Goal: Navigation & Orientation: Find specific page/section

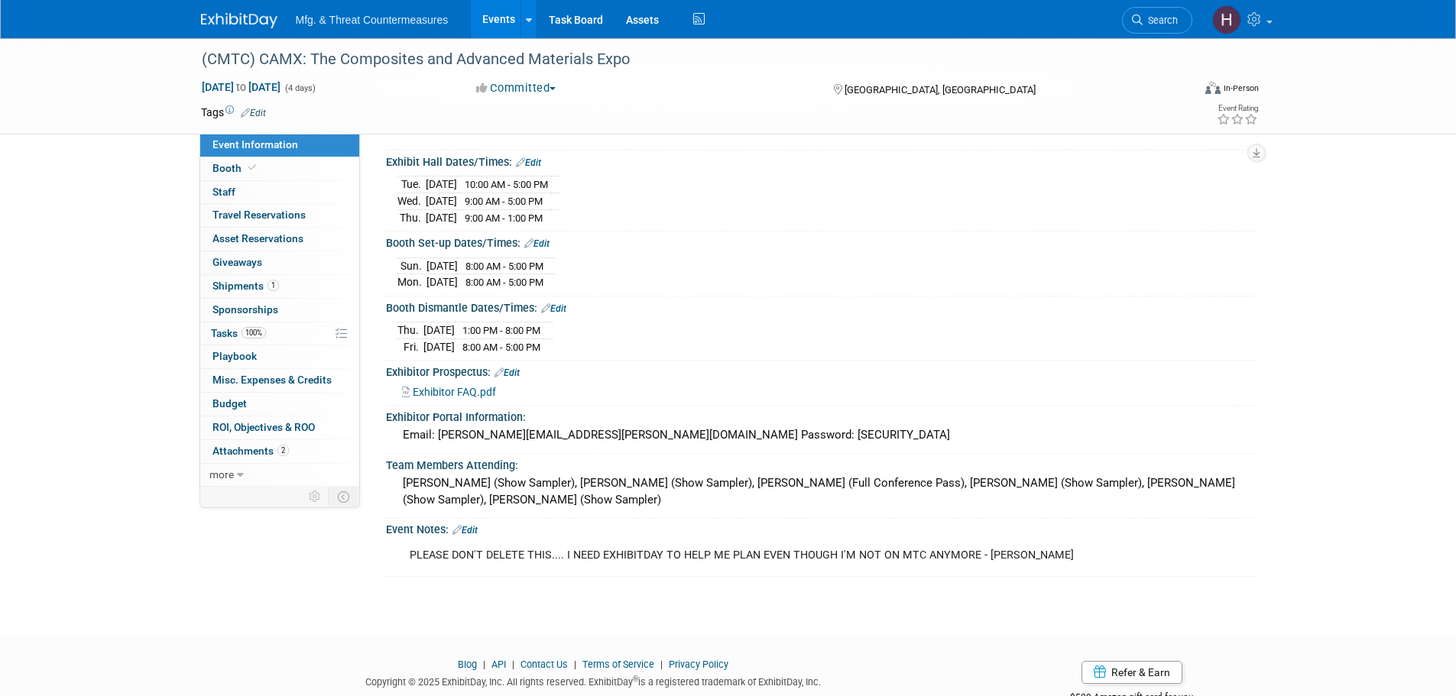
scroll to position [196, 0]
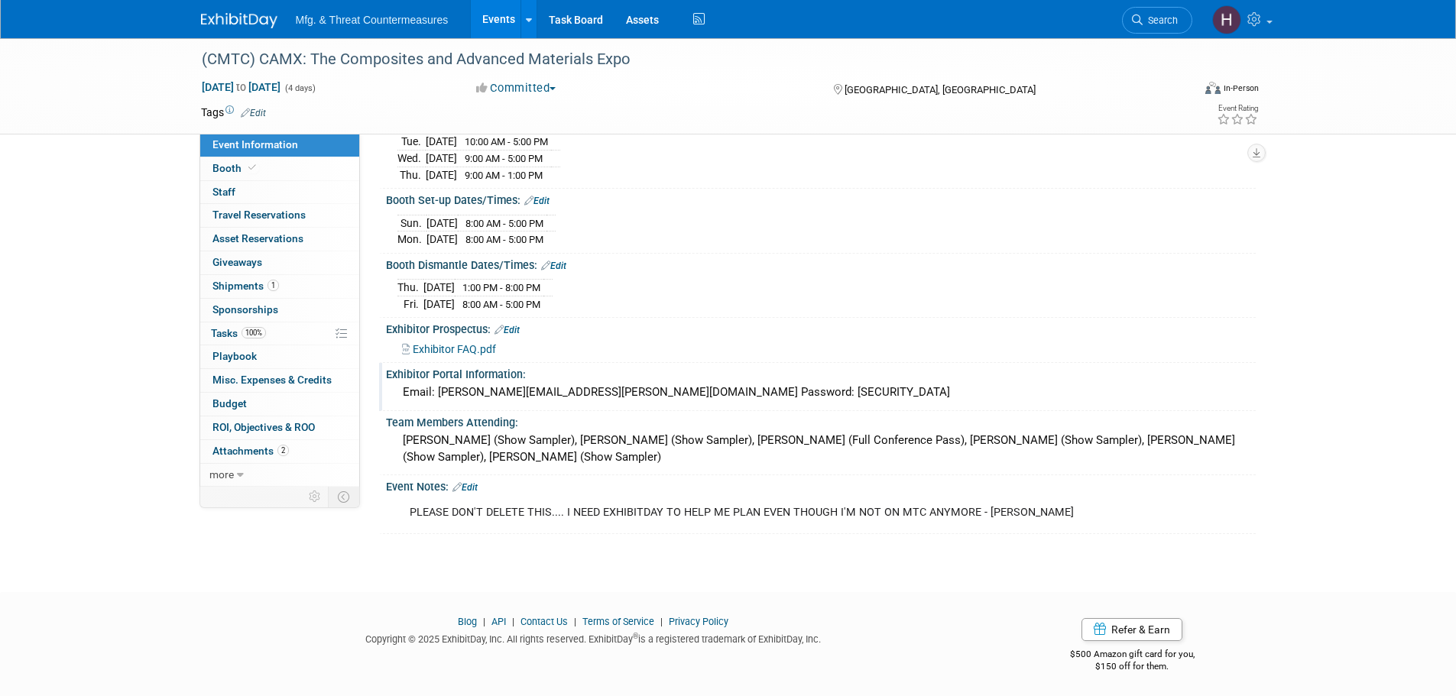
click at [401, 388] on div "Email: ryan.frankart@ati.org Password: ManTech1234!" at bounding box center [821, 393] width 847 height 24
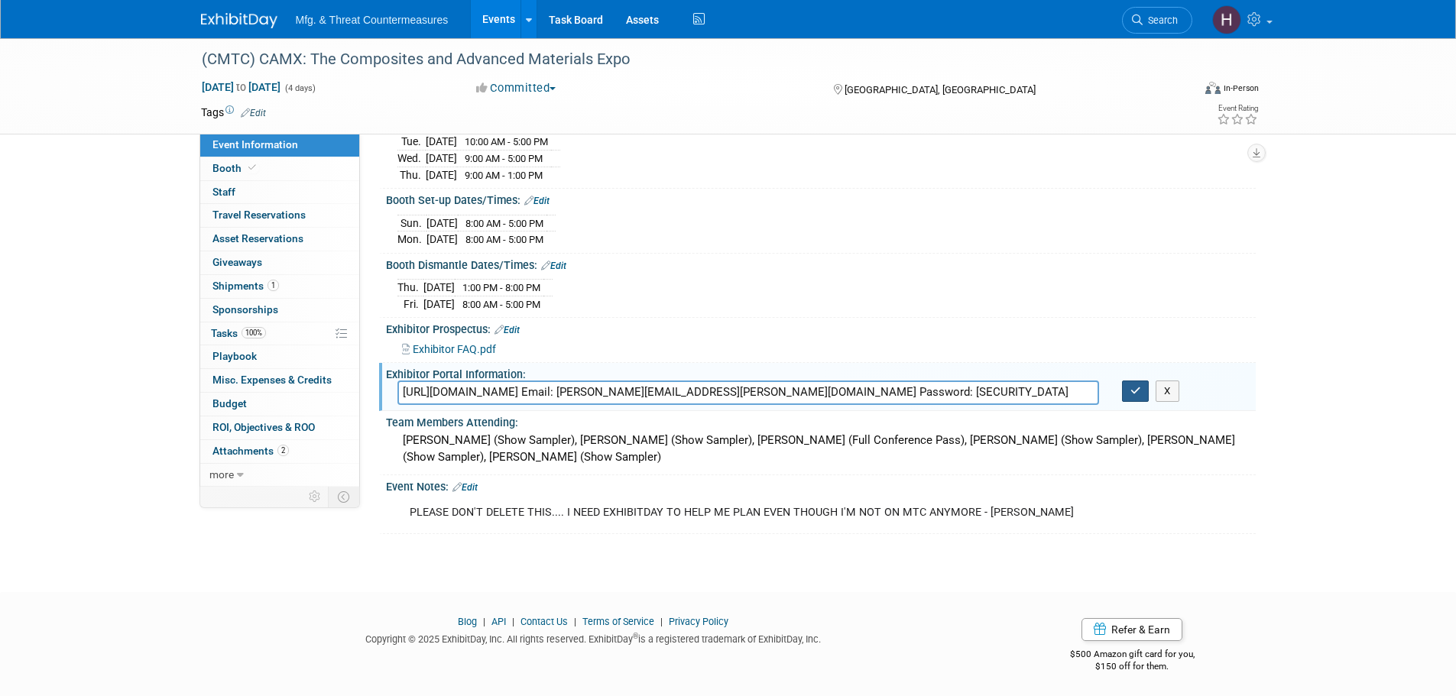
type input "https://CAMX2025.exh.mapyourshow.com Email: ryan.frankart@ati.org Password: Man…"
click at [1131, 386] on icon "button" at bounding box center [1136, 391] width 11 height 10
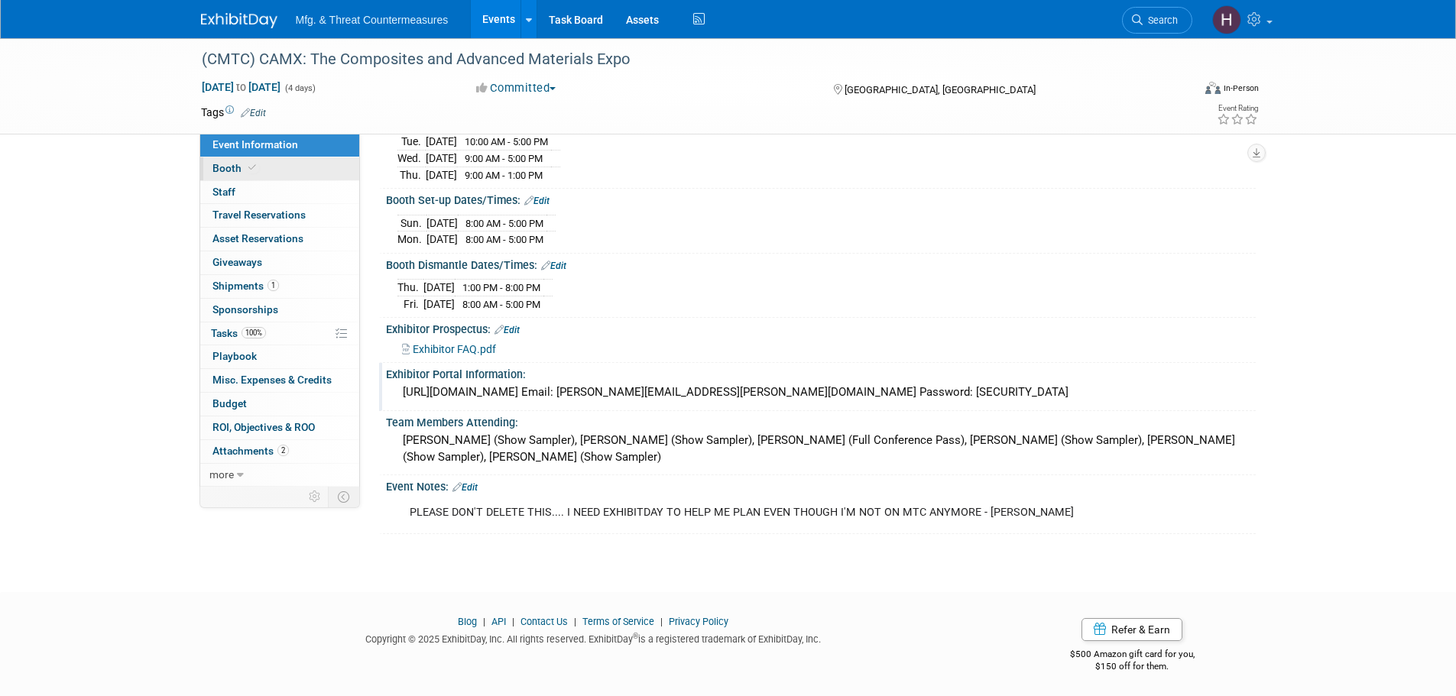
click at [258, 174] on link "Booth" at bounding box center [279, 168] width 159 height 23
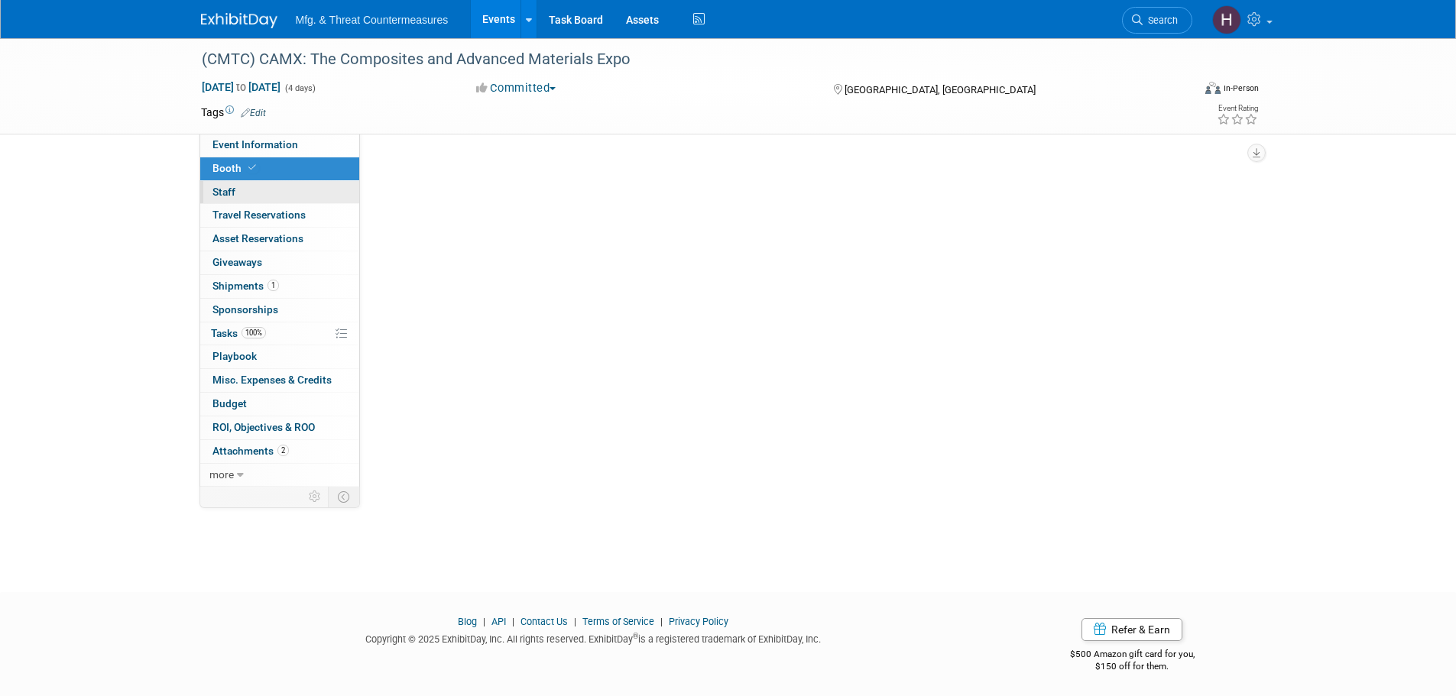
scroll to position [0, 0]
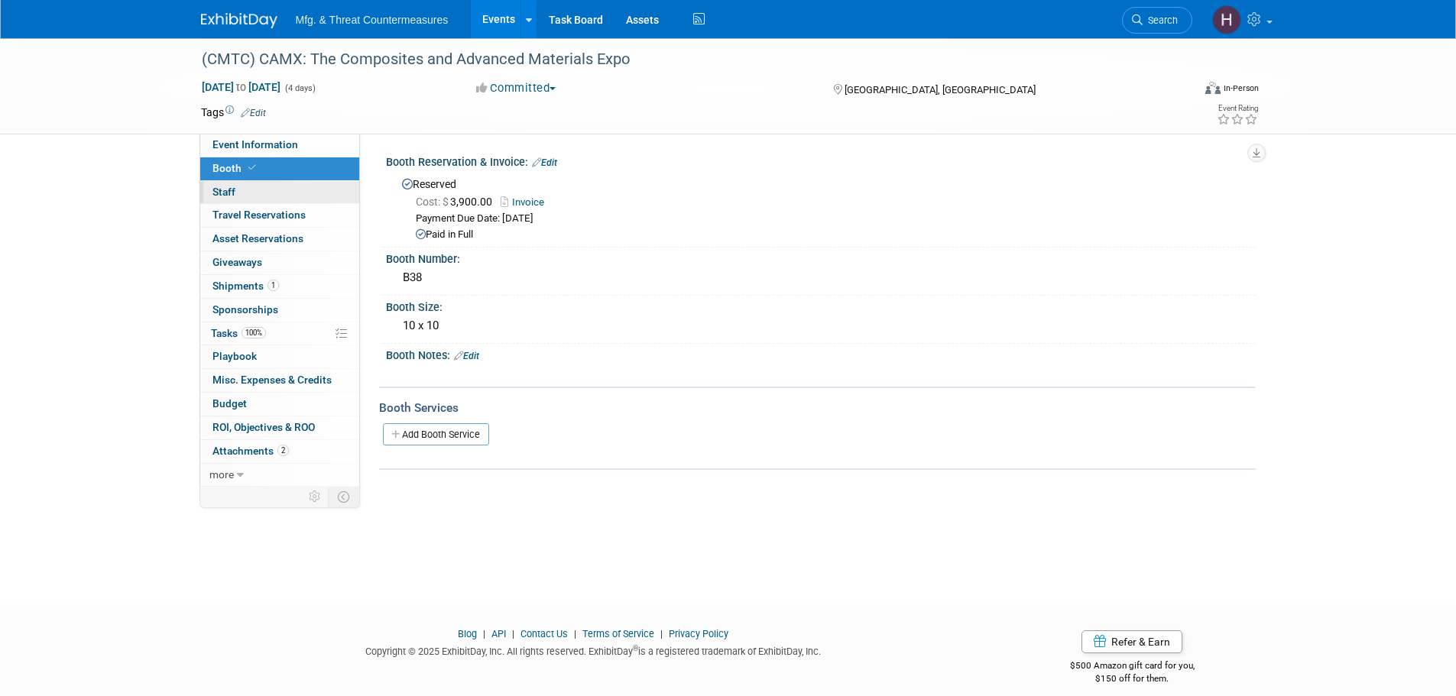
click at [252, 190] on link "0 Staff 0" at bounding box center [279, 192] width 159 height 23
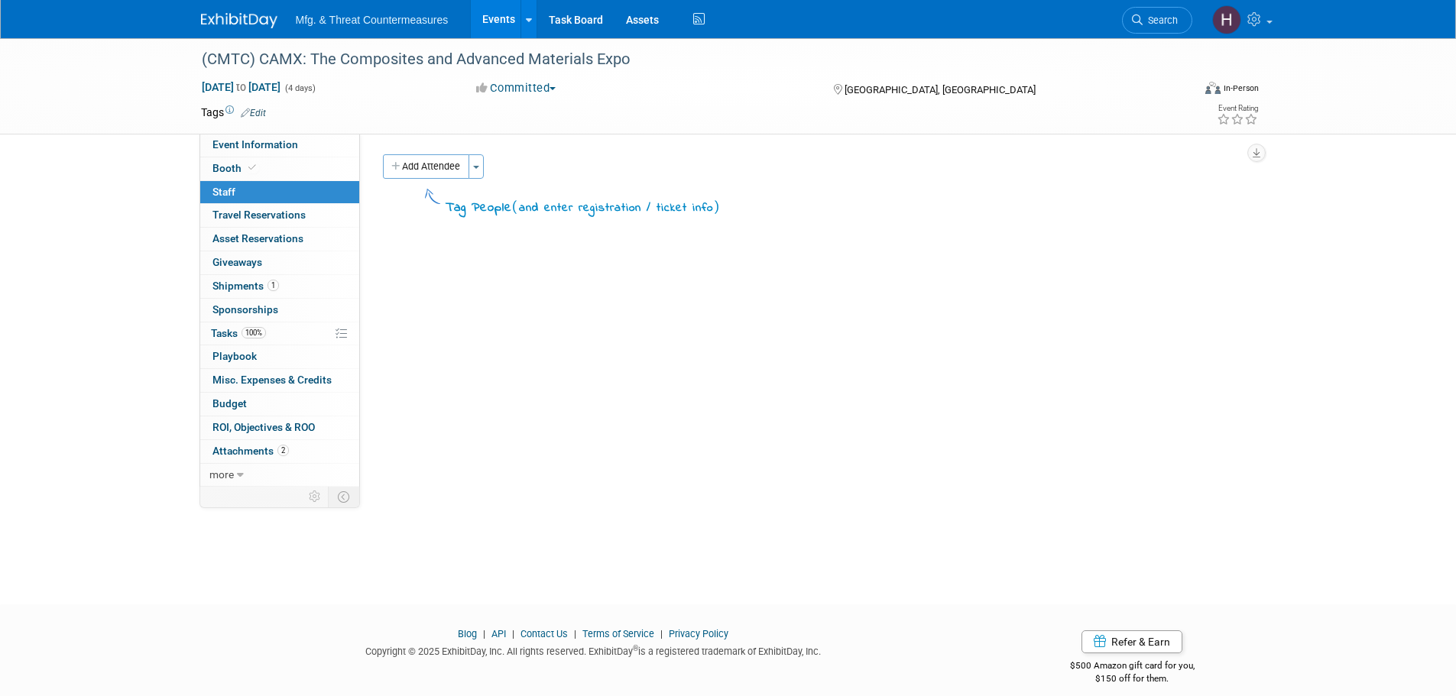
drag, startPoint x: 438, startPoint y: 169, endPoint x: 435, endPoint y: 181, distance: 12.6
click at [438, 169] on button "Add Attendee" at bounding box center [426, 166] width 86 height 24
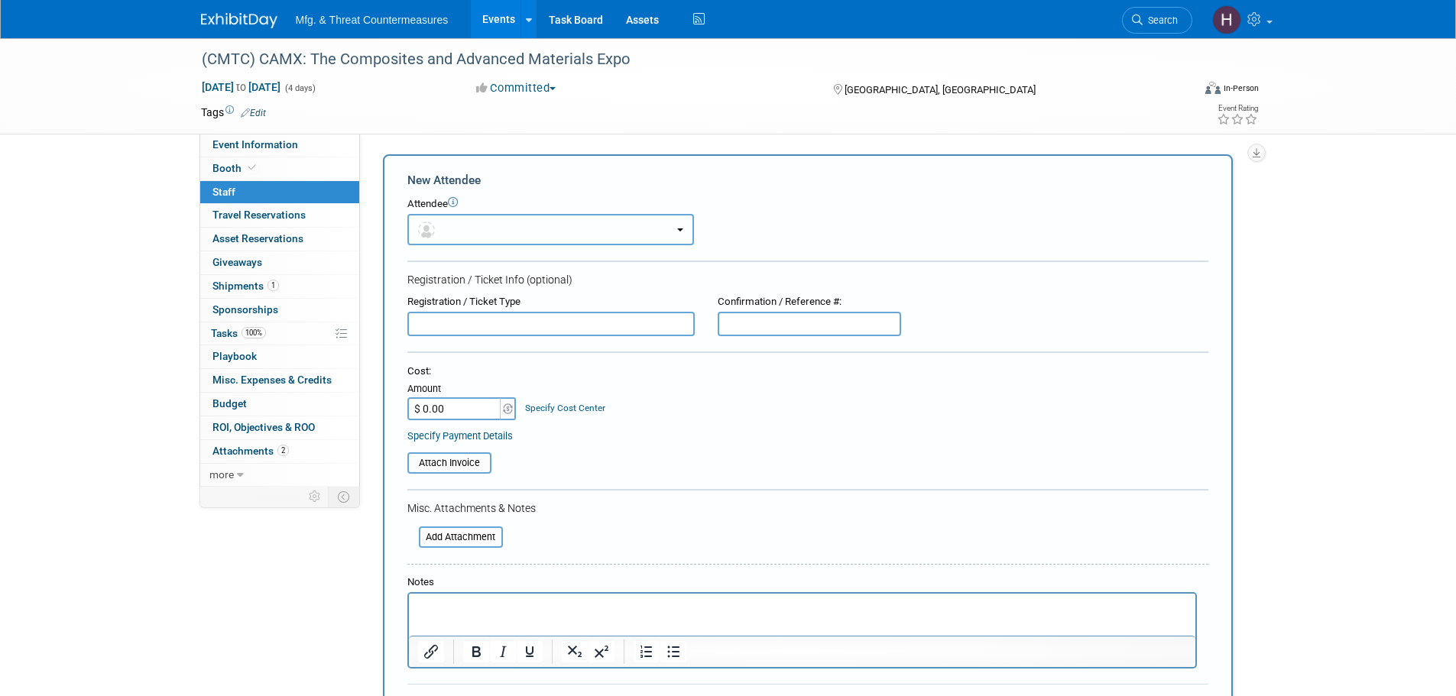
click at [572, 223] on button "button" at bounding box center [550, 229] width 287 height 31
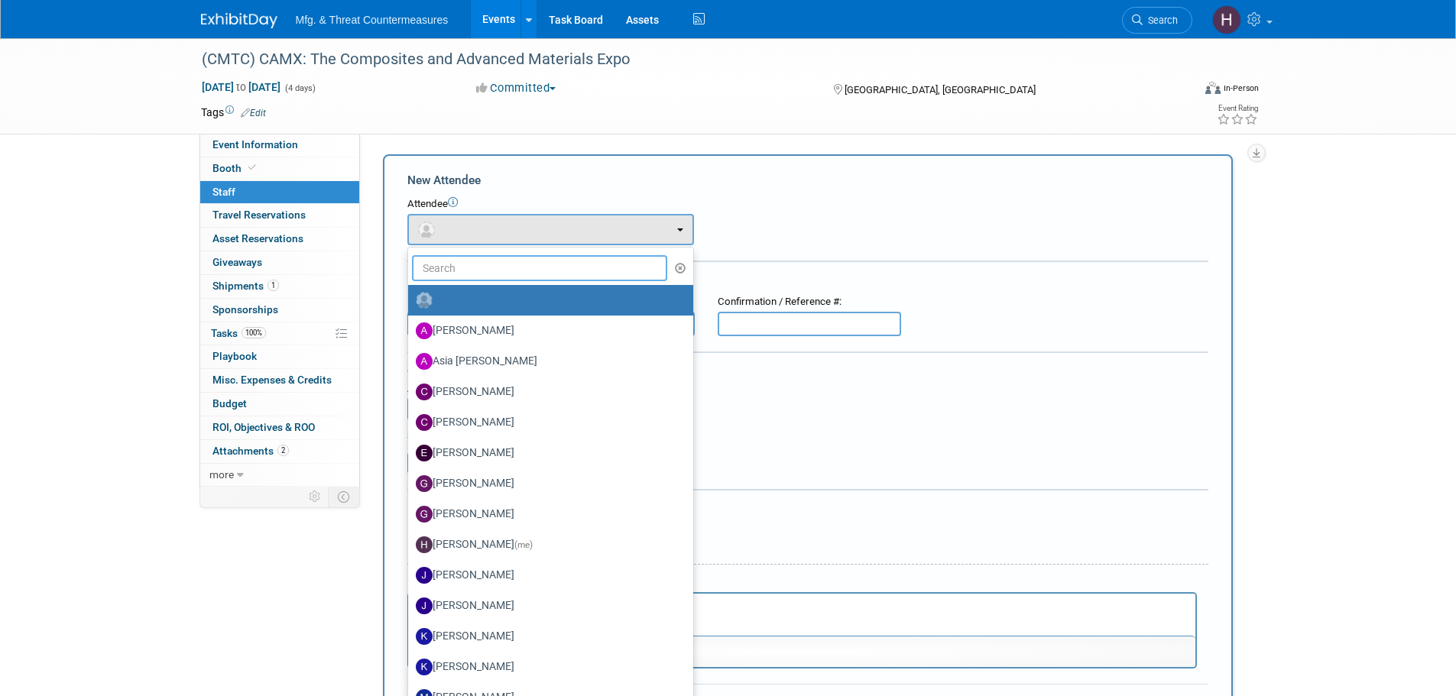
click at [528, 265] on input "text" at bounding box center [540, 268] width 256 height 26
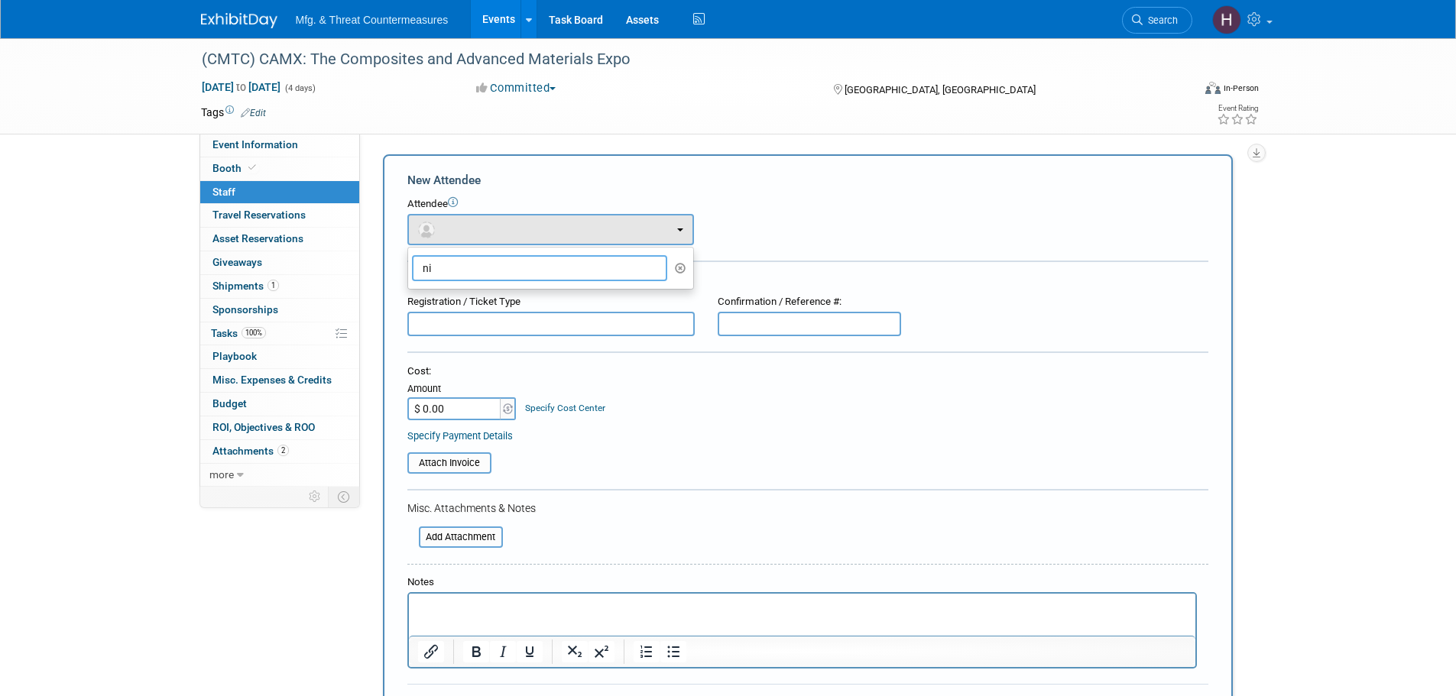
type input "n"
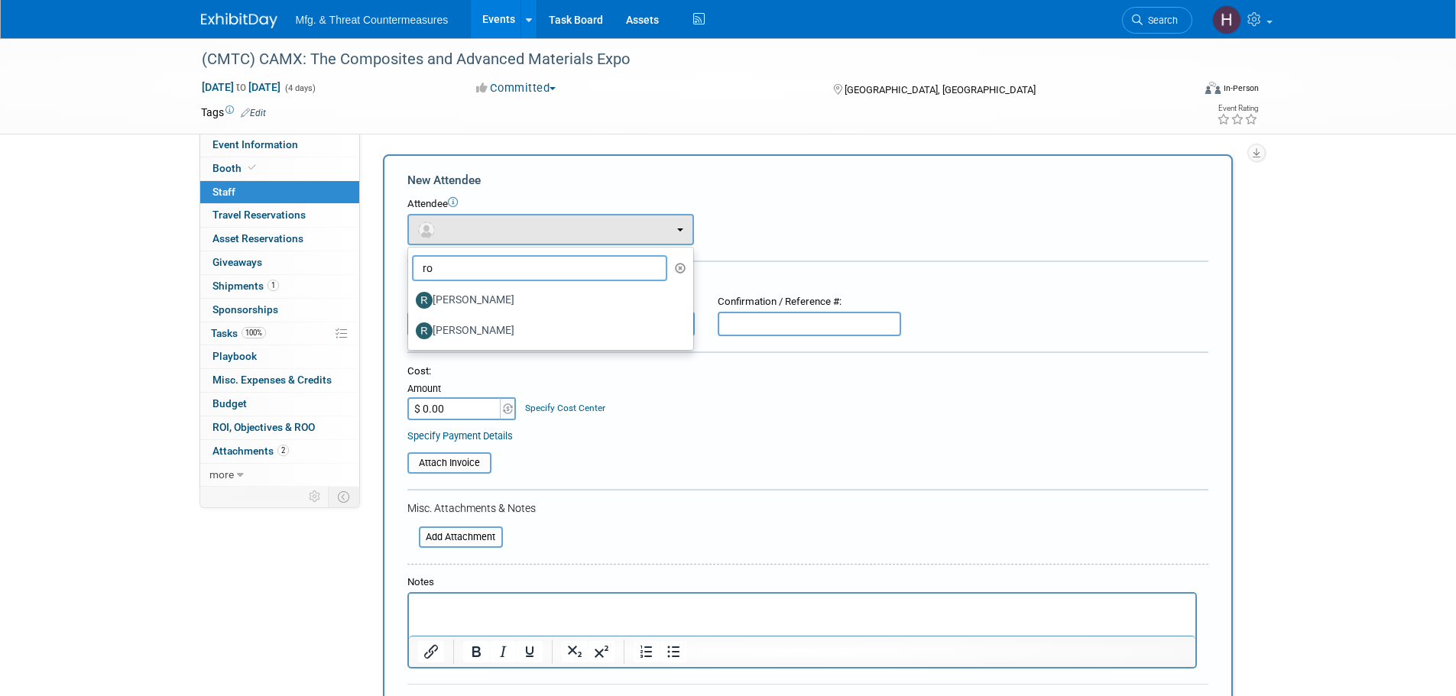
type input "r"
type input "d"
type input "s"
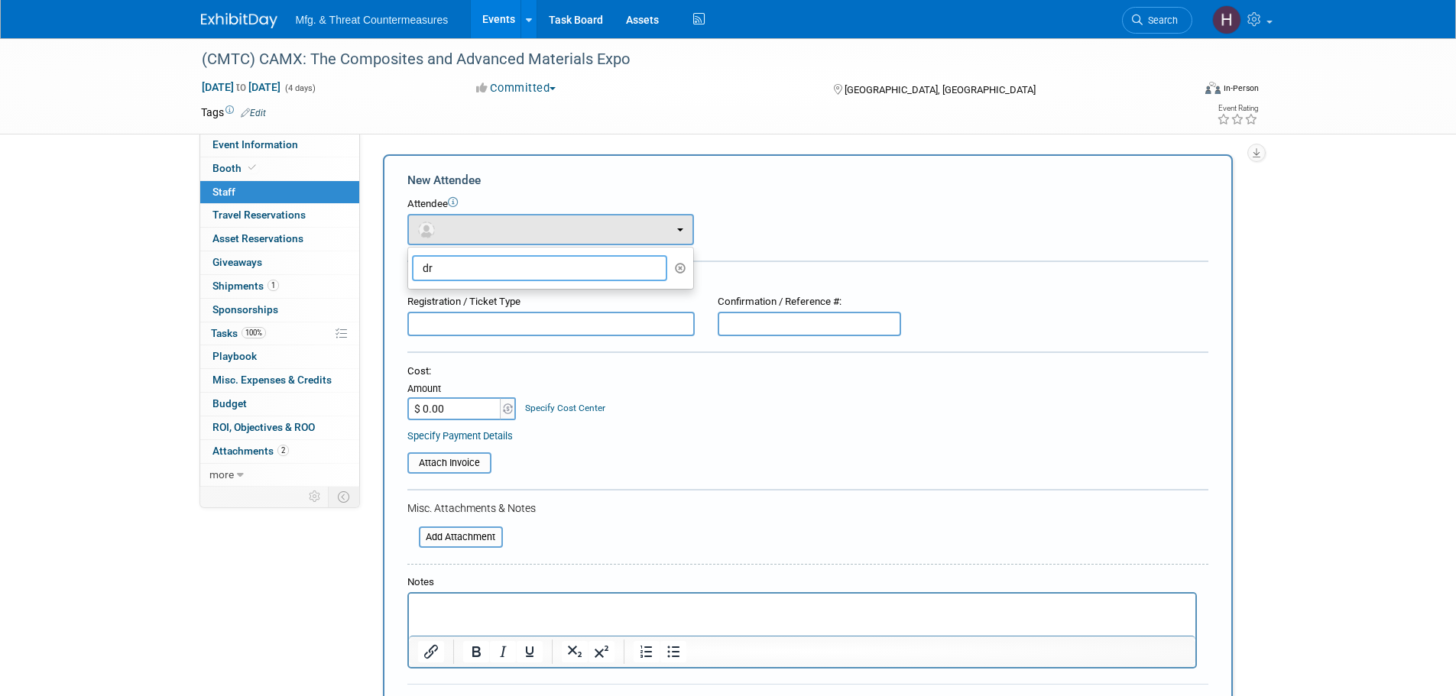
type input "d"
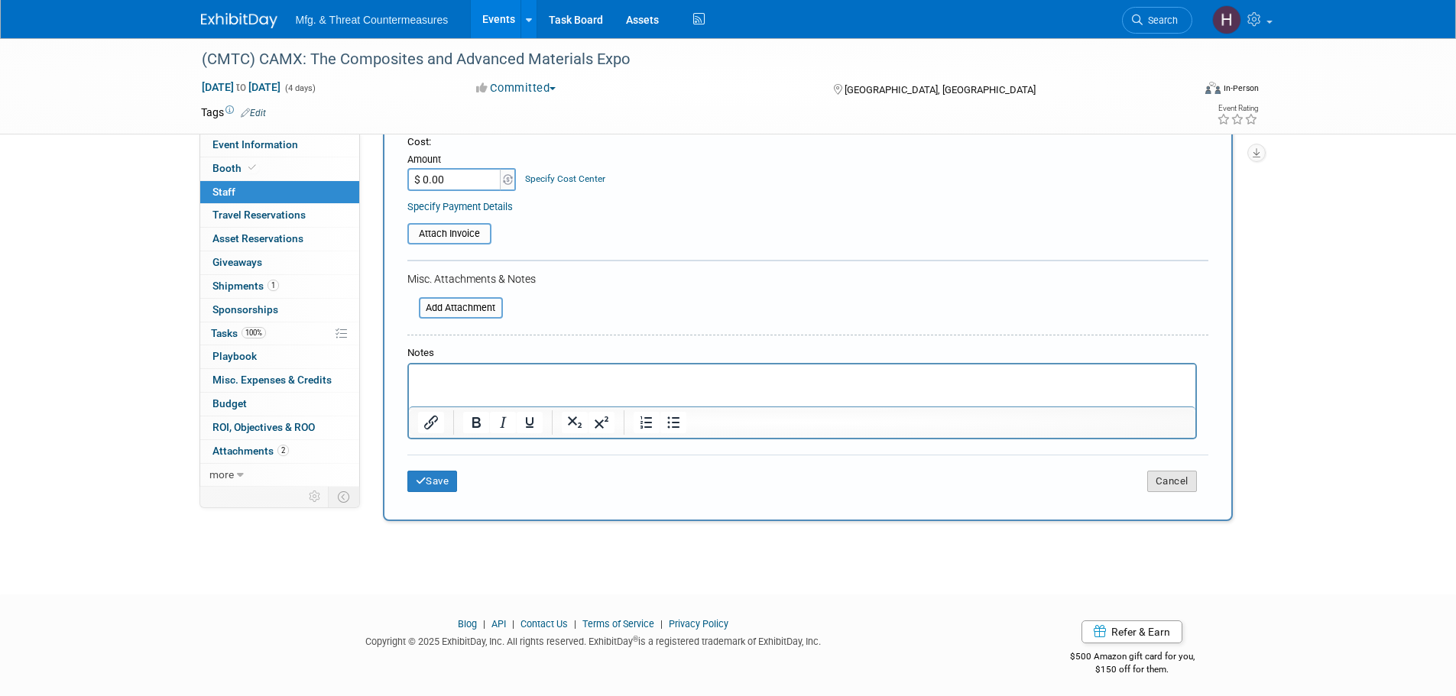
type input "eu"
click at [1178, 489] on button "Cancel" at bounding box center [1173, 481] width 50 height 21
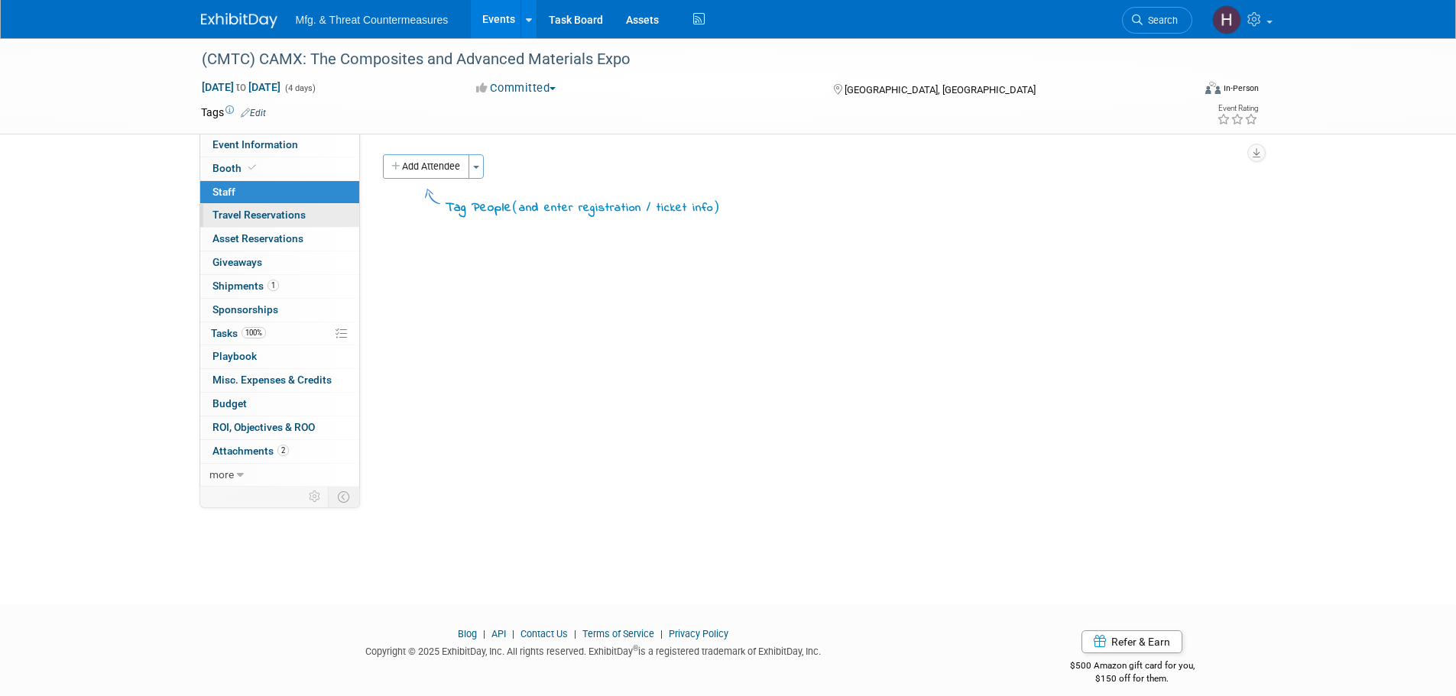
click at [317, 213] on link "0 Travel Reservations 0" at bounding box center [279, 215] width 159 height 23
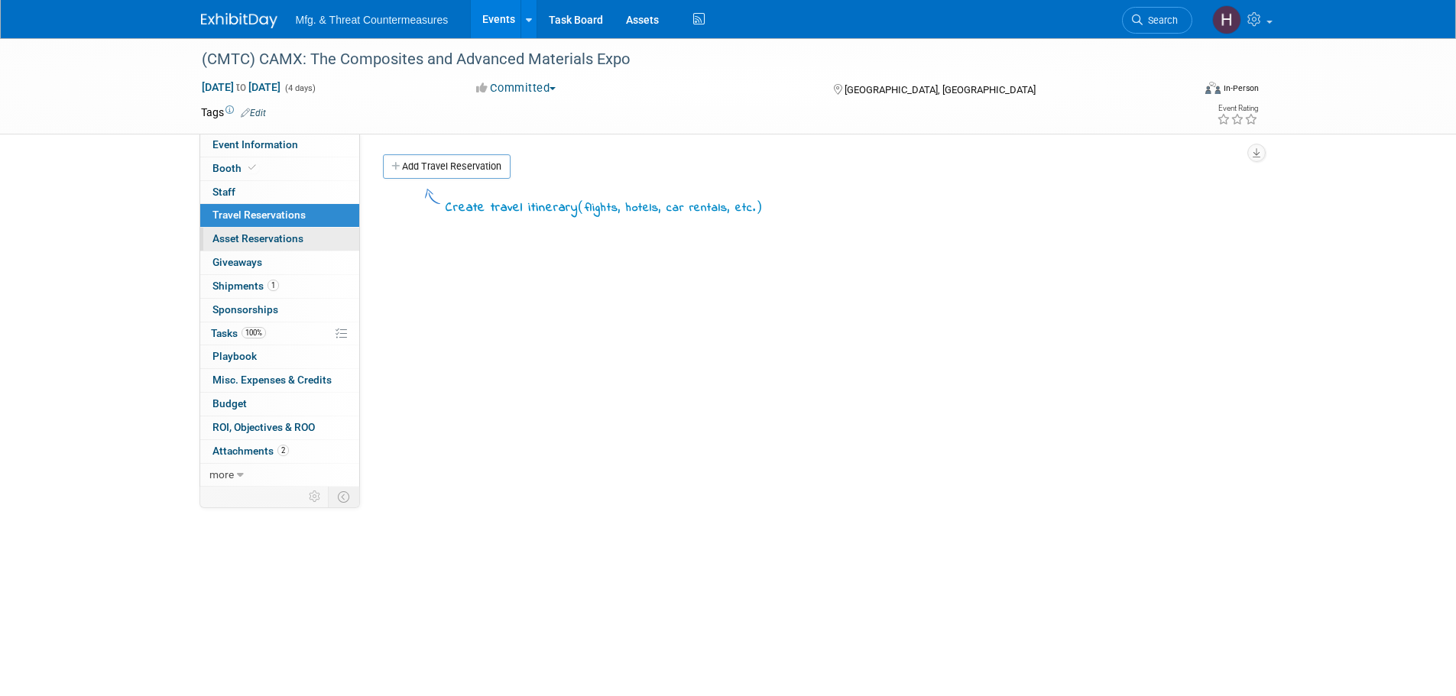
click at [279, 241] on span "Asset Reservations 0" at bounding box center [258, 238] width 91 height 12
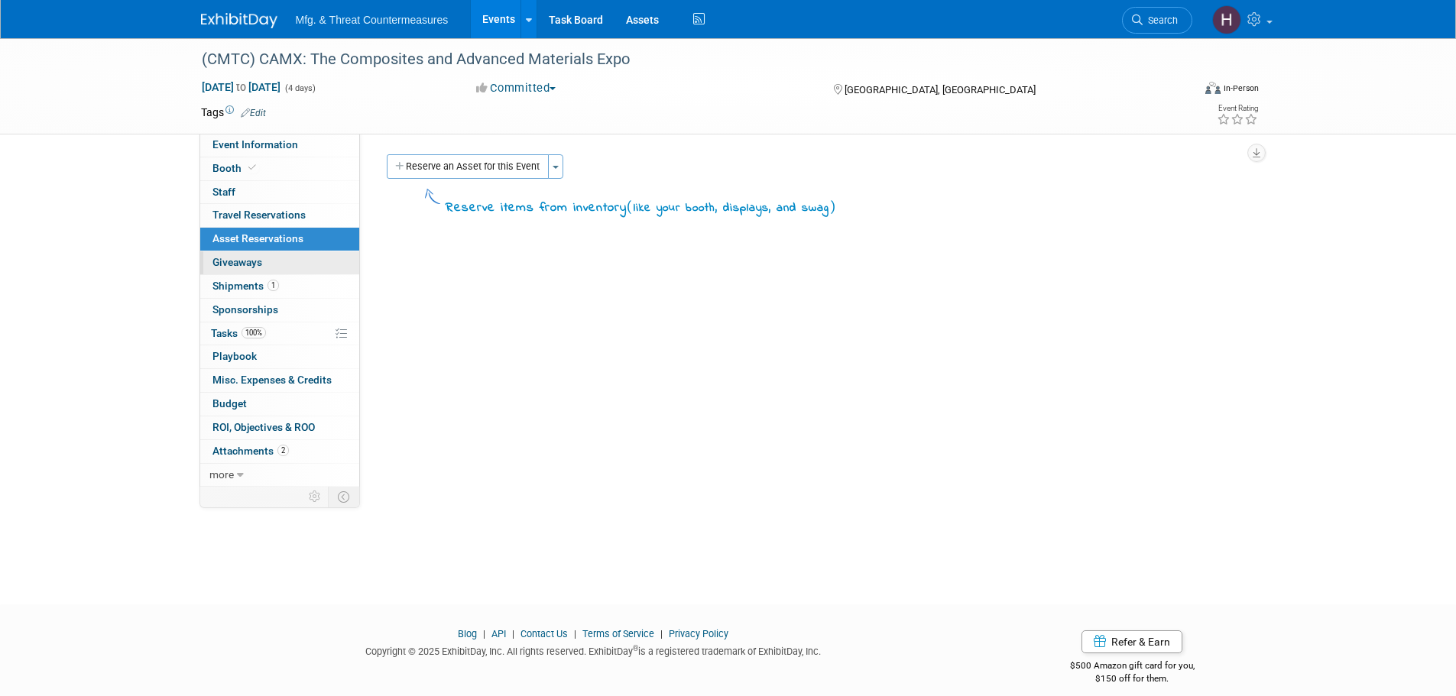
click at [264, 258] on link "0 Giveaways 0" at bounding box center [279, 263] width 159 height 23
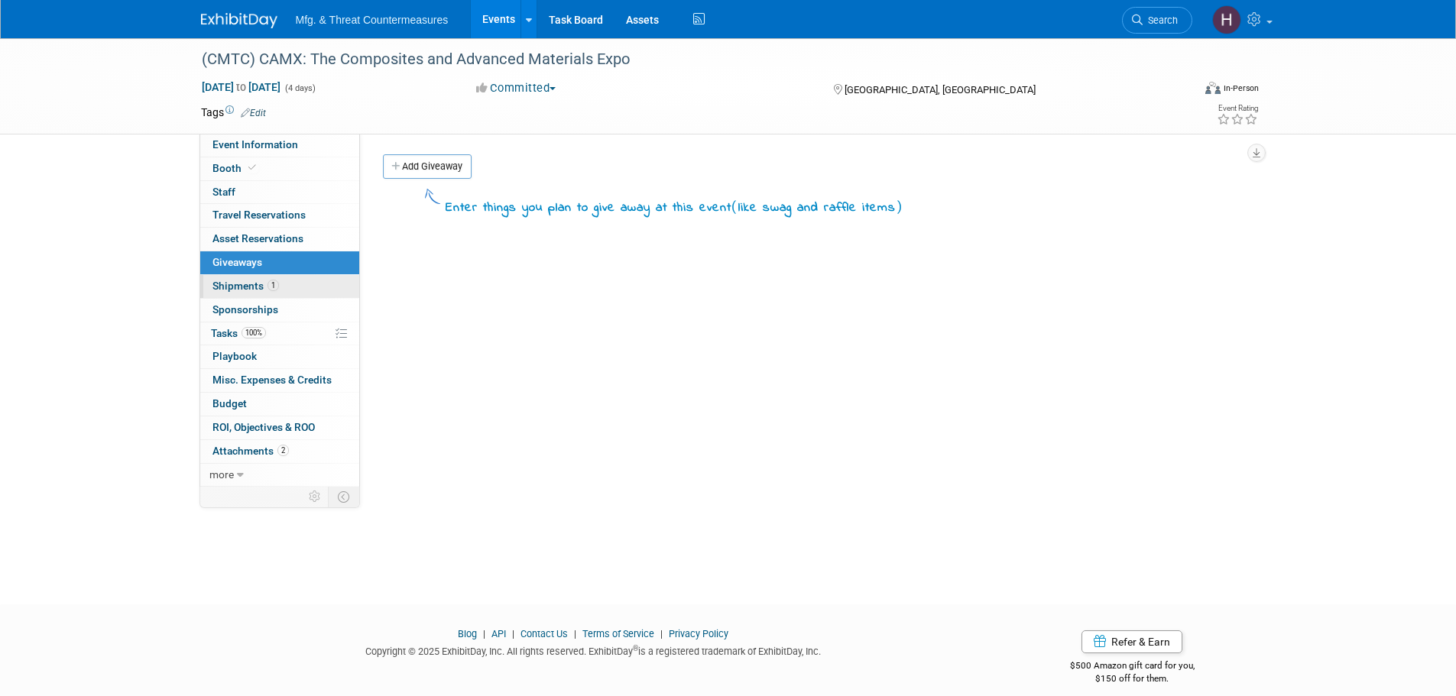
click at [245, 280] on span "Shipments 1" at bounding box center [246, 286] width 67 height 12
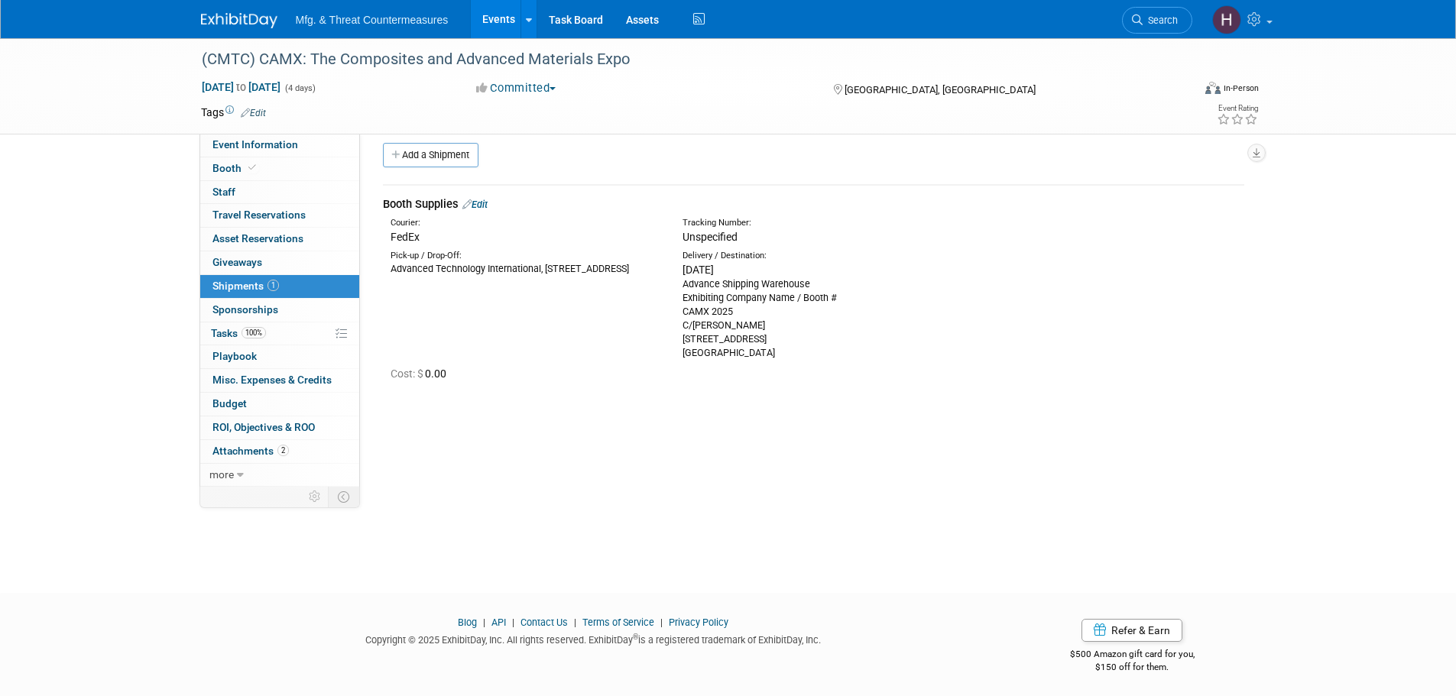
scroll to position [15, 0]
click at [263, 307] on span "Sponsorships 0" at bounding box center [246, 310] width 66 height 12
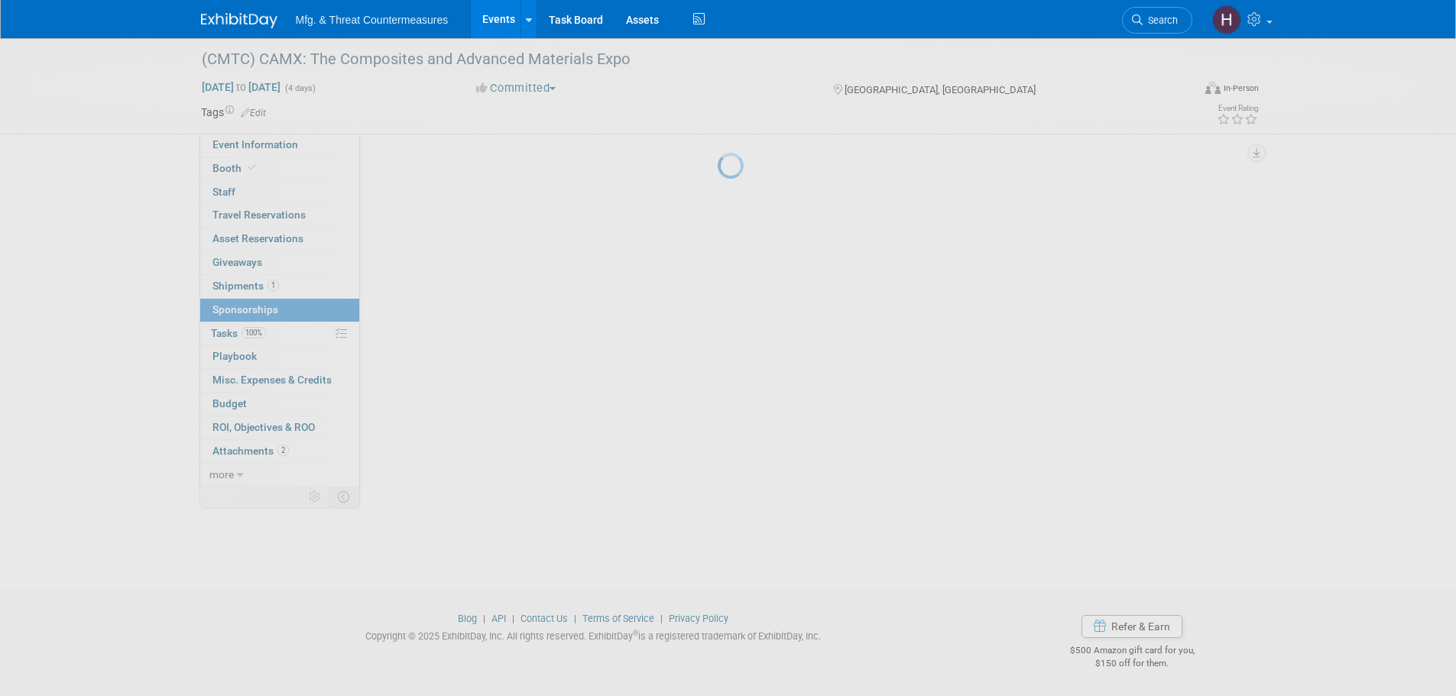
scroll to position [0, 0]
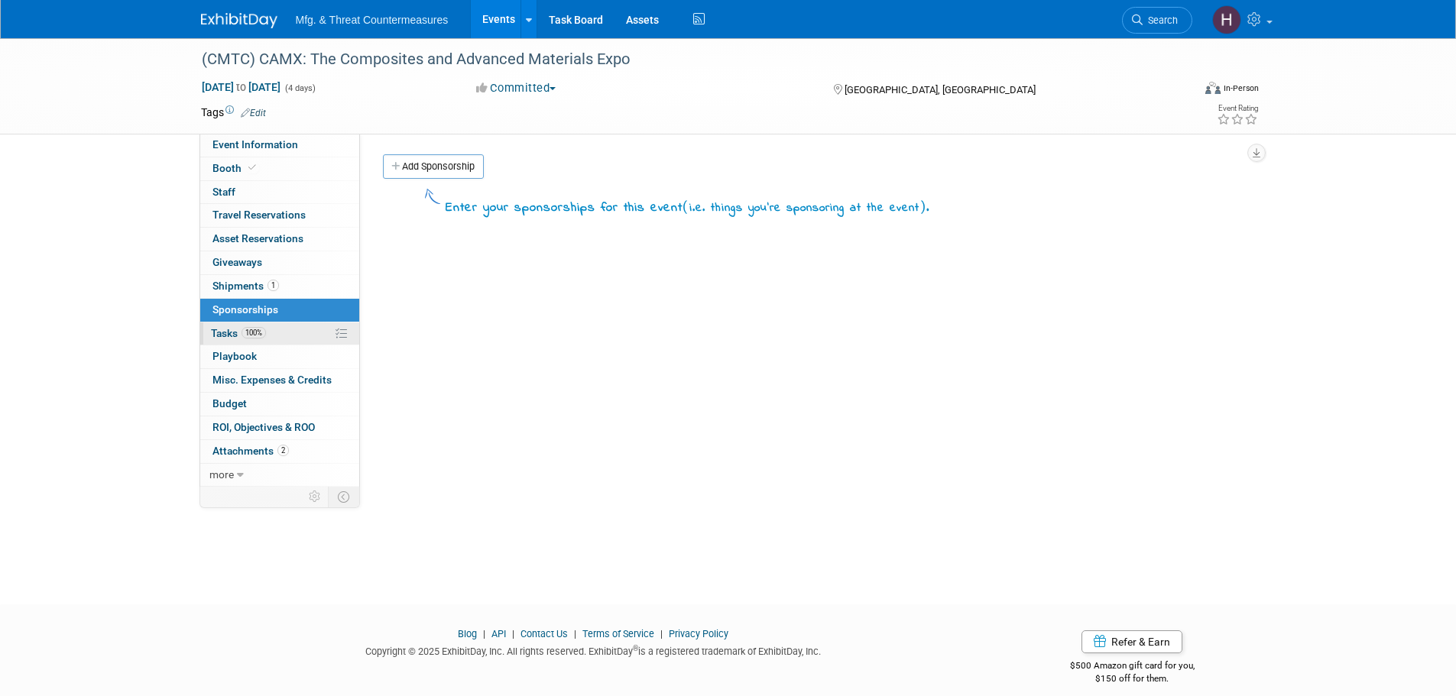
click at [229, 330] on span "Tasks 100%" at bounding box center [238, 333] width 55 height 12
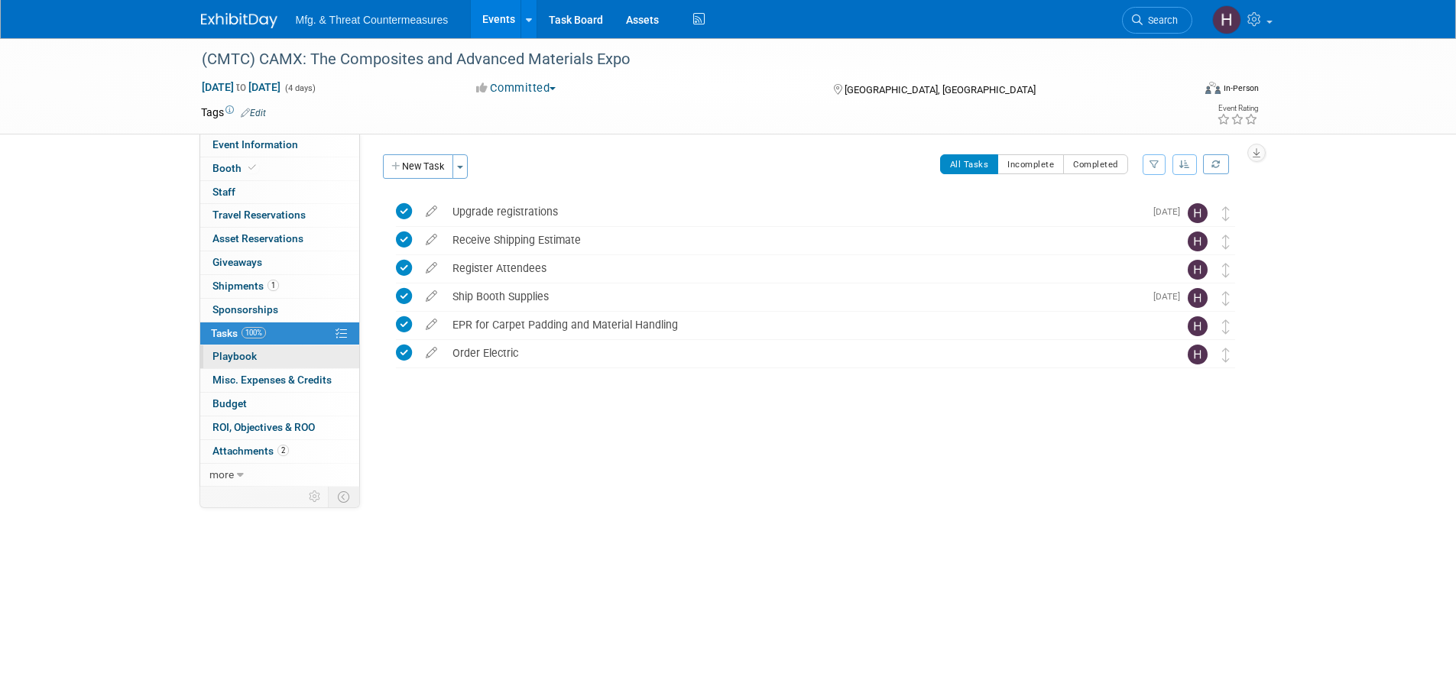
click at [228, 356] on span "Playbook 0" at bounding box center [235, 356] width 44 height 12
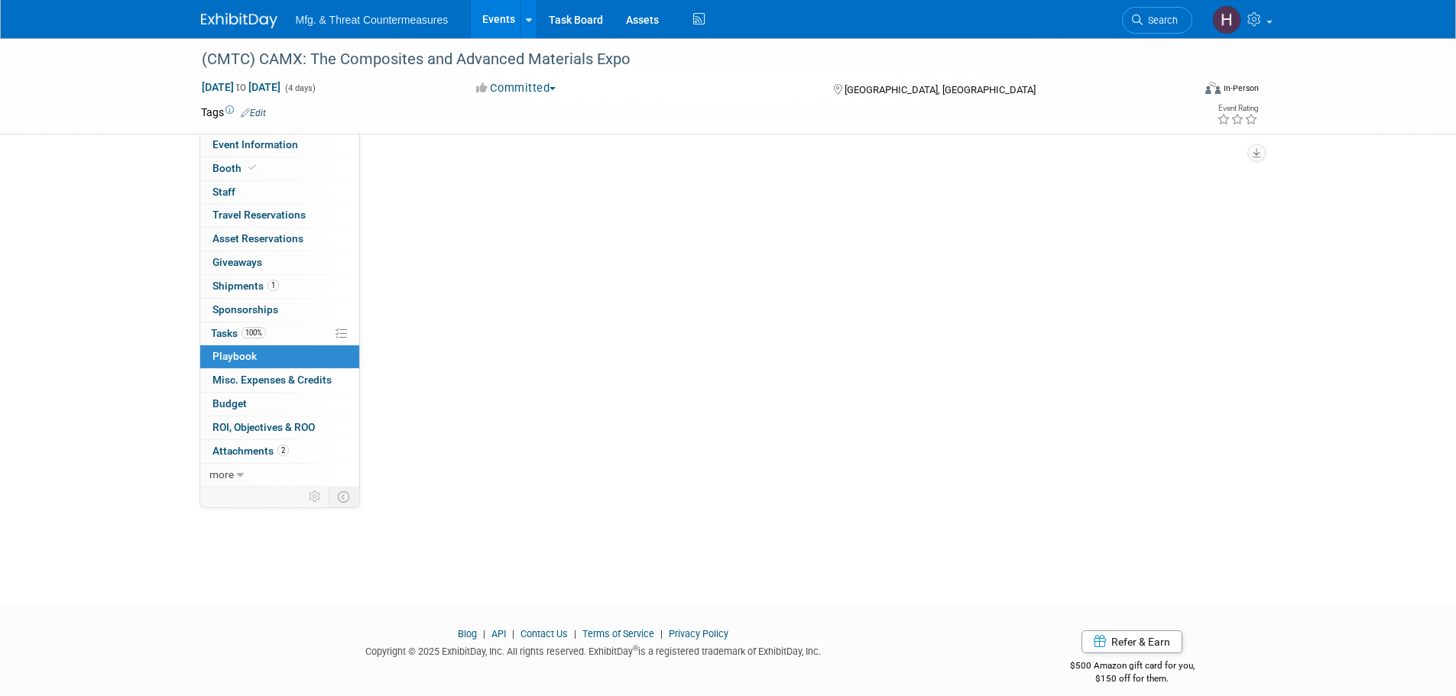
click at [228, 356] on span "Playbook 0" at bounding box center [235, 356] width 44 height 12
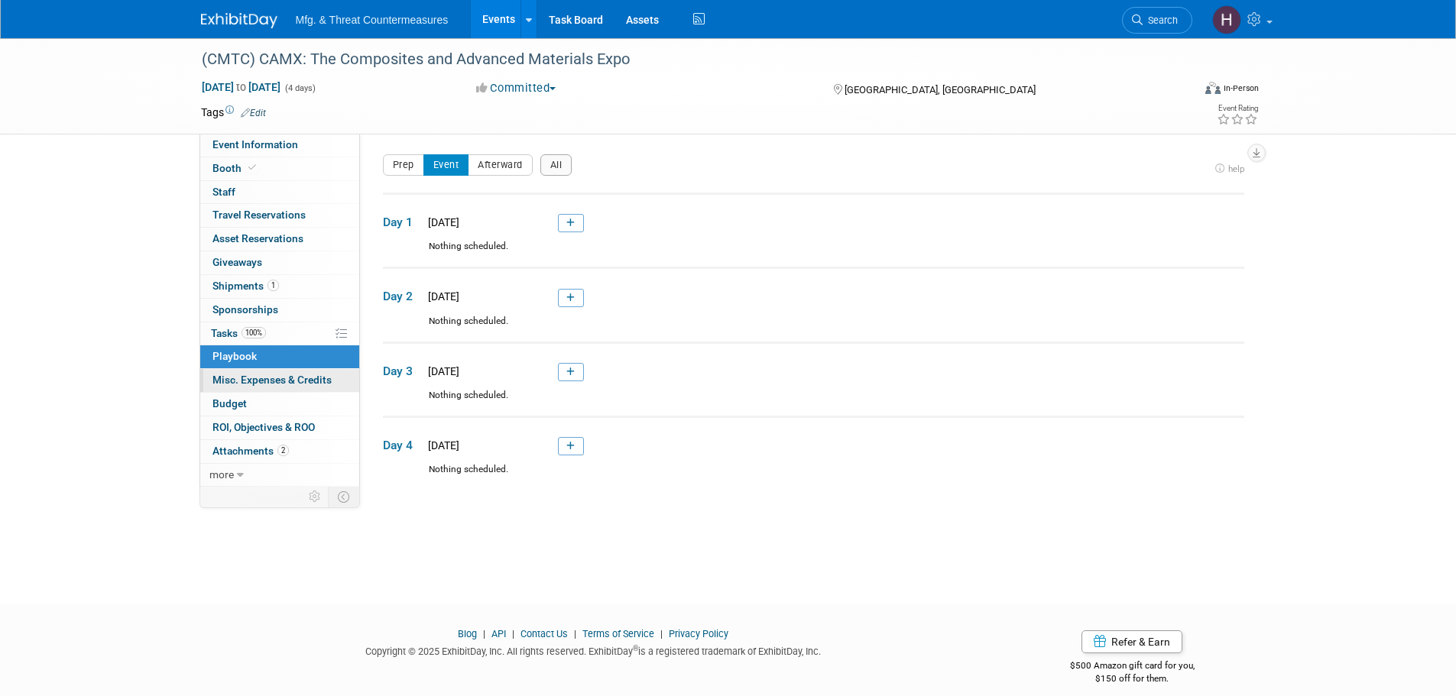
click at [228, 378] on span "Misc. Expenses & Credits 0" at bounding box center [272, 380] width 119 height 12
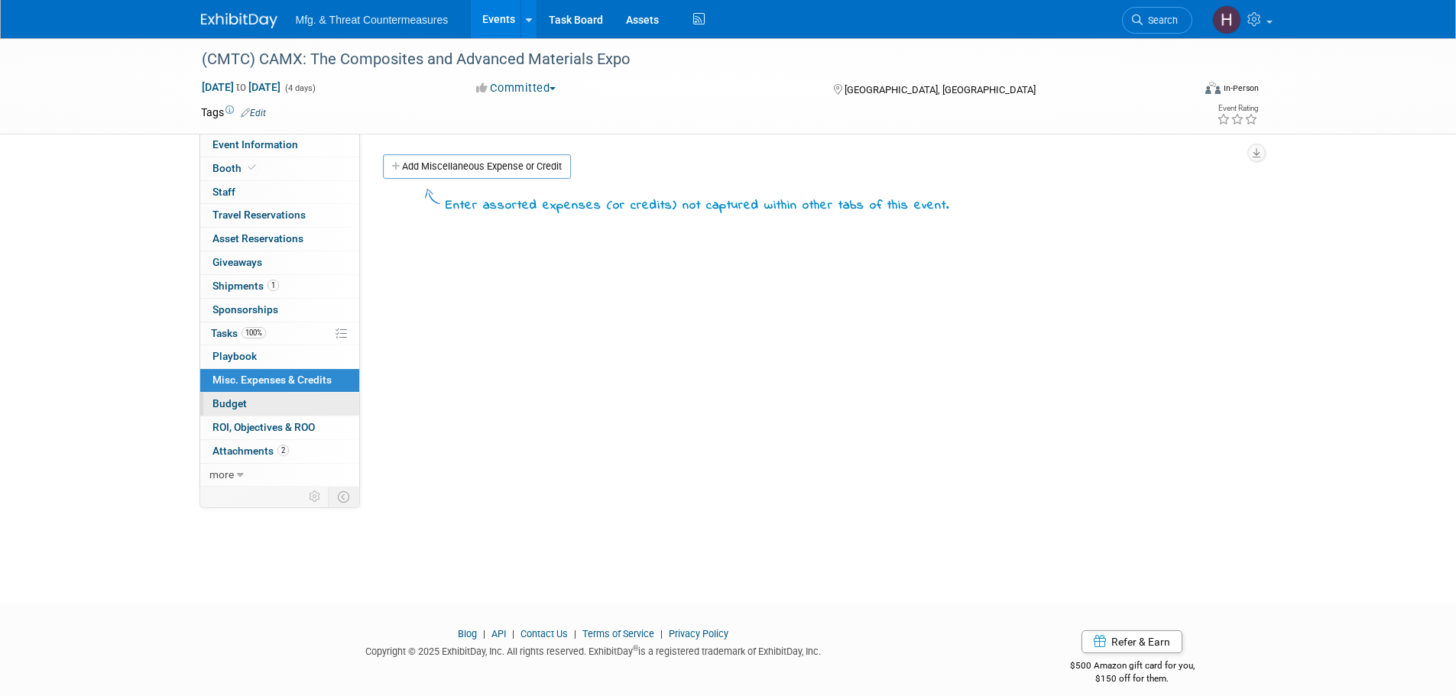
click at [216, 398] on span "Budget" at bounding box center [230, 404] width 34 height 12
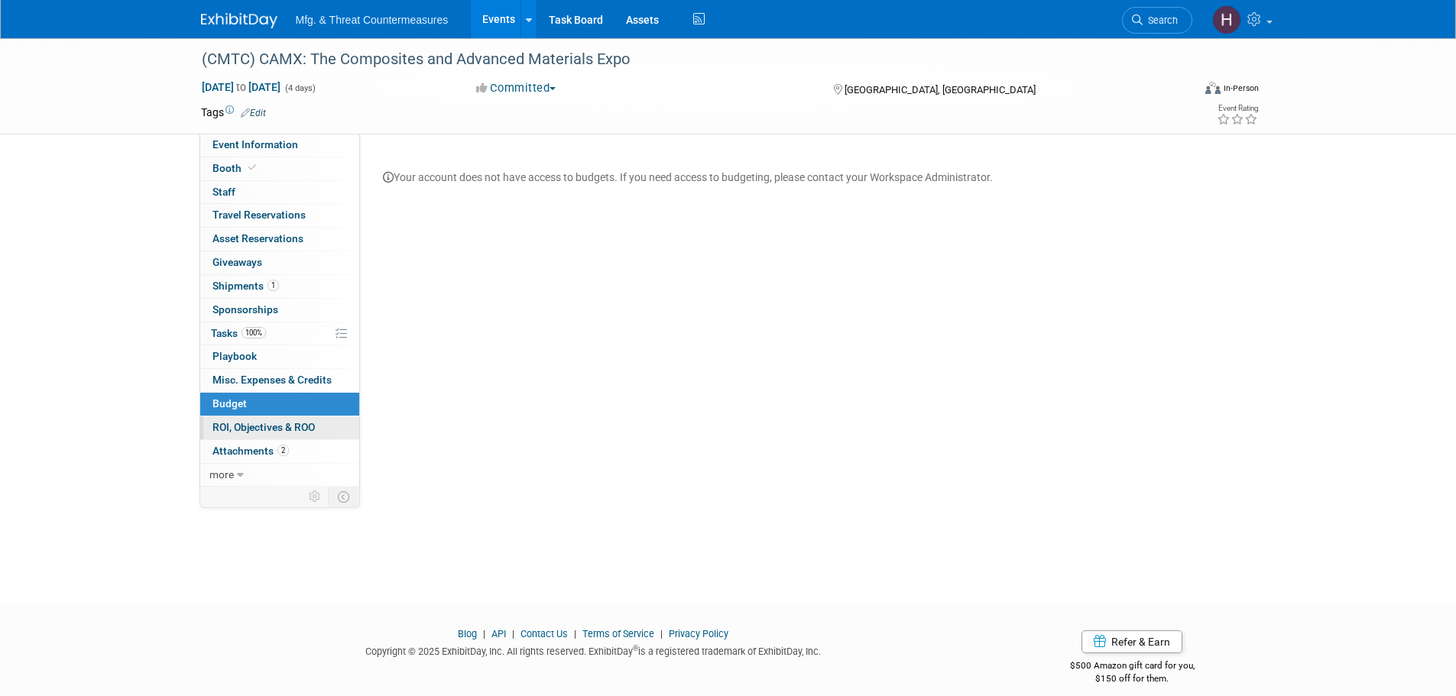
click at [233, 437] on link "0 ROI, Objectives & ROO 0" at bounding box center [279, 428] width 159 height 23
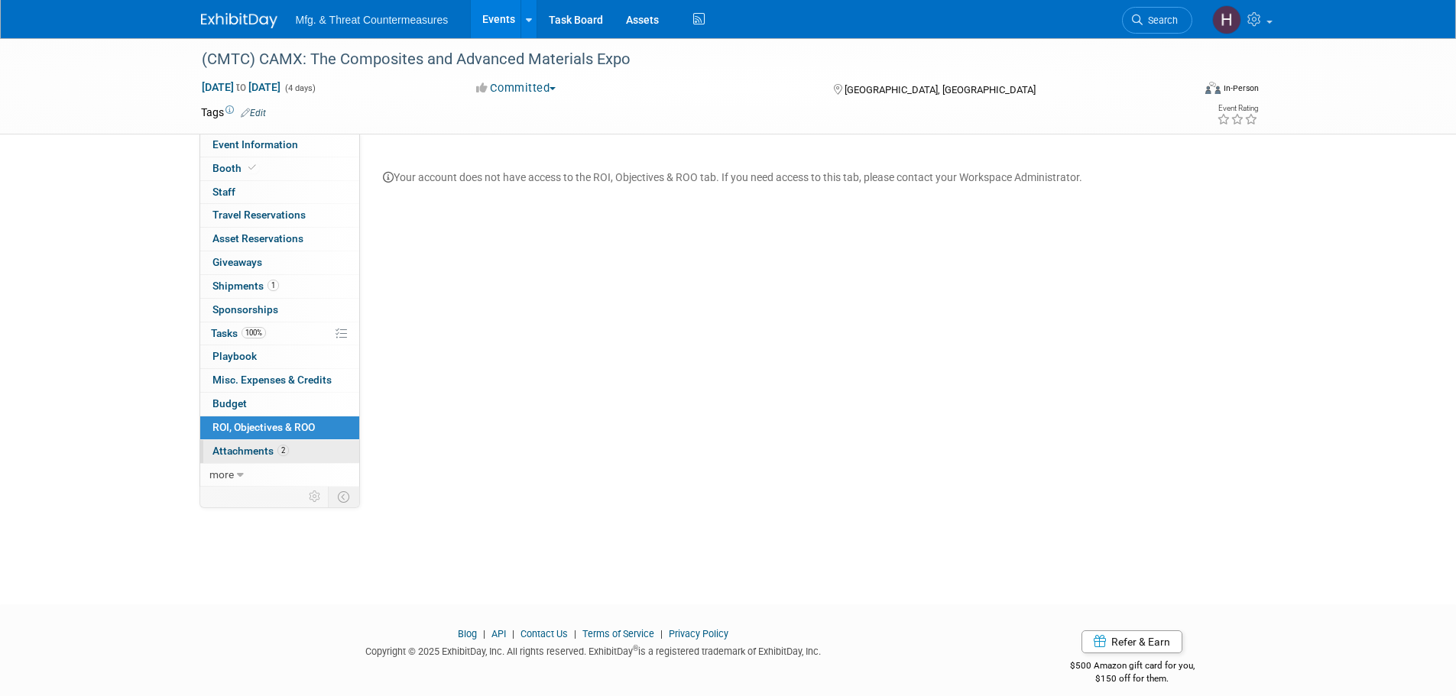
click at [230, 456] on span "Attachments 2" at bounding box center [251, 451] width 76 height 12
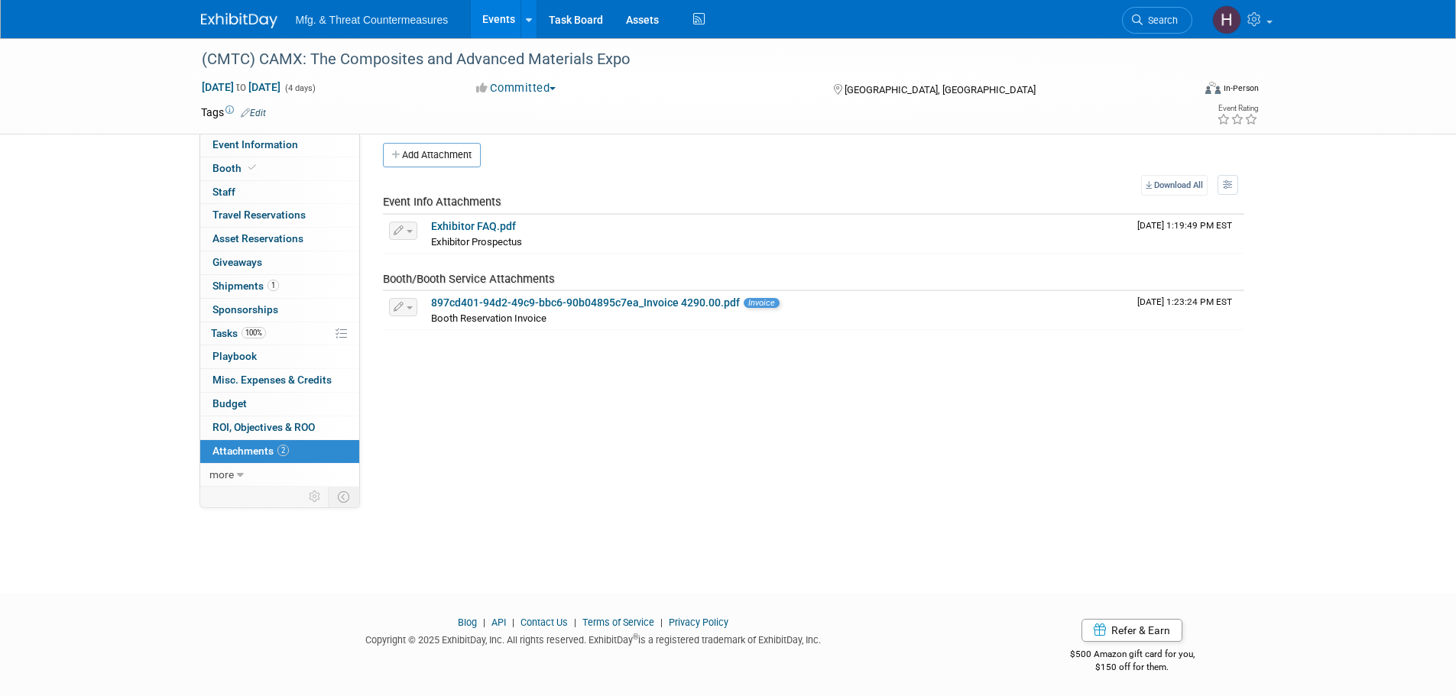
scroll to position [15, 0]
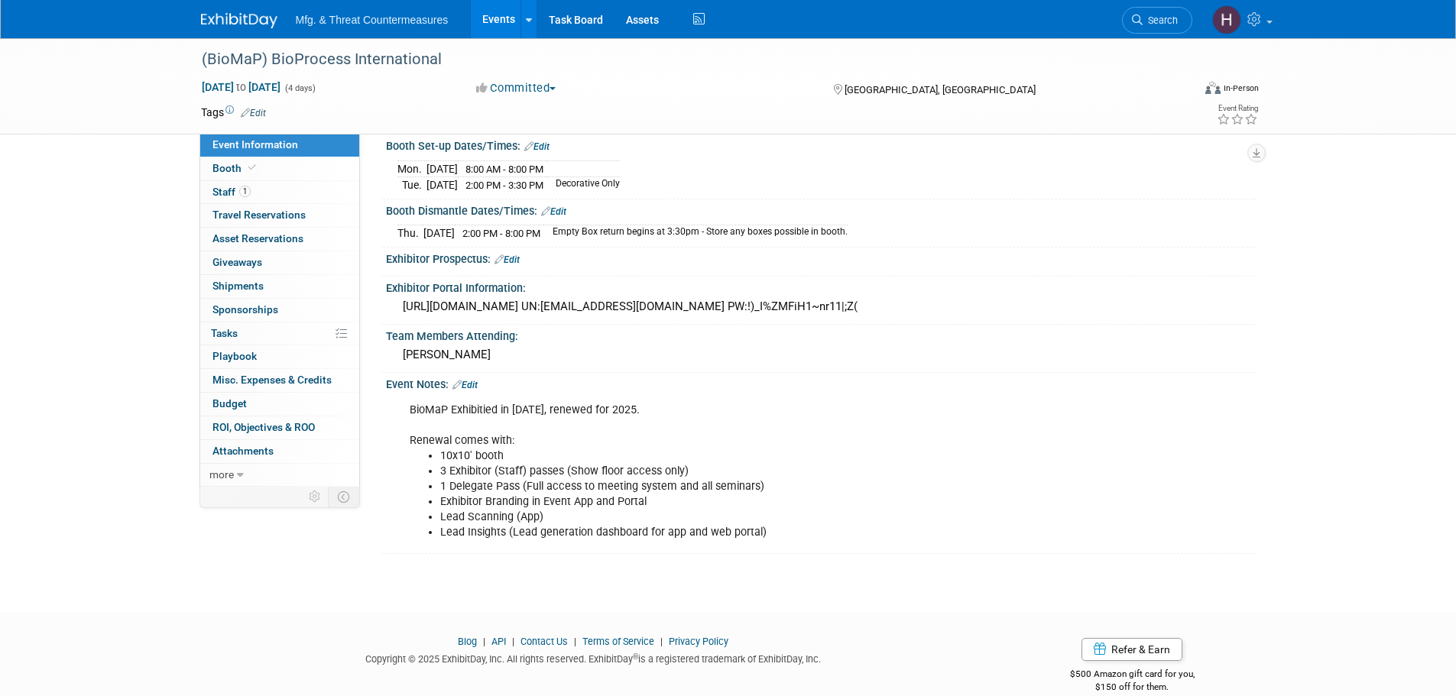
scroll to position [271, 0]
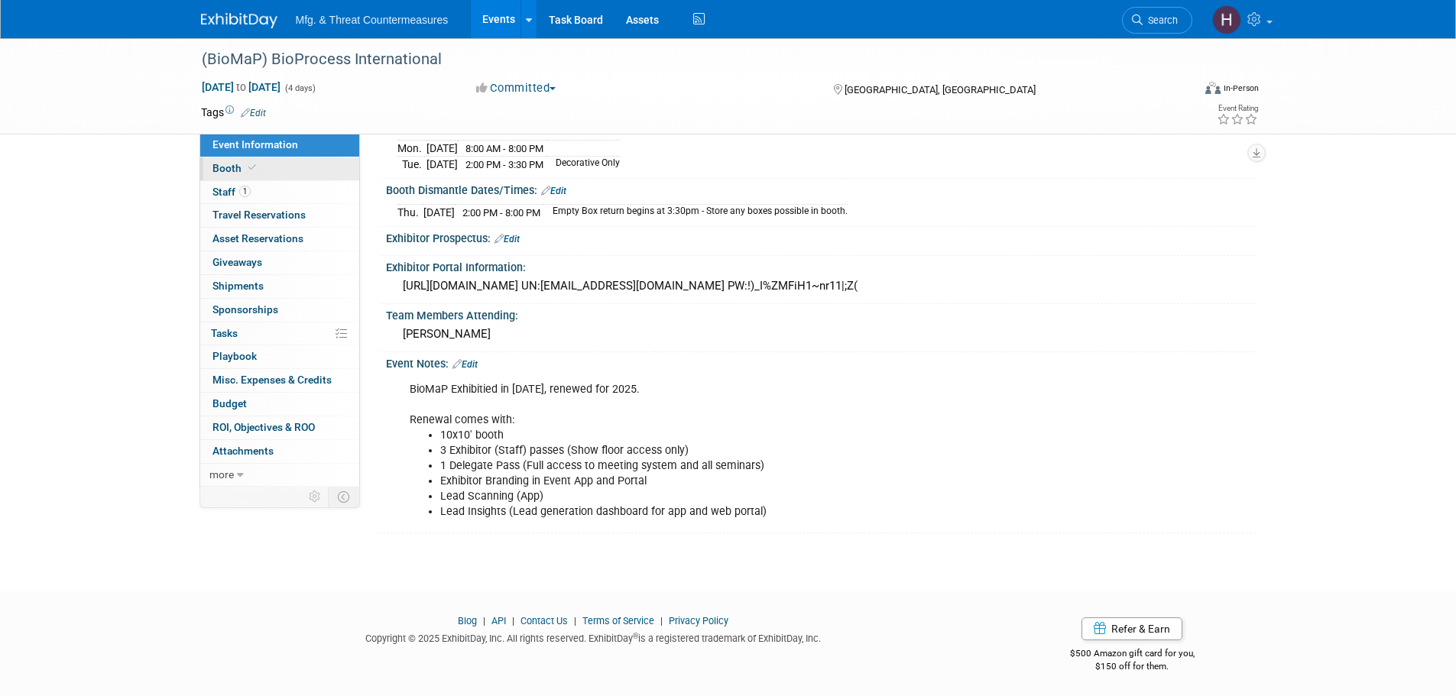
click at [230, 167] on span "Booth" at bounding box center [236, 168] width 47 height 12
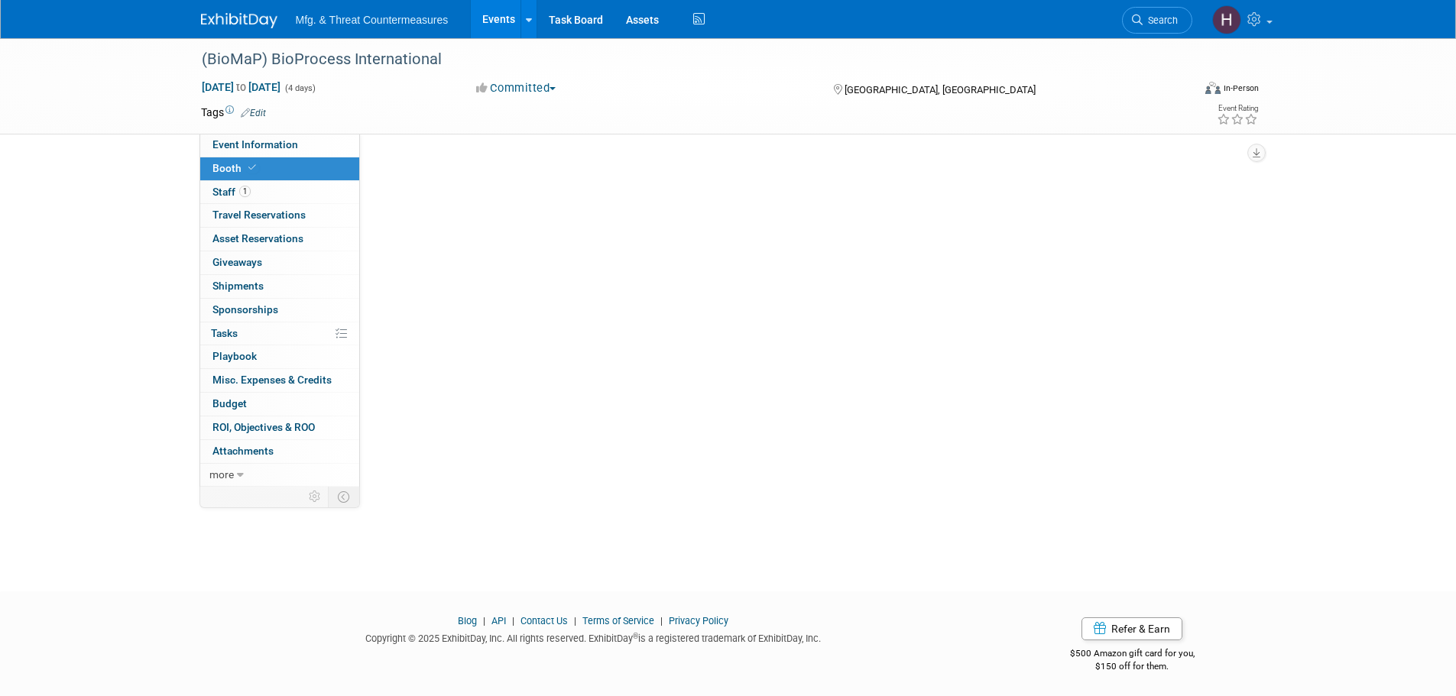
scroll to position [0, 0]
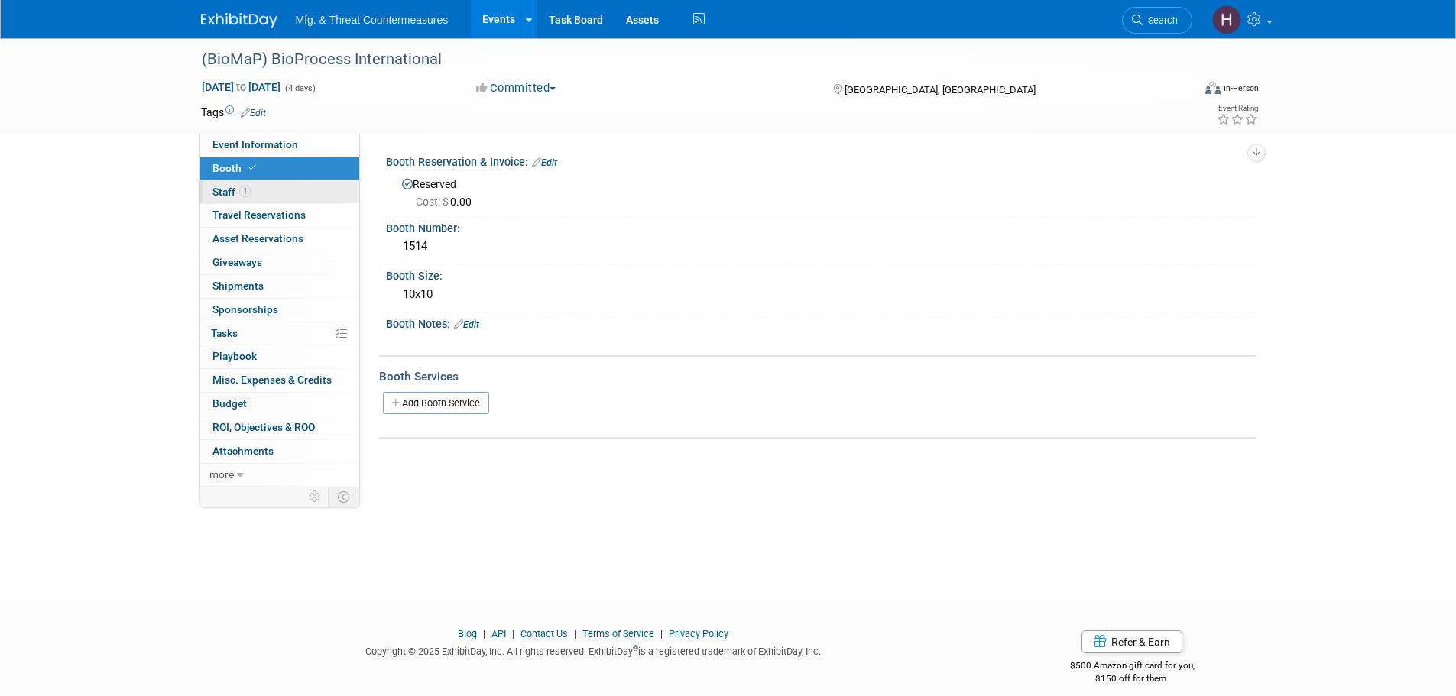
click at [229, 200] on link "1 Staff 1" at bounding box center [279, 192] width 159 height 23
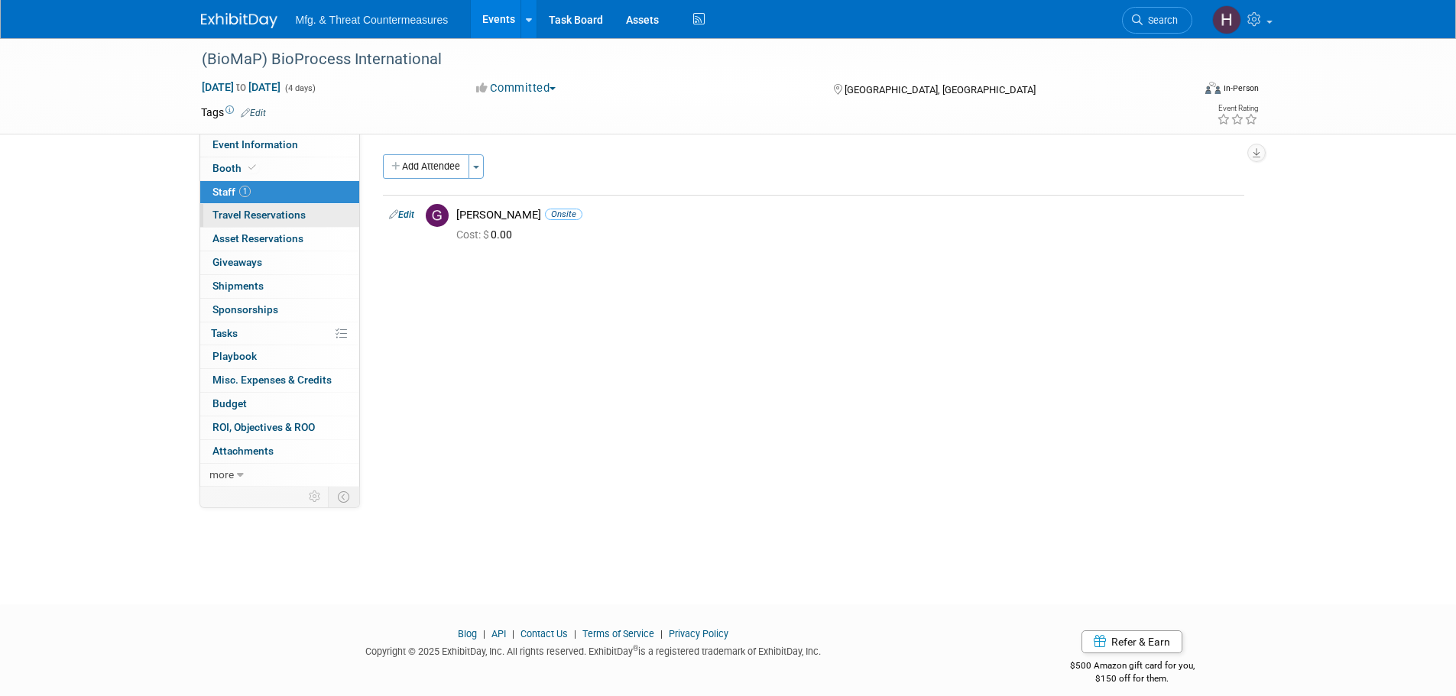
click at [235, 218] on span "Travel Reservations 0" at bounding box center [259, 215] width 93 height 12
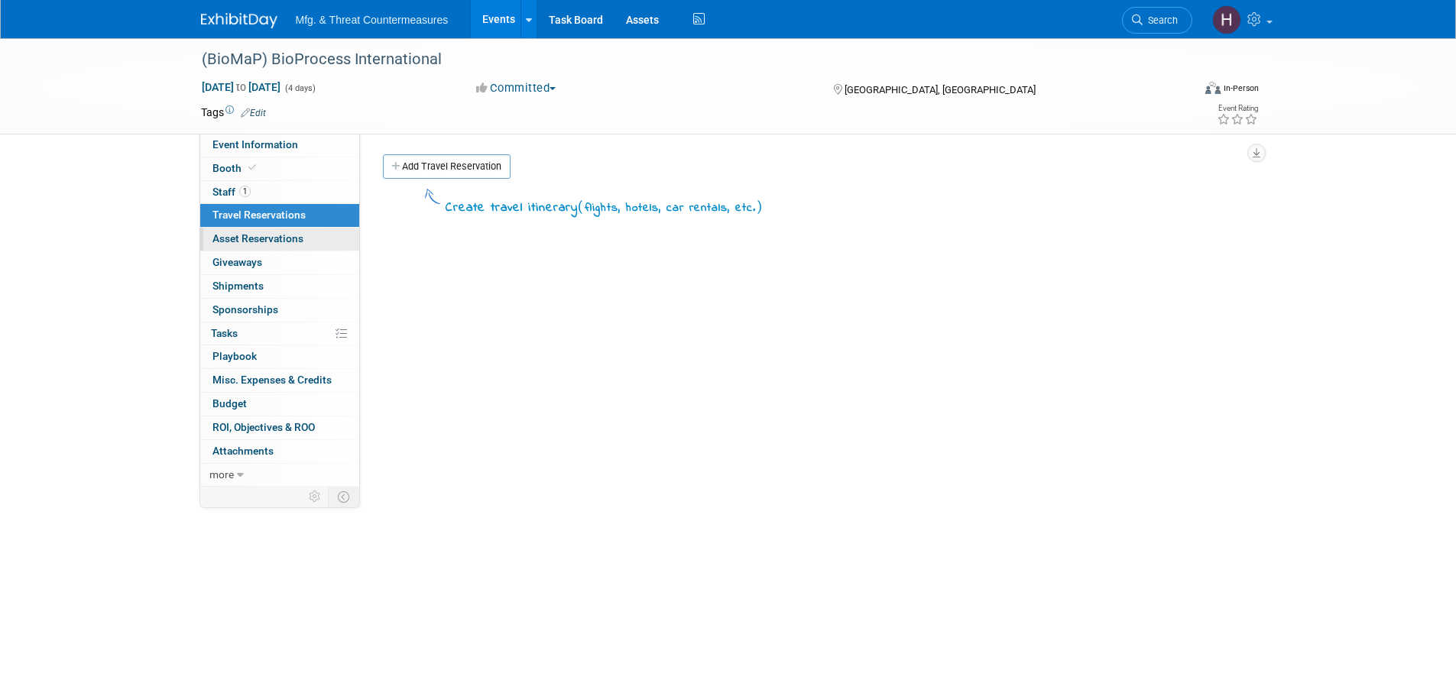
click at [229, 242] on span "Asset Reservations 0" at bounding box center [258, 238] width 91 height 12
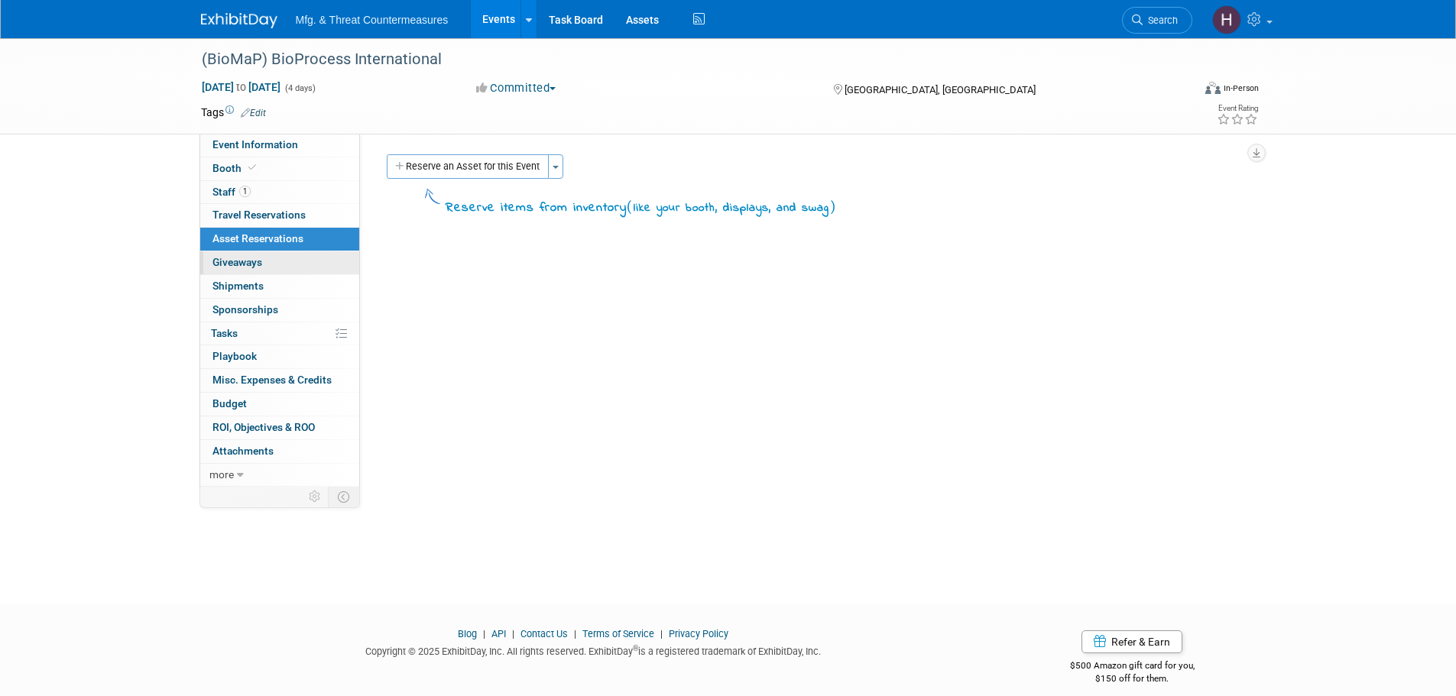
click at [234, 267] on span "Giveaways 0" at bounding box center [238, 262] width 50 height 12
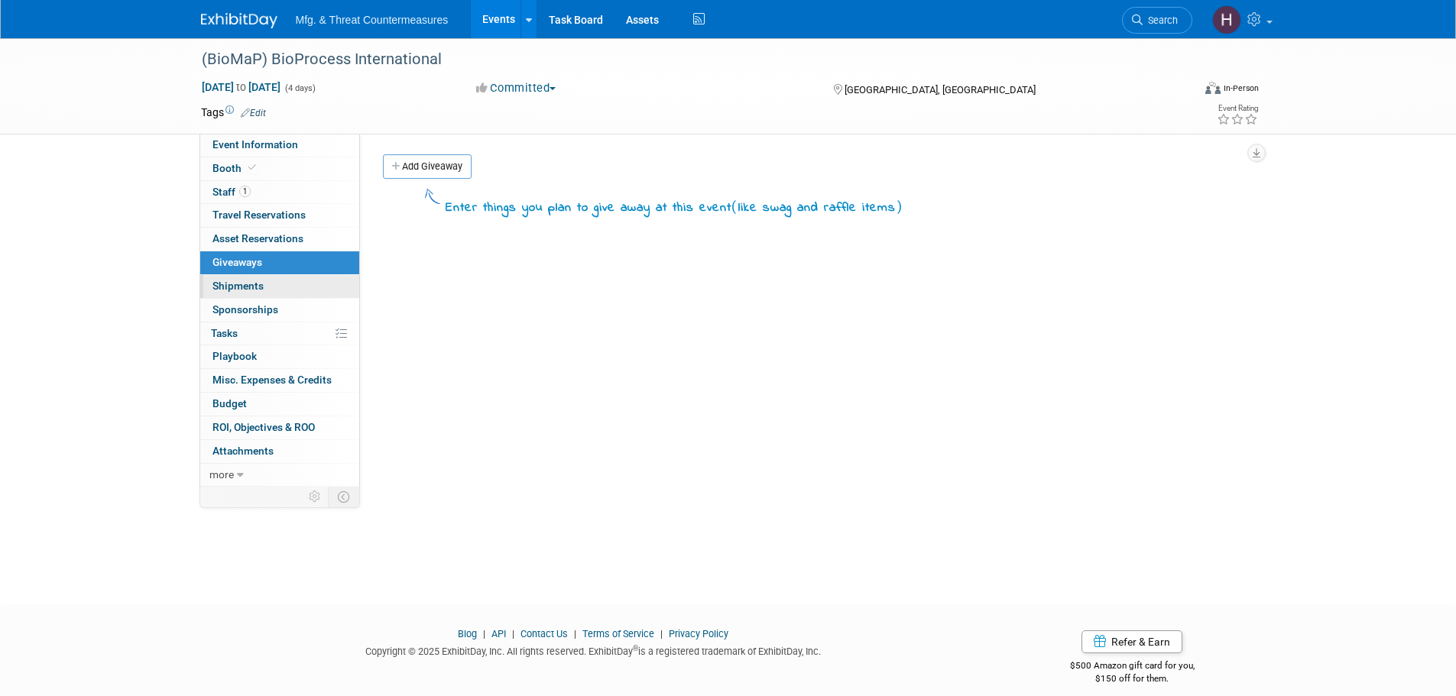
click at [229, 284] on span "Shipments 0" at bounding box center [238, 286] width 51 height 12
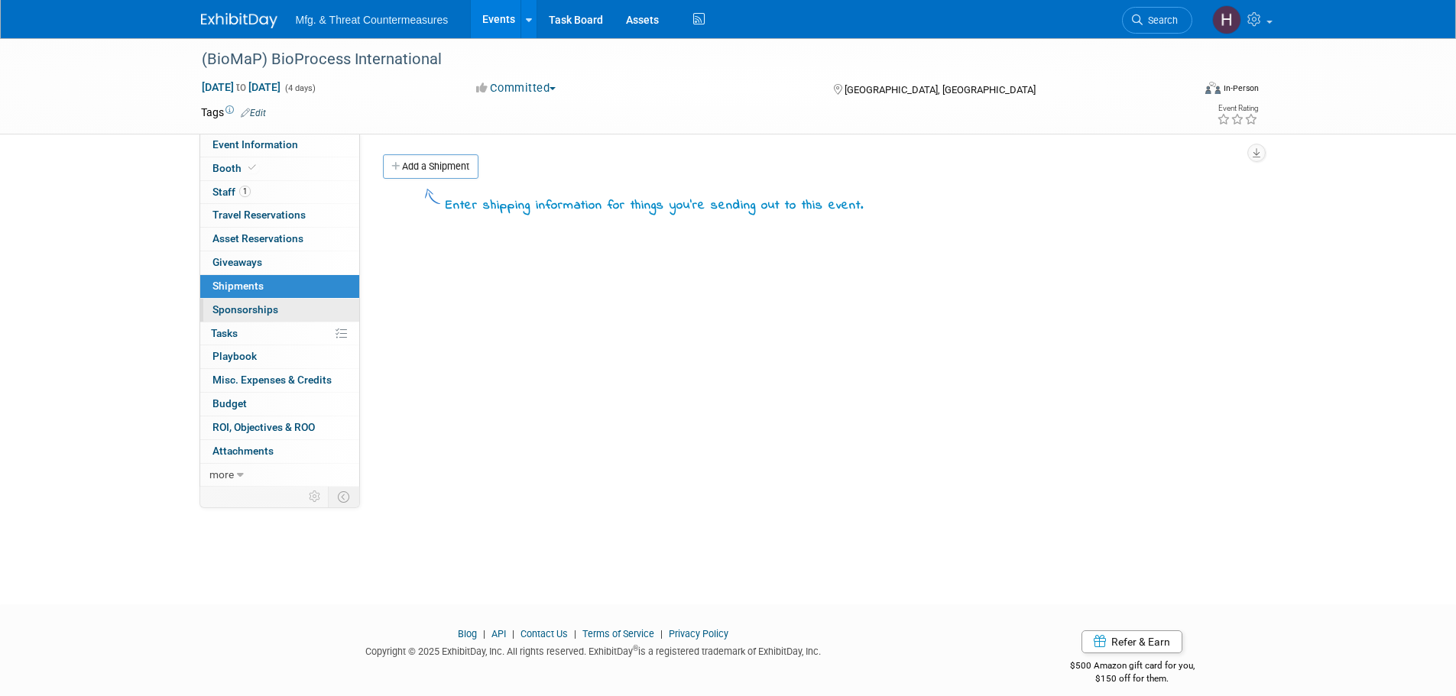
click at [231, 313] on span "Sponsorships 0" at bounding box center [246, 310] width 66 height 12
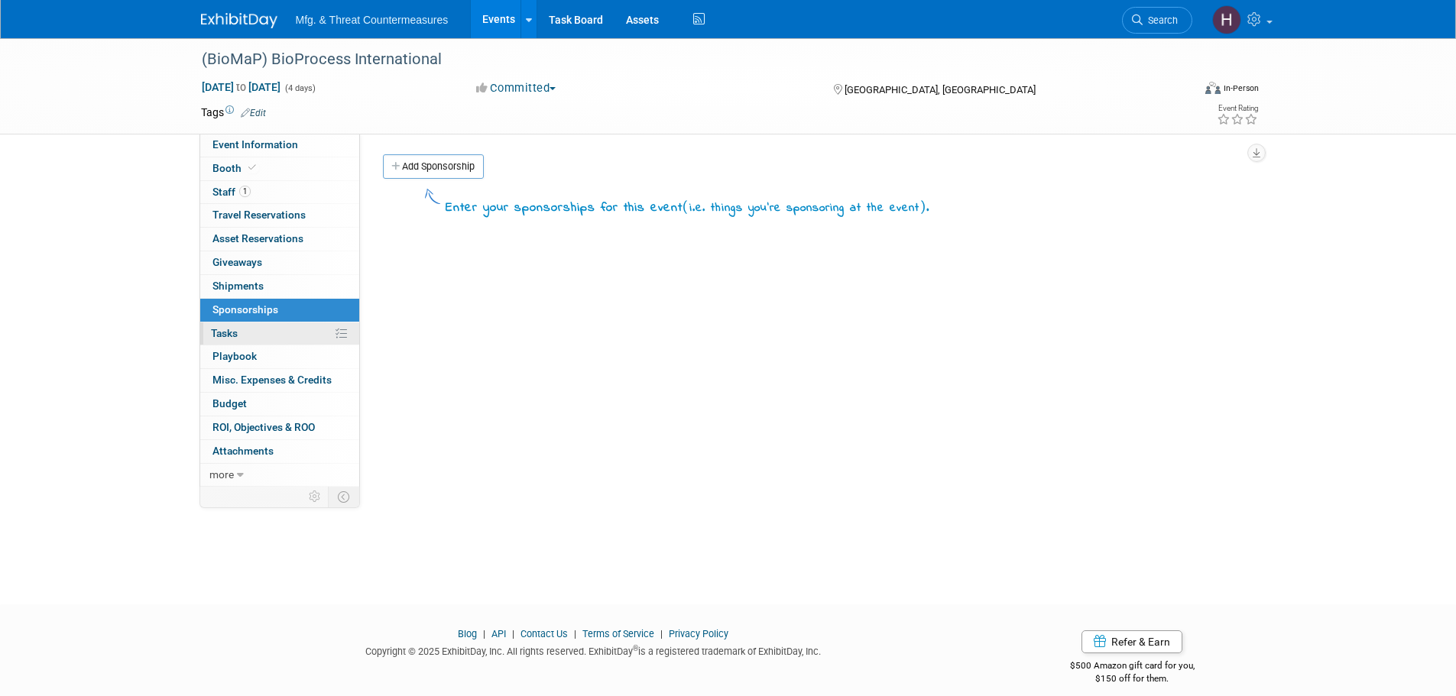
click at [231, 336] on span "Tasks 0%" at bounding box center [224, 333] width 27 height 12
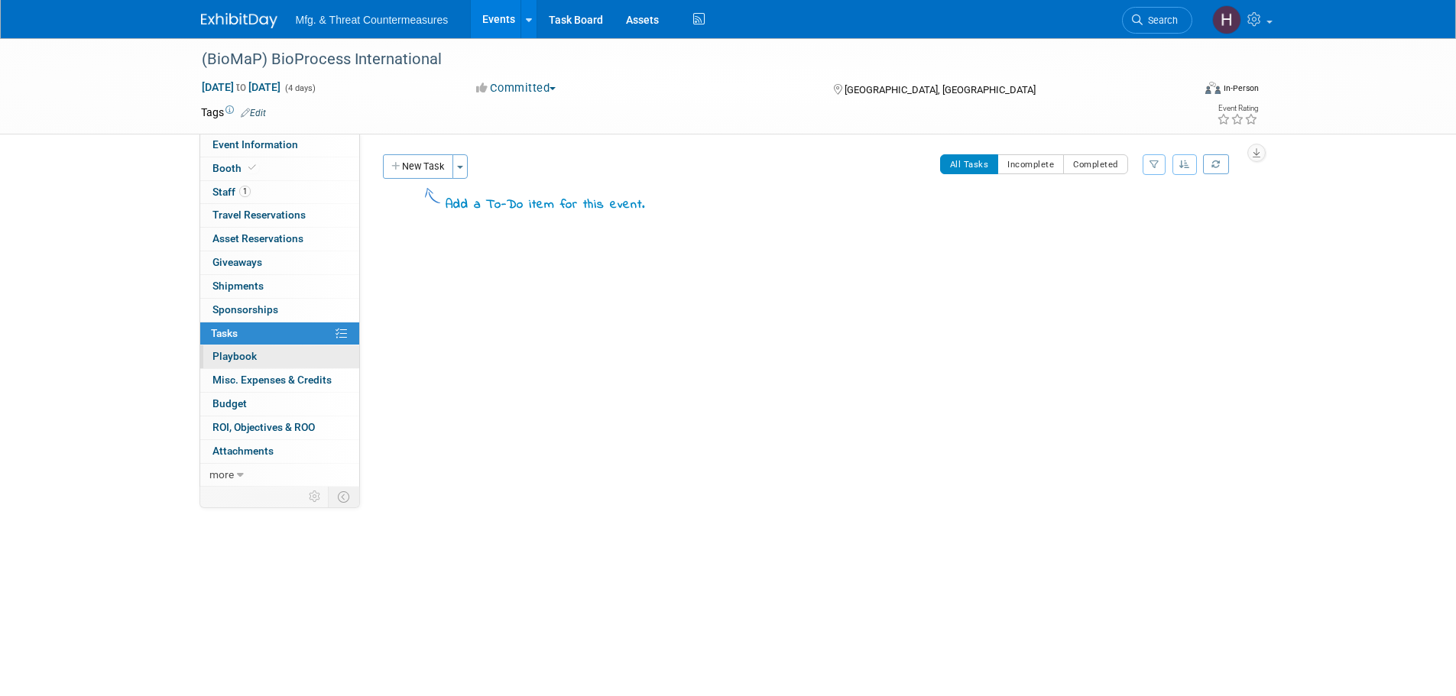
click at [247, 364] on link "0 Playbook 0" at bounding box center [279, 357] width 159 height 23
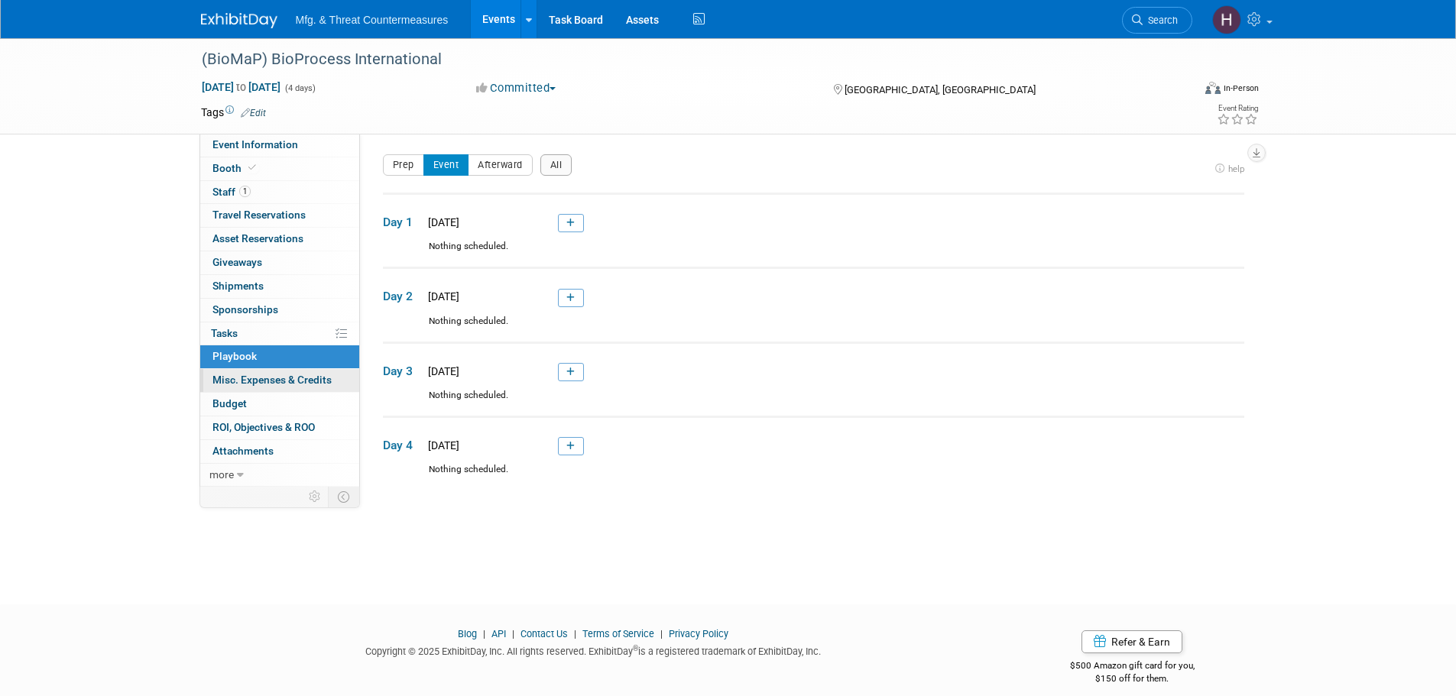
click at [242, 380] on span "Misc. Expenses & Credits 0" at bounding box center [272, 380] width 119 height 12
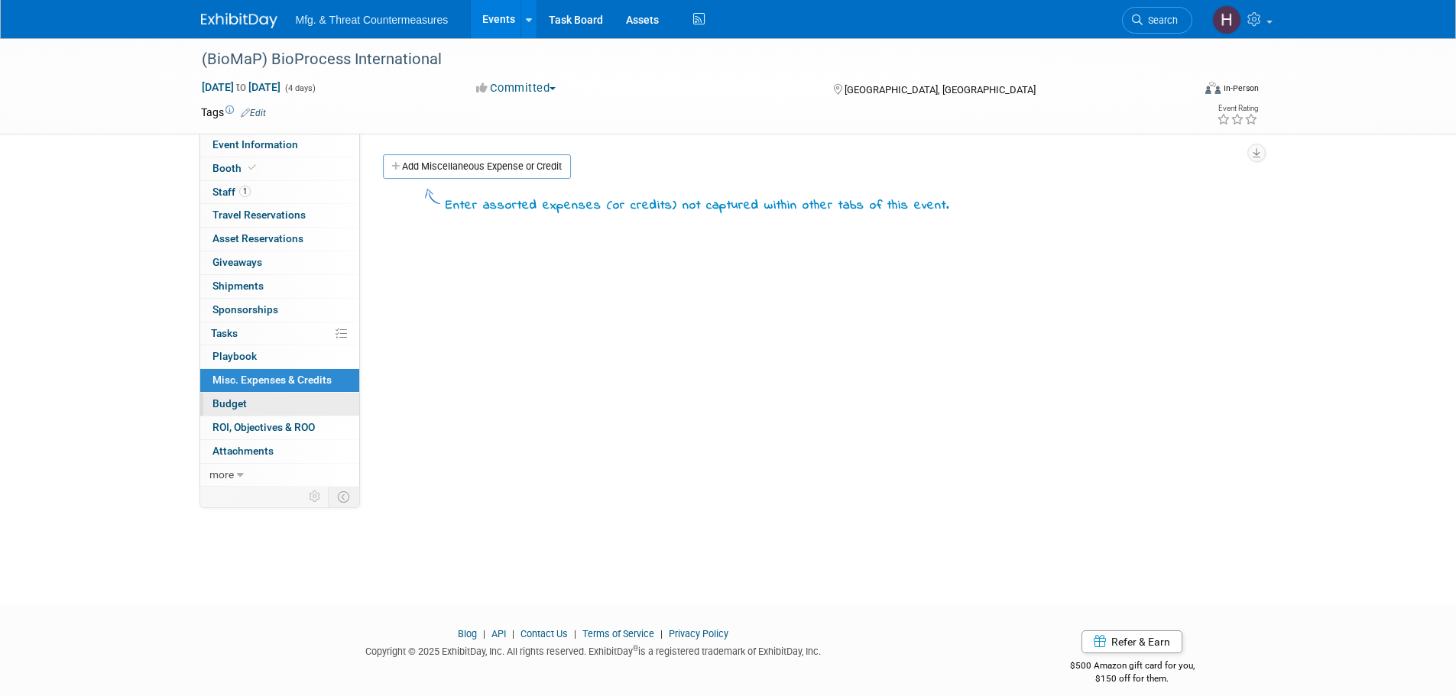
click at [233, 404] on span "Budget" at bounding box center [230, 404] width 34 height 12
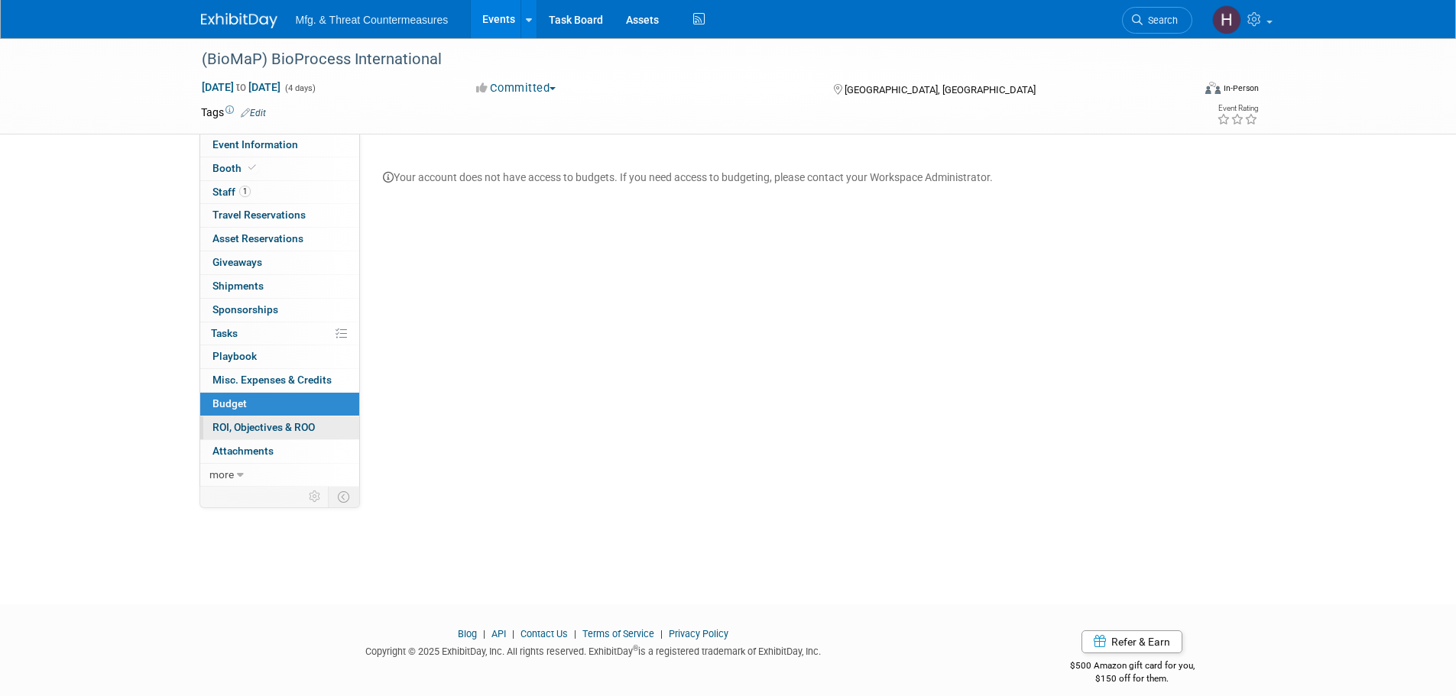
click at [231, 433] on link "0 ROI, Objectives & ROO 0" at bounding box center [279, 428] width 159 height 23
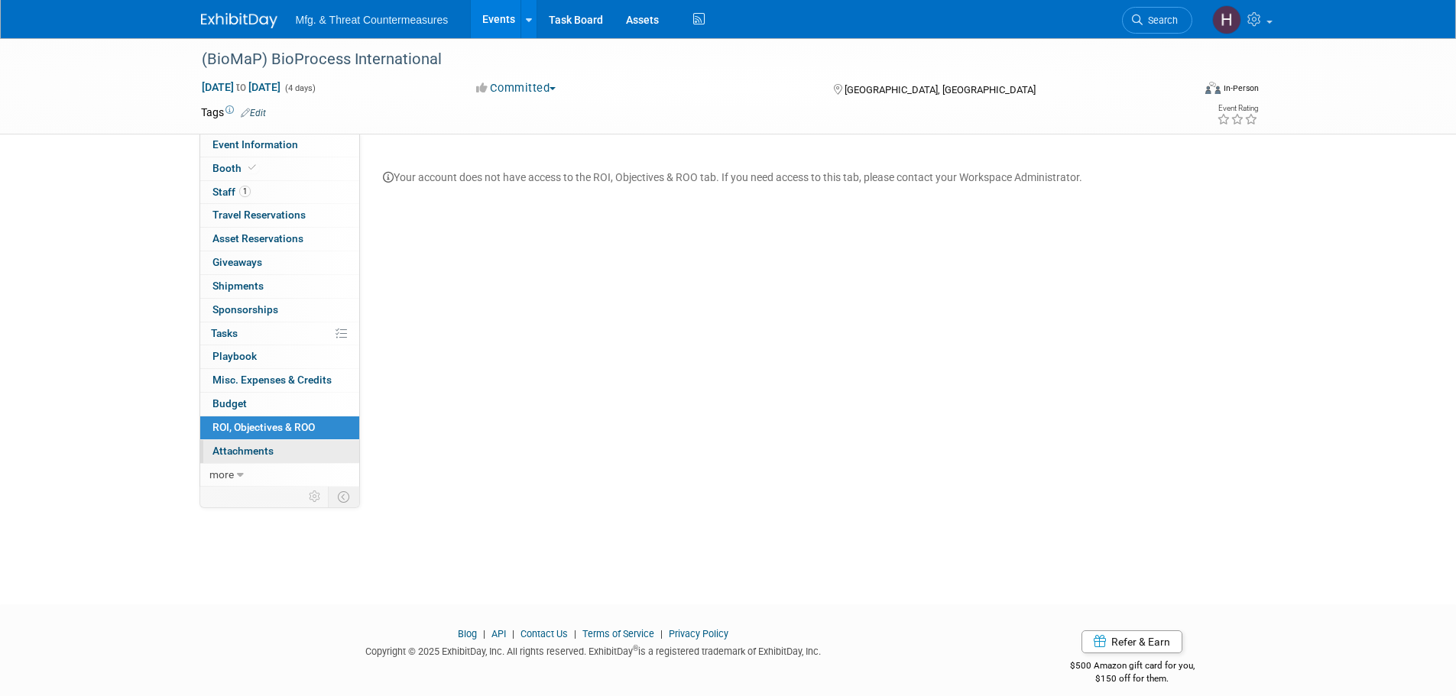
click at [229, 454] on span "Attachments 0" at bounding box center [243, 451] width 61 height 12
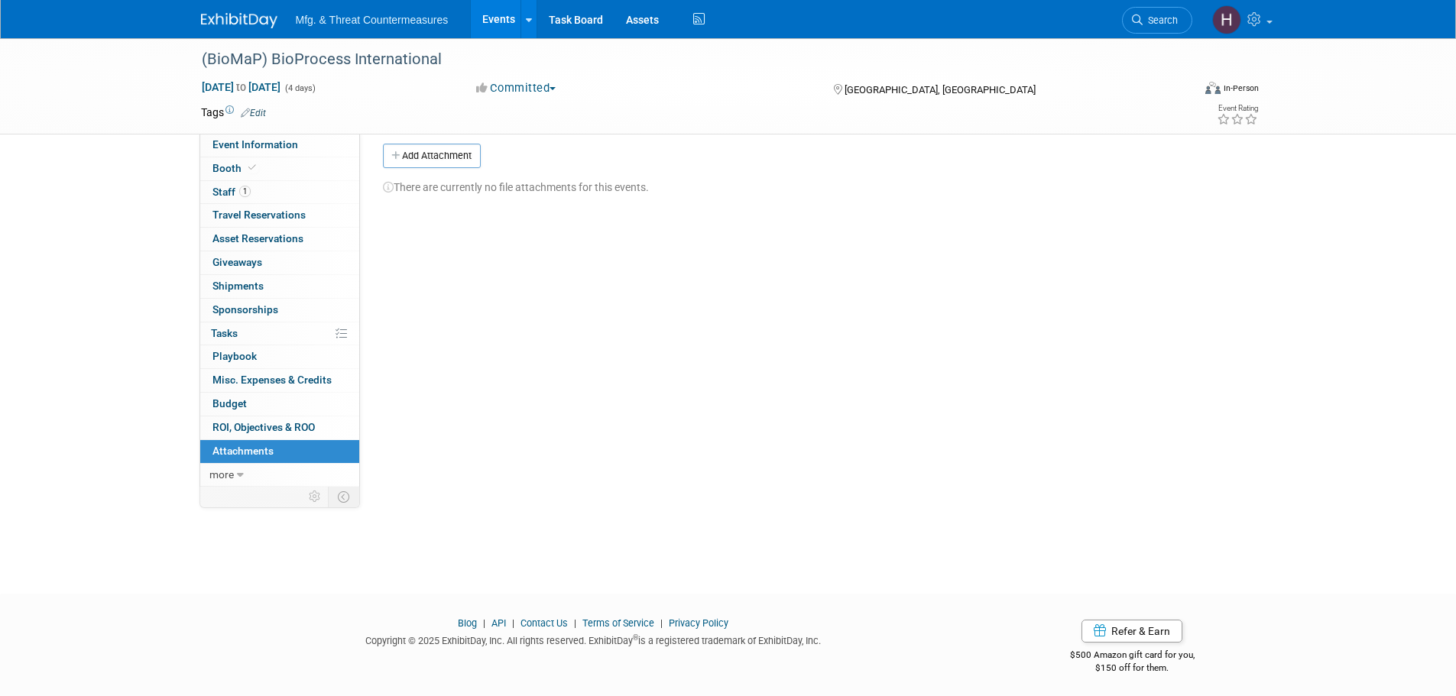
scroll to position [15, 0]
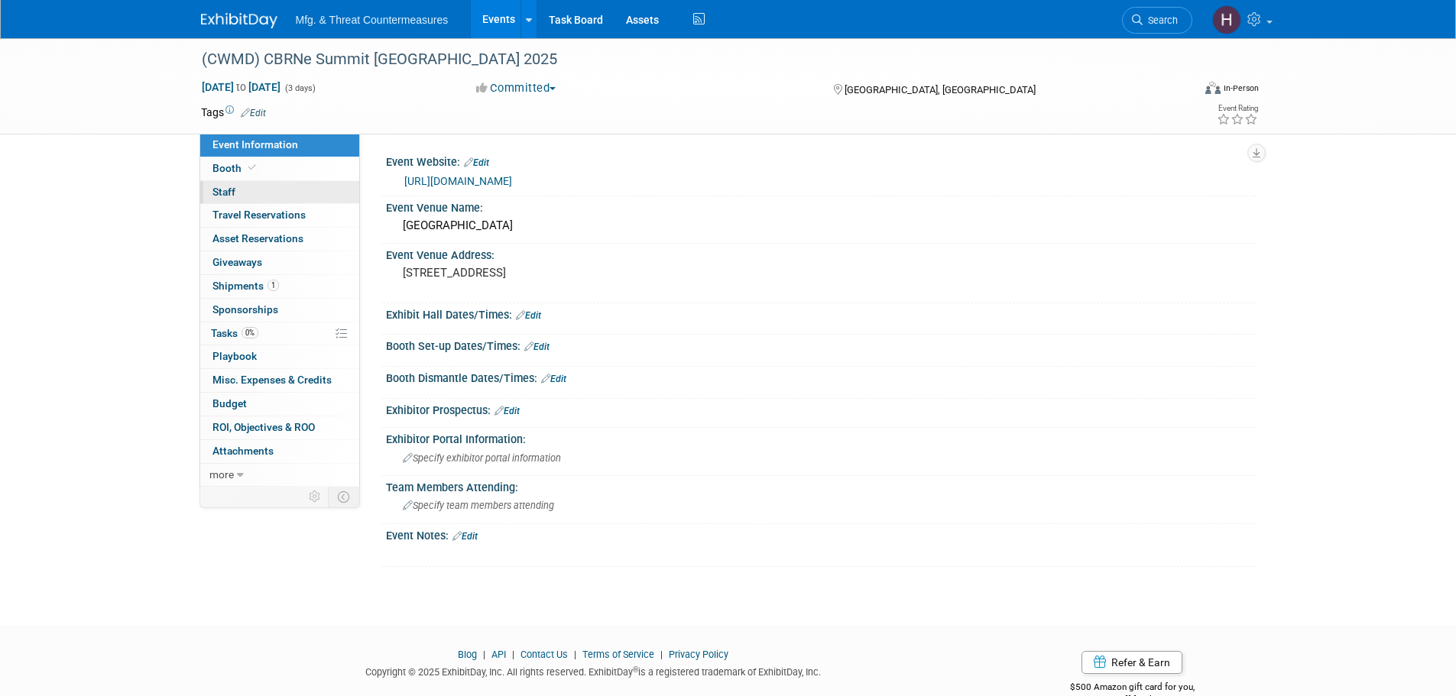
drag, startPoint x: 329, startPoint y: 168, endPoint x: 307, endPoint y: 187, distance: 28.7
click at [329, 168] on link "Booth" at bounding box center [279, 168] width 159 height 23
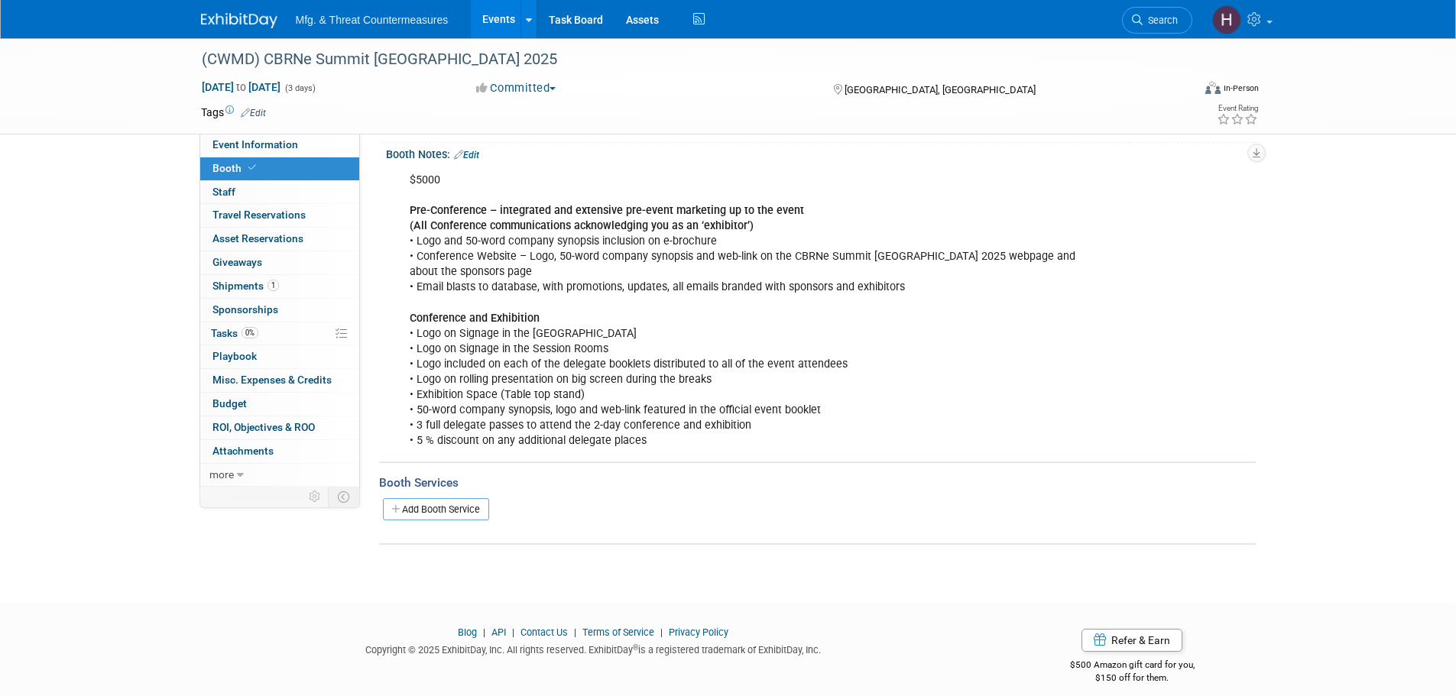
scroll to position [183, 0]
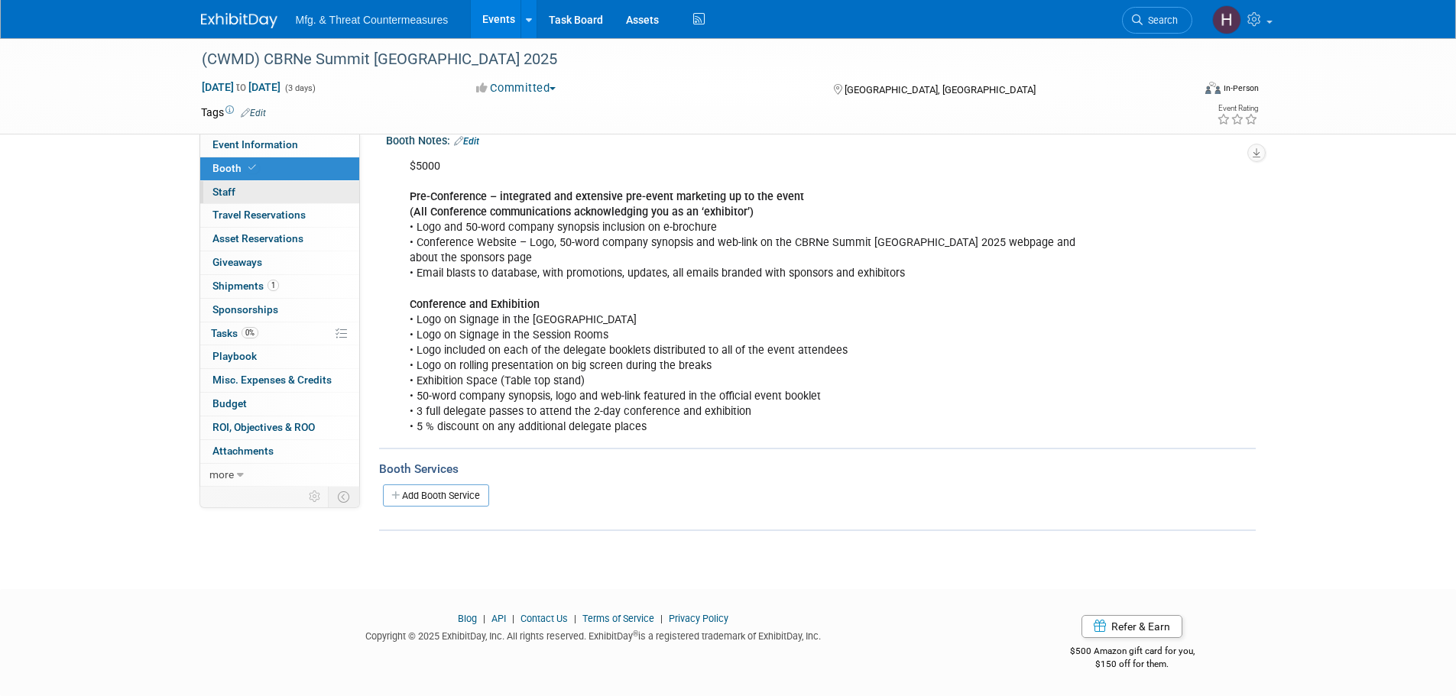
click at [225, 188] on span "Staff 0" at bounding box center [224, 192] width 23 height 12
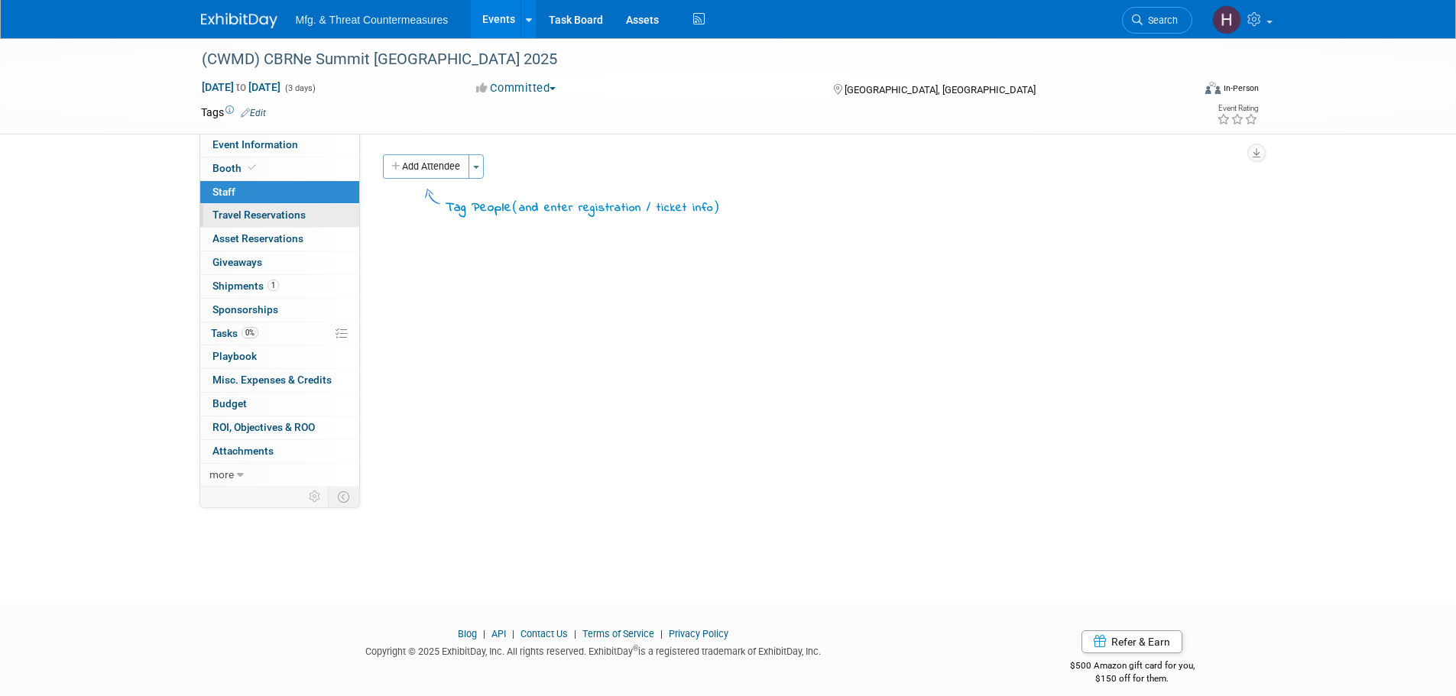
click at [226, 209] on span "Travel Reservations 0" at bounding box center [259, 215] width 93 height 12
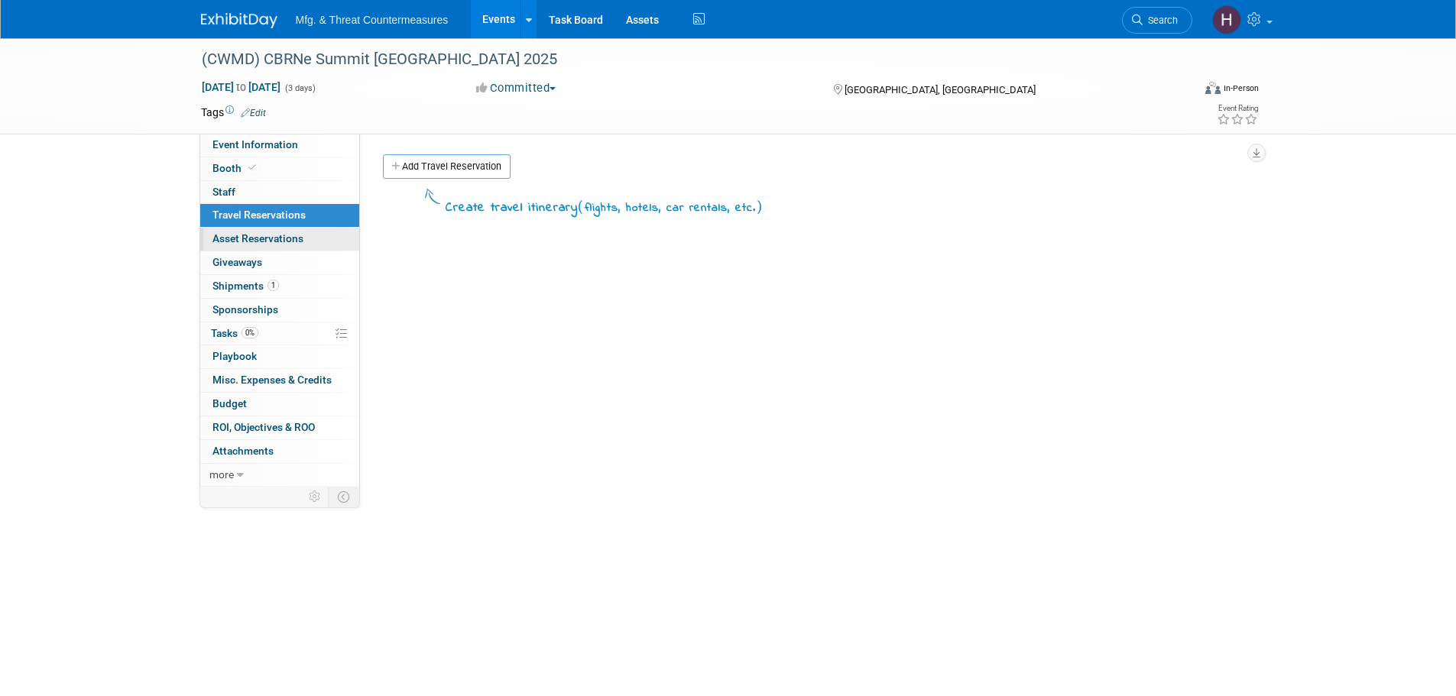
click at [223, 245] on span "Asset Reservations 0" at bounding box center [258, 238] width 91 height 12
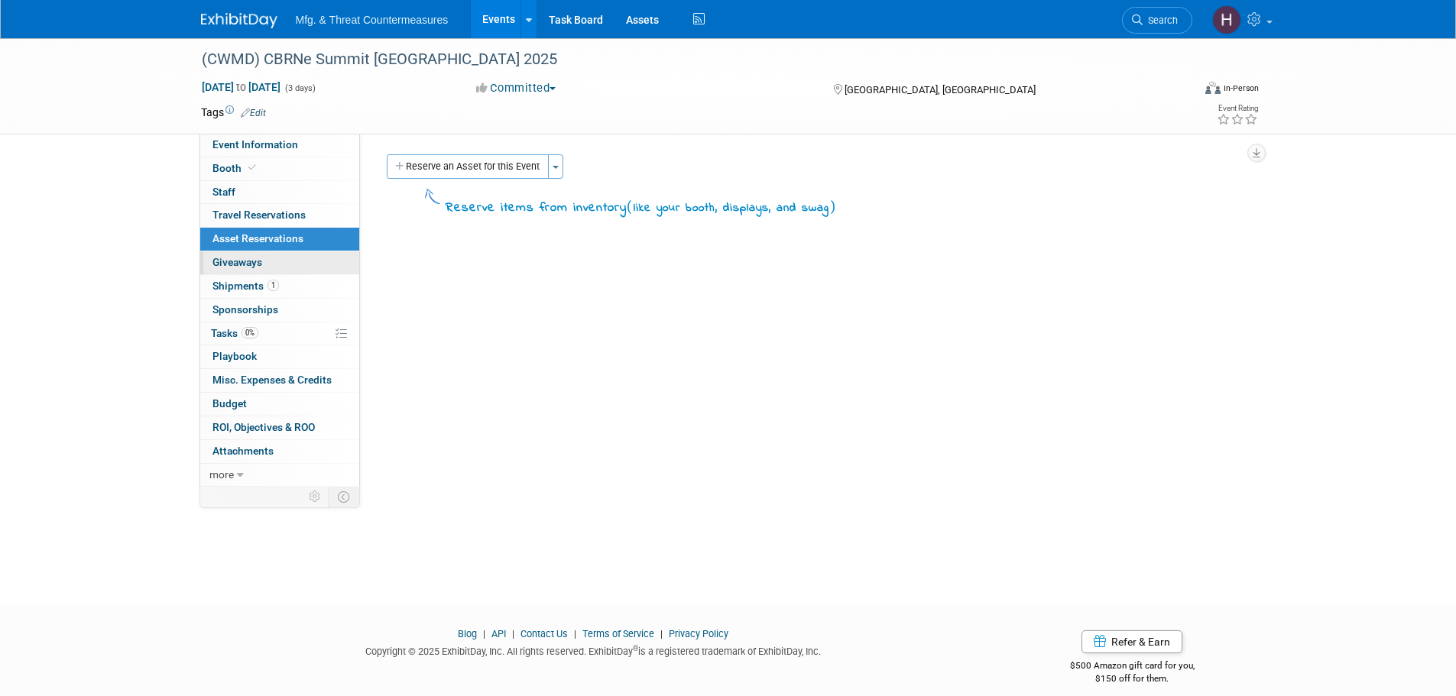
click at [222, 271] on link "0 Giveaways 0" at bounding box center [279, 263] width 159 height 23
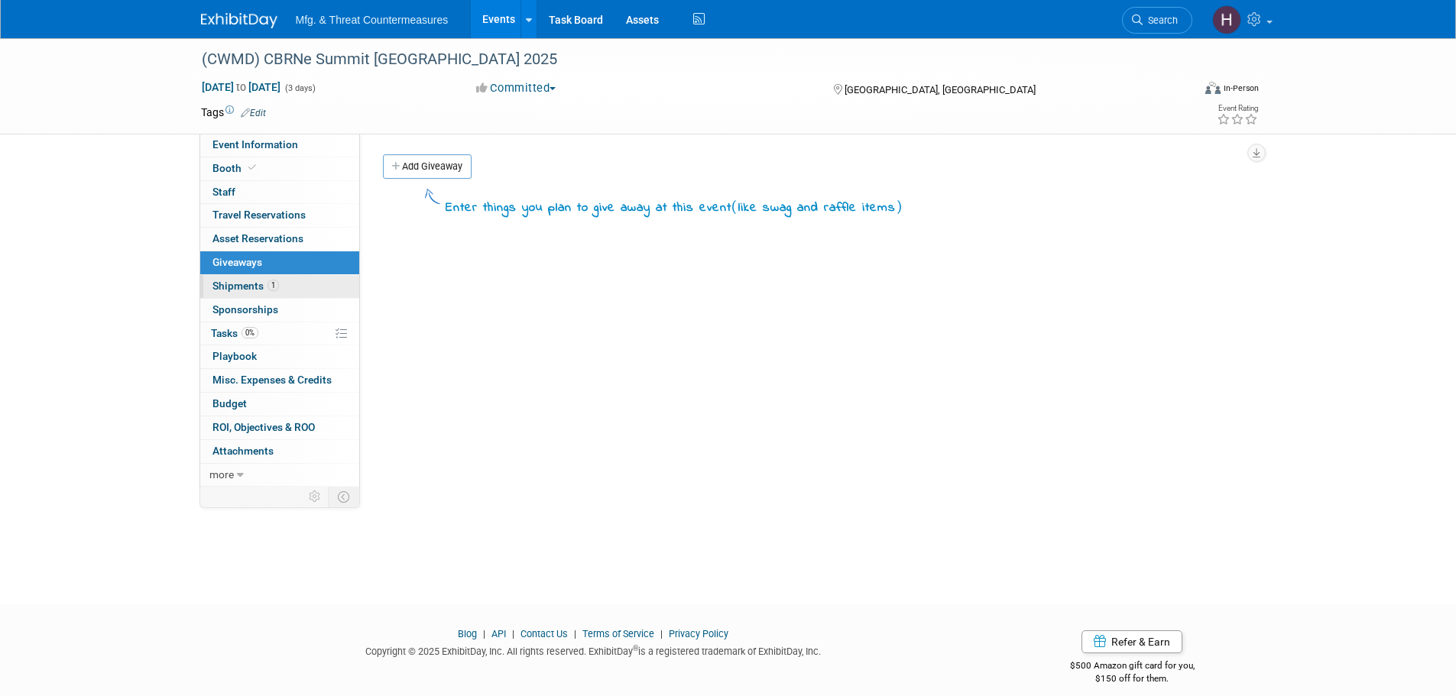
click at [222, 290] on span "Shipments 1" at bounding box center [246, 286] width 67 height 12
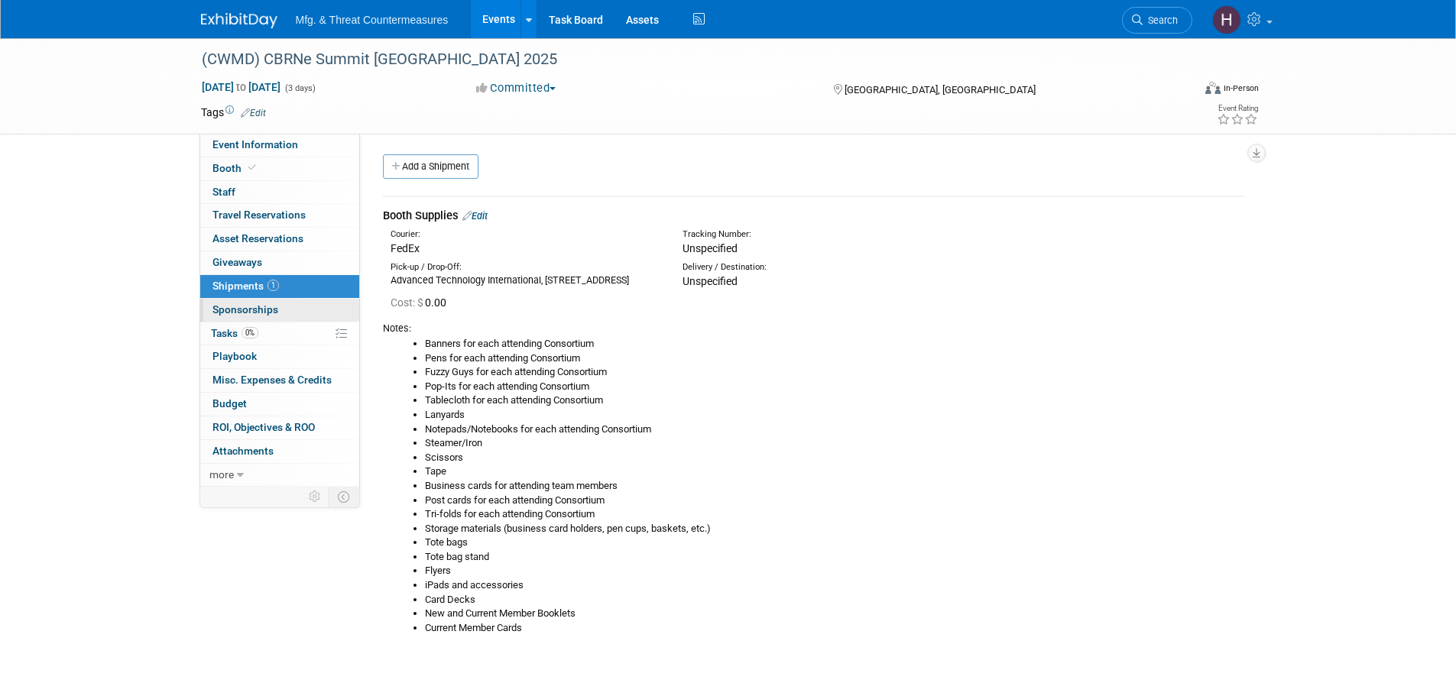
click at [203, 312] on link "0 Sponsorships 0" at bounding box center [279, 310] width 159 height 23
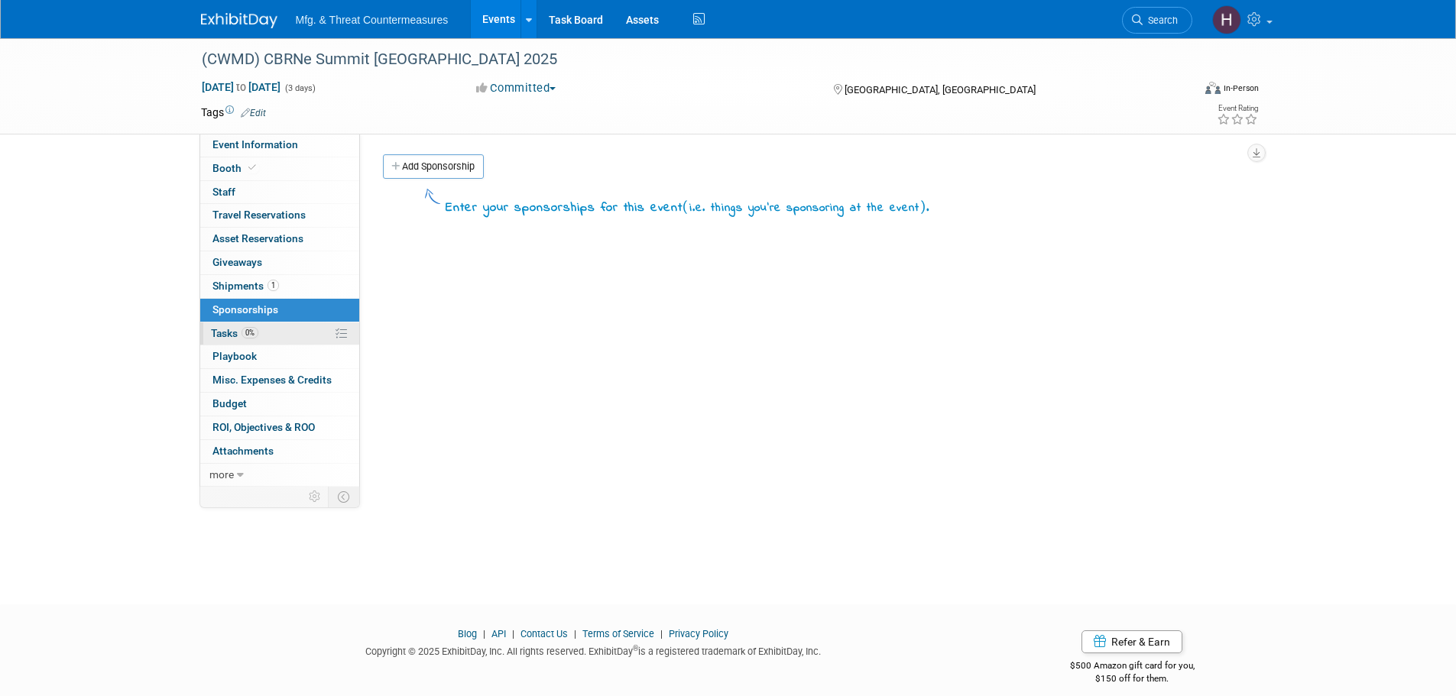
click at [220, 326] on link "0% Tasks 0%" at bounding box center [279, 334] width 159 height 23
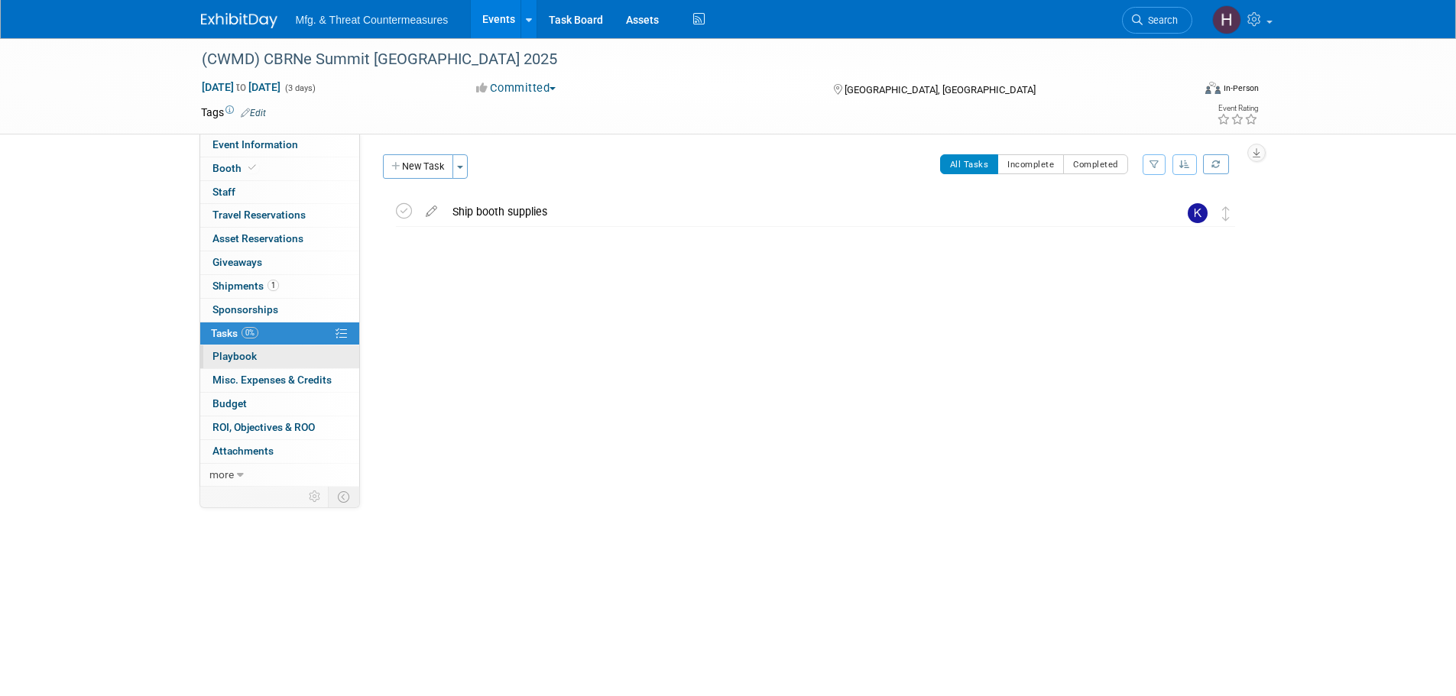
click at [224, 361] on span "Playbook 0" at bounding box center [235, 356] width 44 height 12
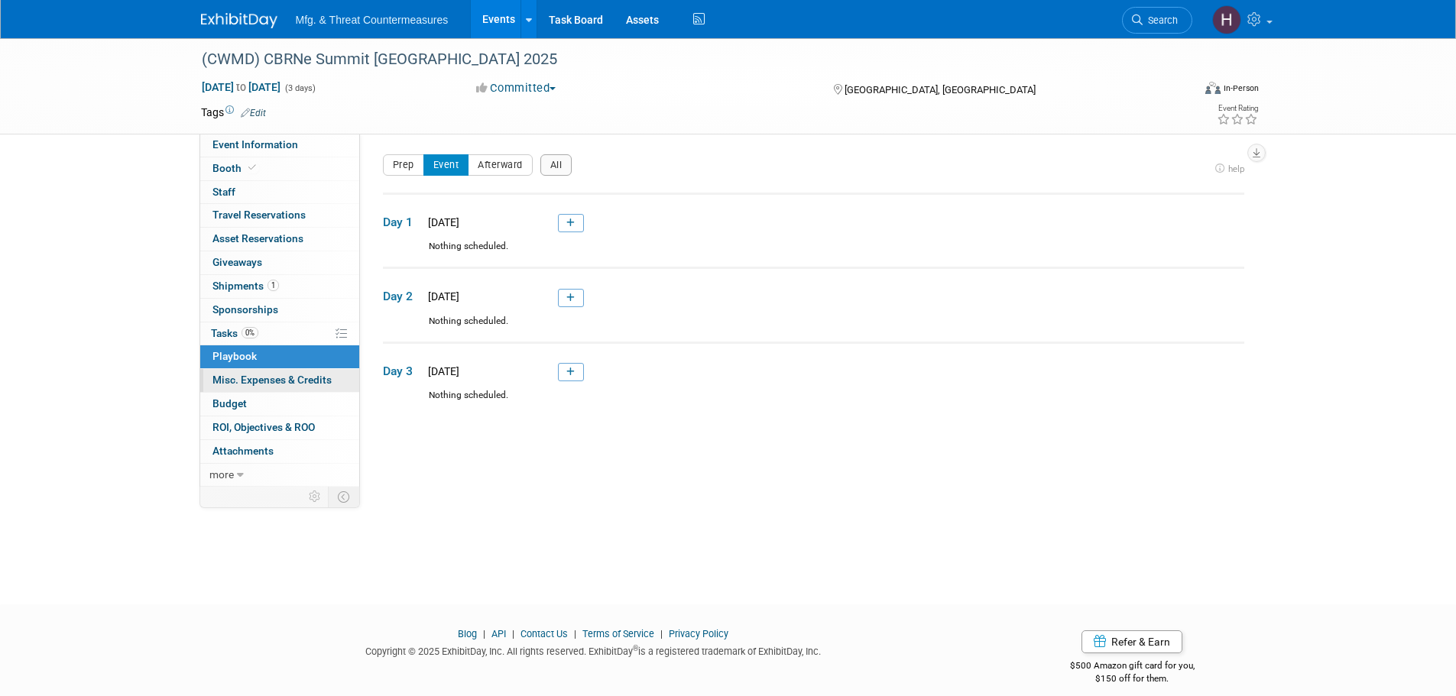
click at [223, 375] on span "Misc. Expenses & Credits 0" at bounding box center [272, 380] width 119 height 12
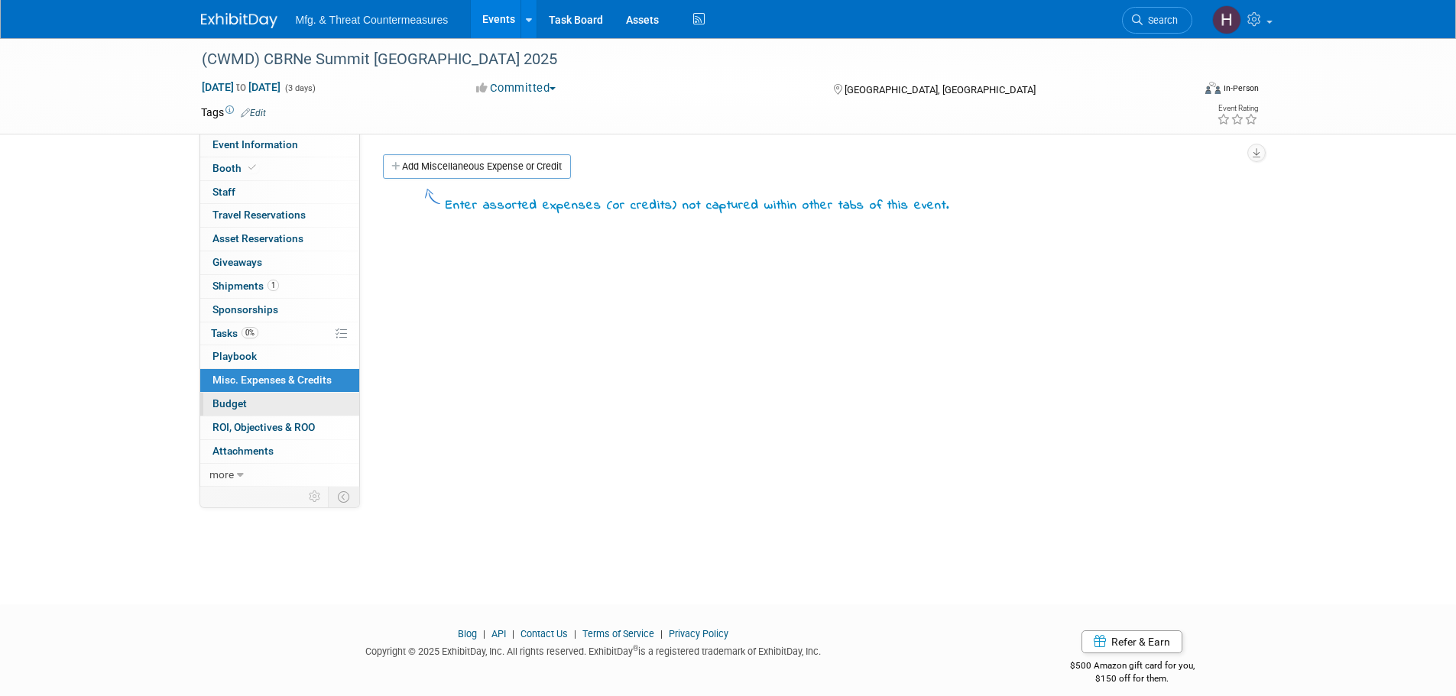
click at [220, 406] on span "Budget" at bounding box center [230, 404] width 34 height 12
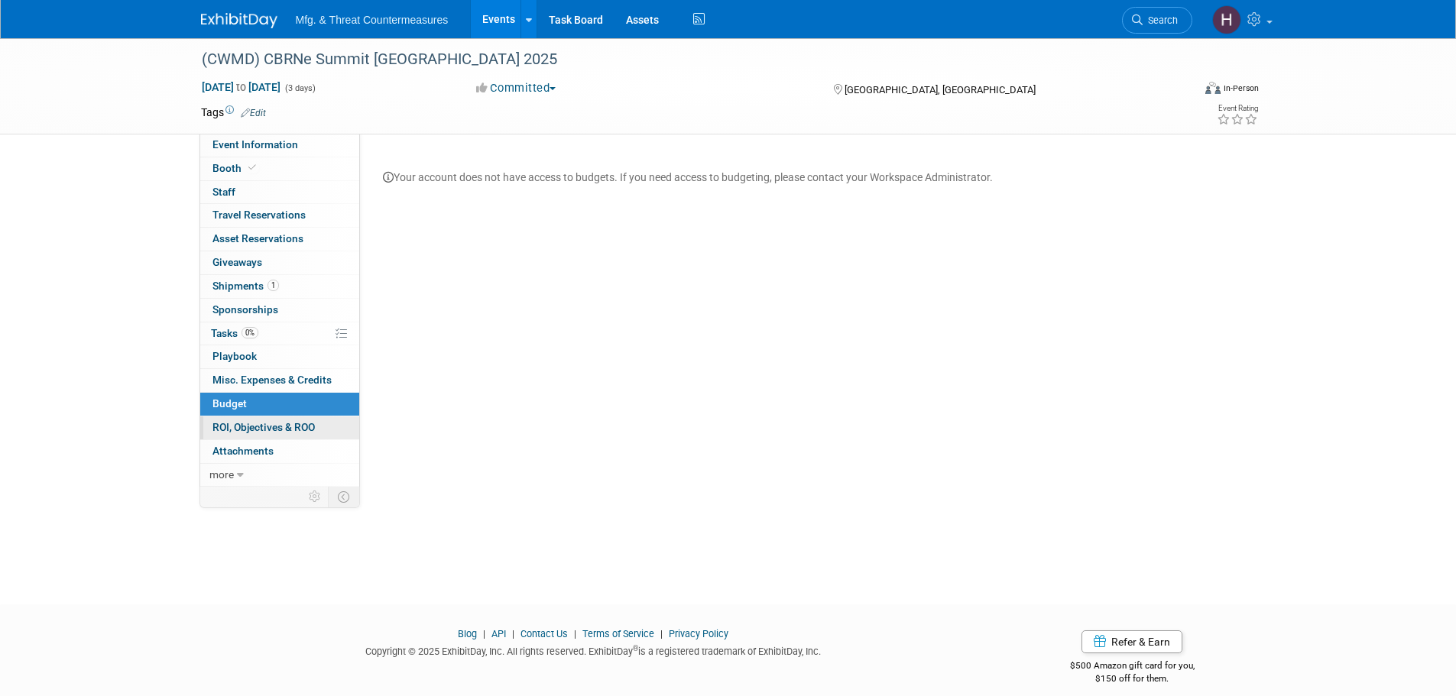
click at [236, 425] on span "ROI, Objectives & ROO 0" at bounding box center [264, 427] width 102 height 12
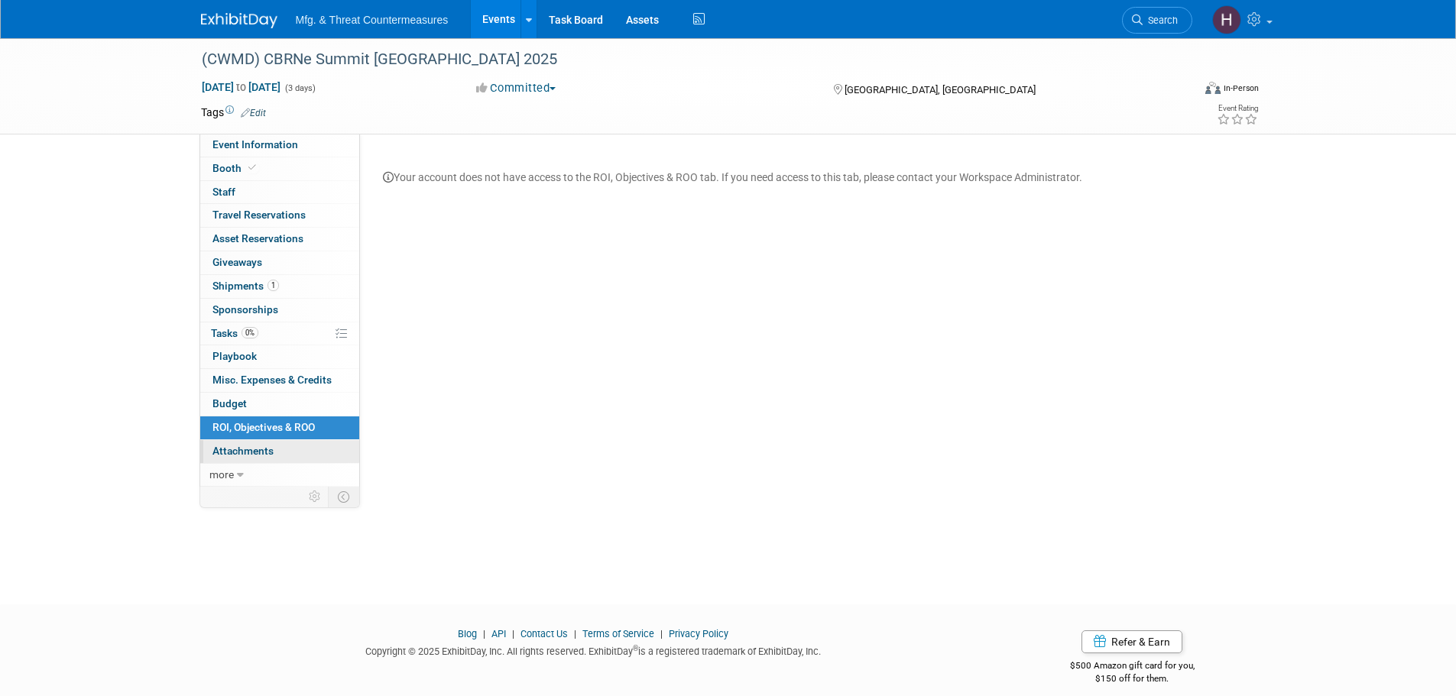
click at [229, 453] on span "Attachments 0" at bounding box center [243, 451] width 61 height 12
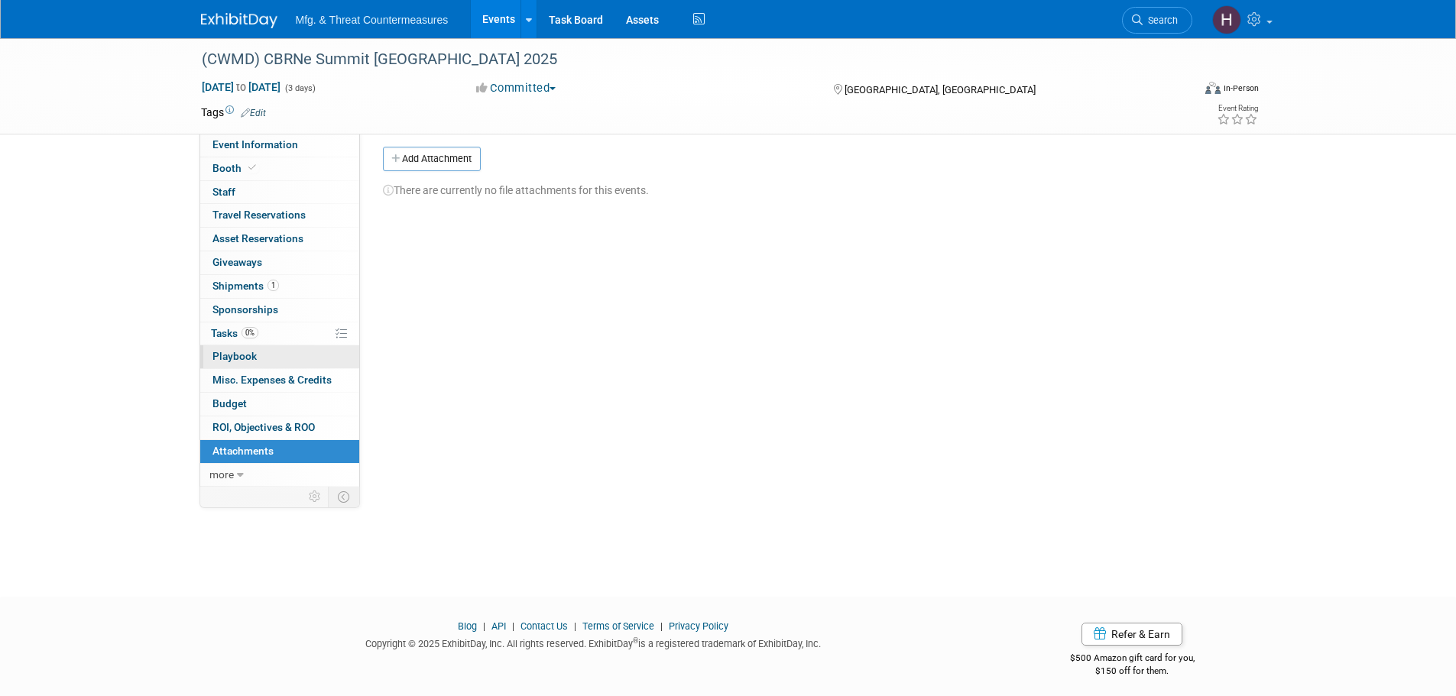
scroll to position [15, 0]
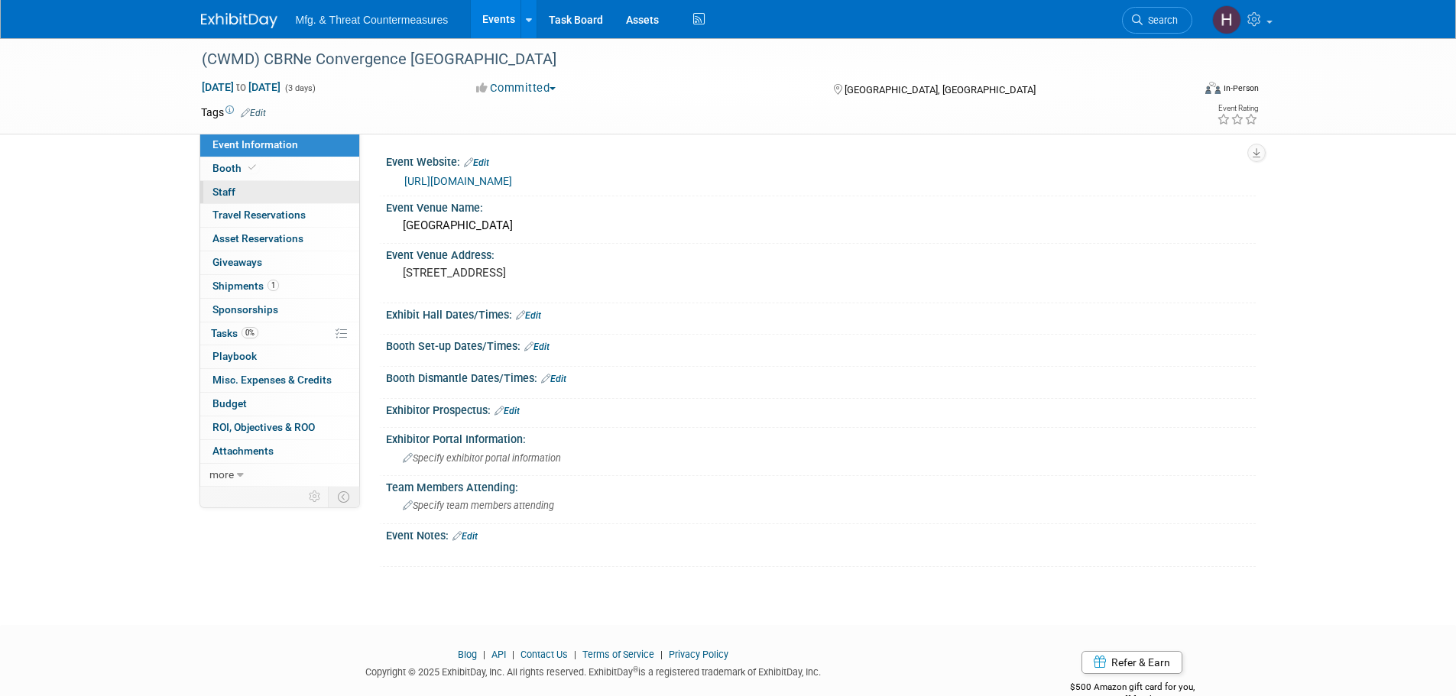
drag, startPoint x: 253, startPoint y: 166, endPoint x: 229, endPoint y: 193, distance: 36.8
click at [253, 166] on icon at bounding box center [252, 168] width 8 height 8
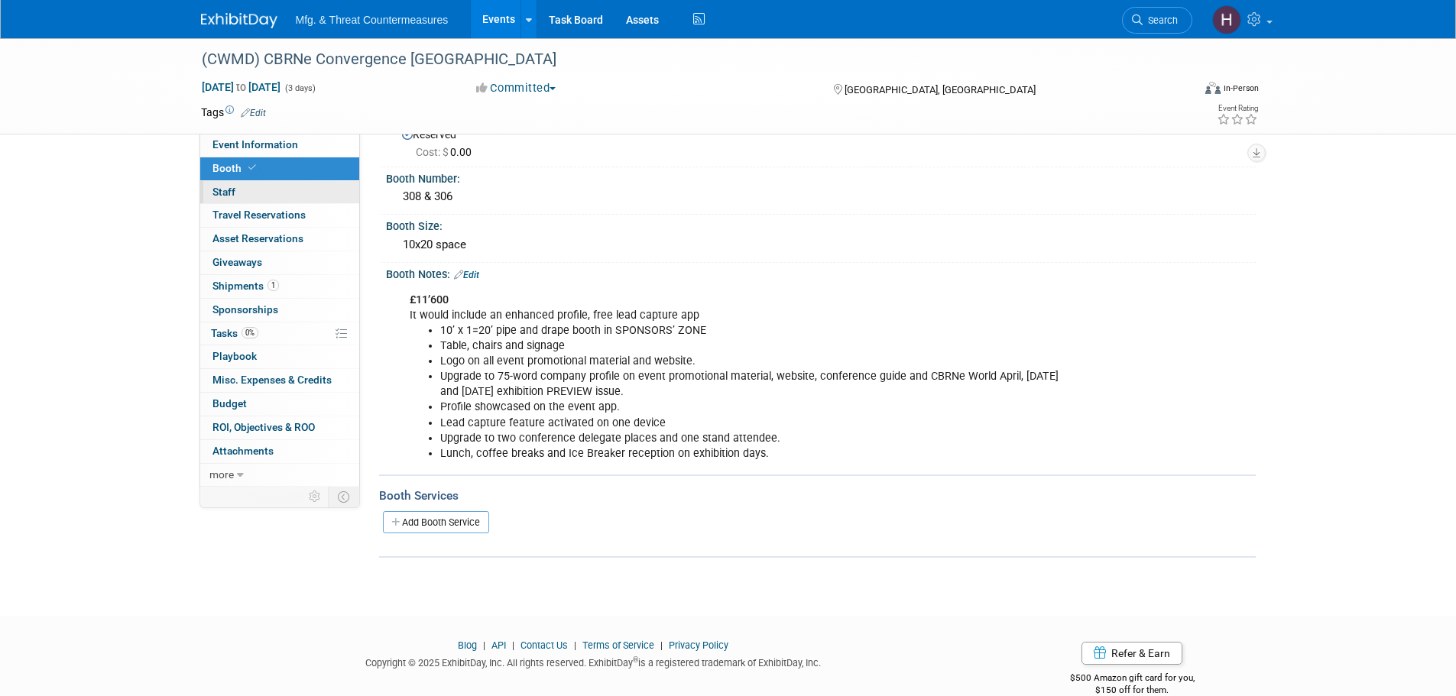
scroll to position [76, 0]
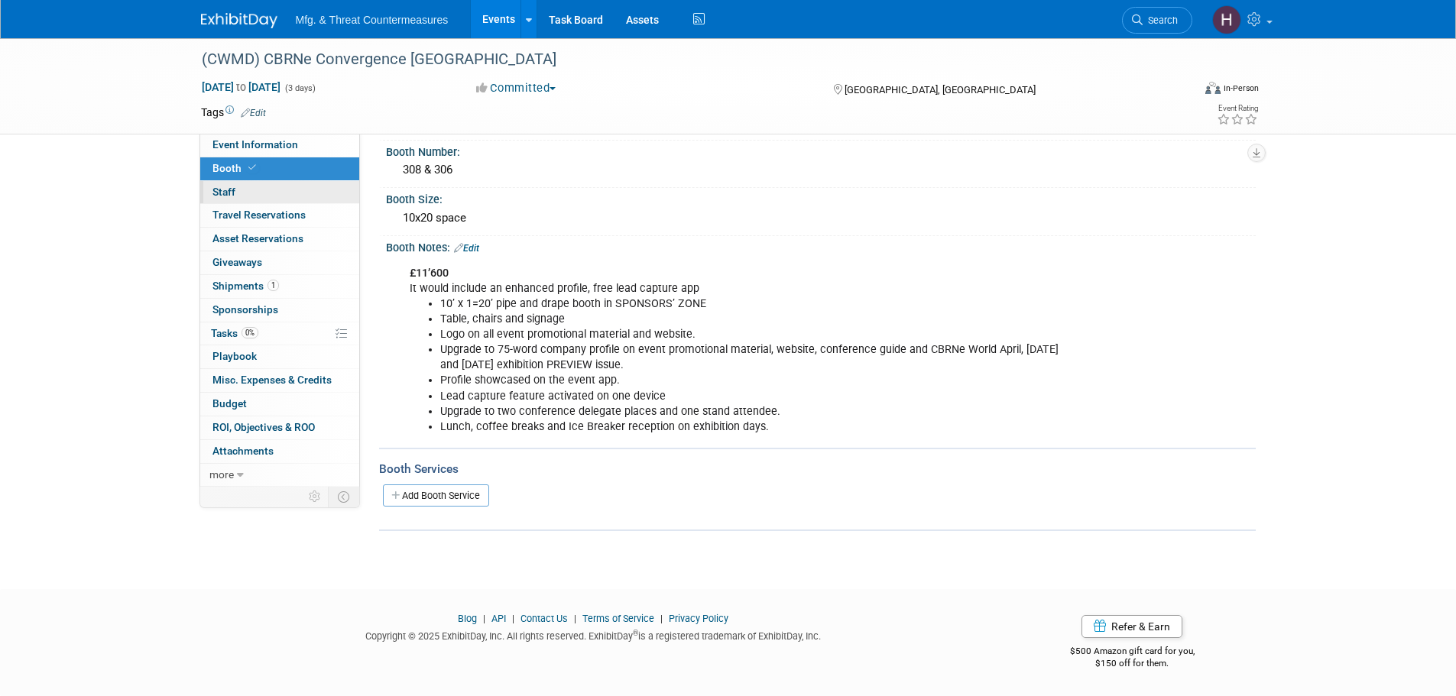
click at [260, 194] on link "0 Staff 0" at bounding box center [279, 192] width 159 height 23
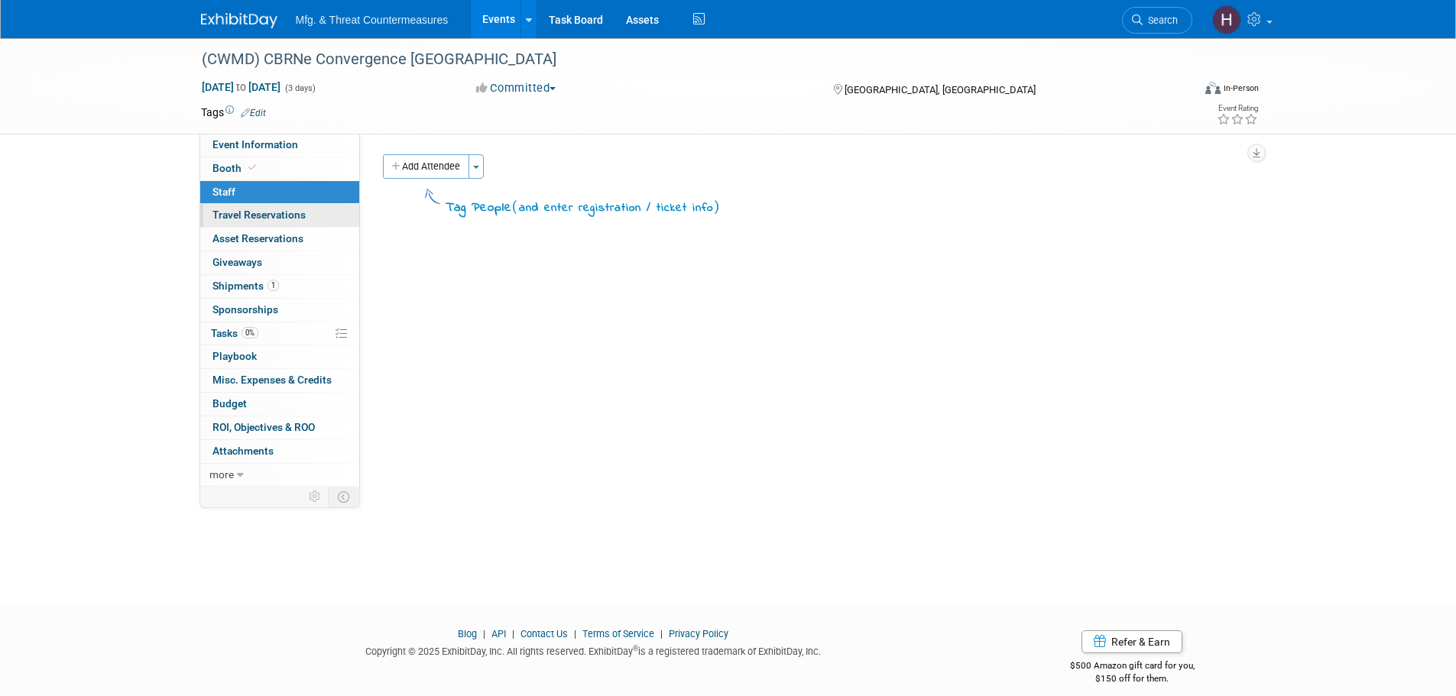
click at [252, 209] on span "Travel Reservations 0" at bounding box center [259, 215] width 93 height 12
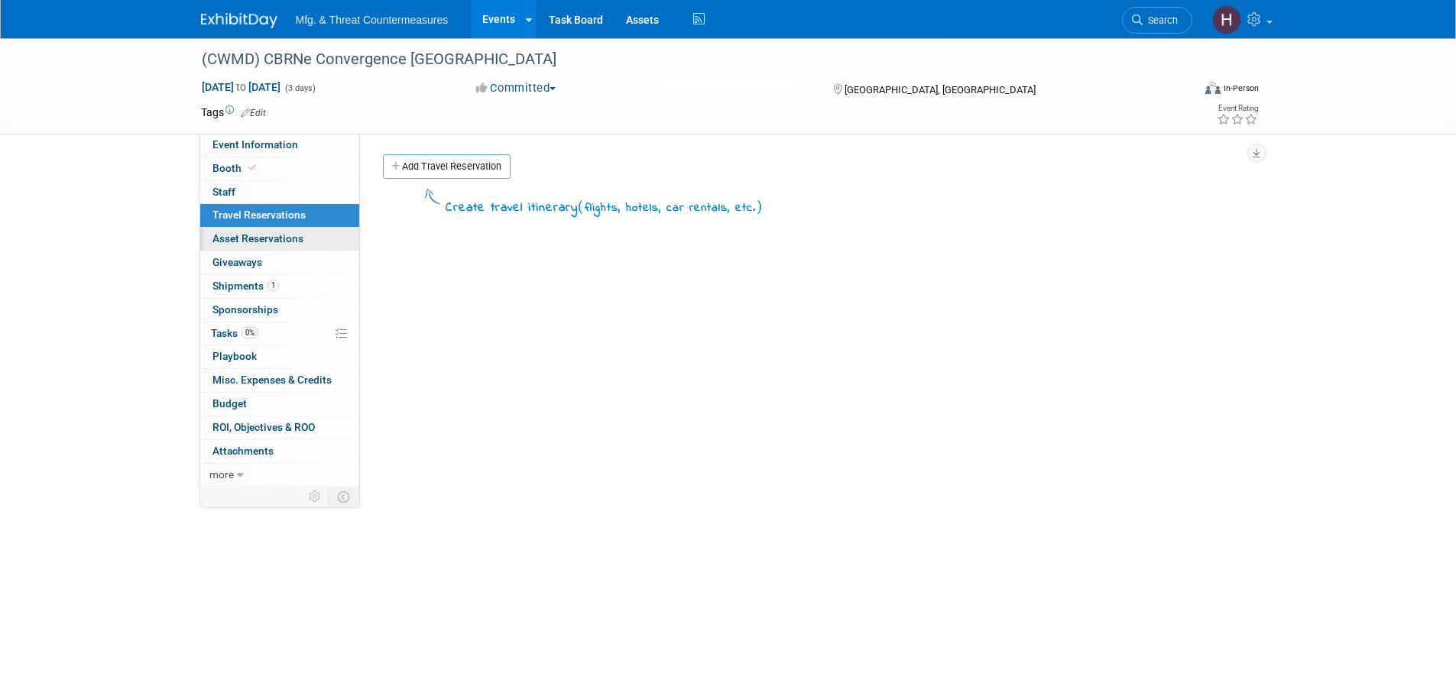
click at [233, 235] on span "Asset Reservations 0" at bounding box center [258, 238] width 91 height 12
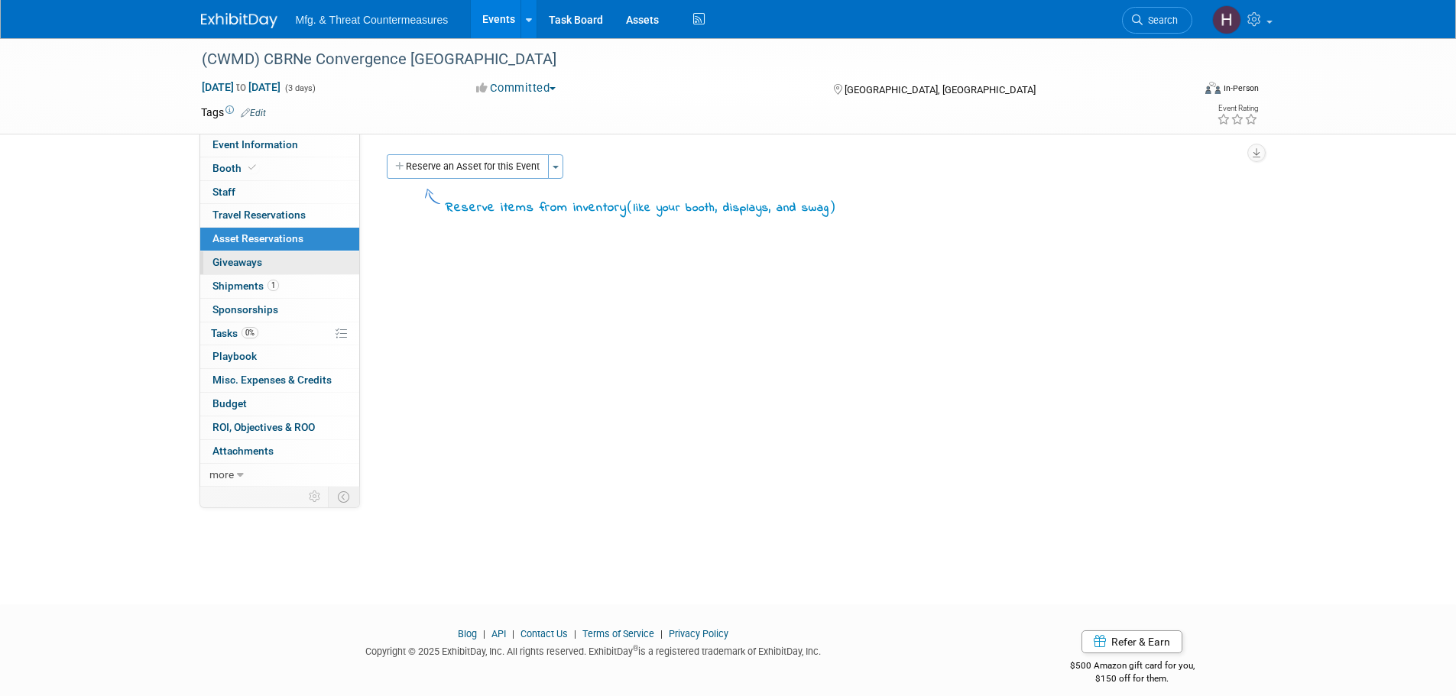
click at [220, 266] on span "Giveaways 0" at bounding box center [238, 262] width 50 height 12
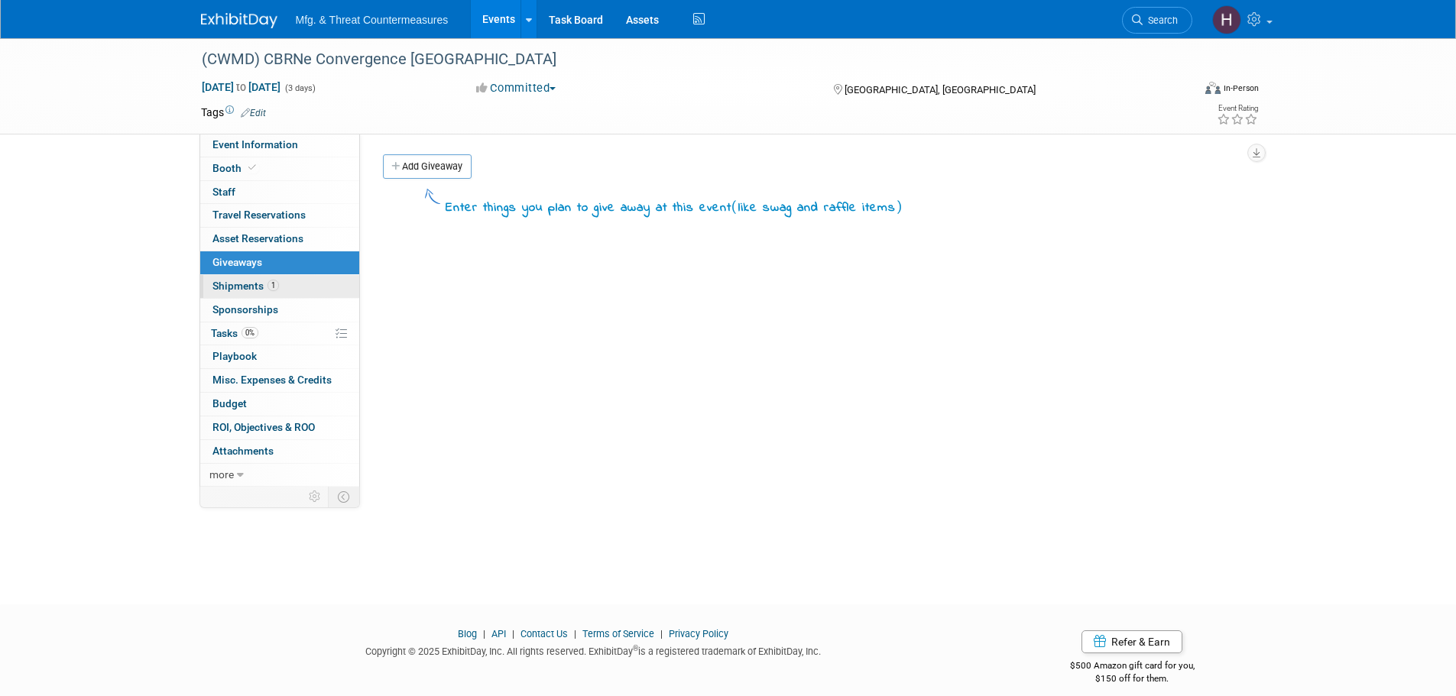
click at [227, 295] on link "1 Shipments 1" at bounding box center [279, 286] width 159 height 23
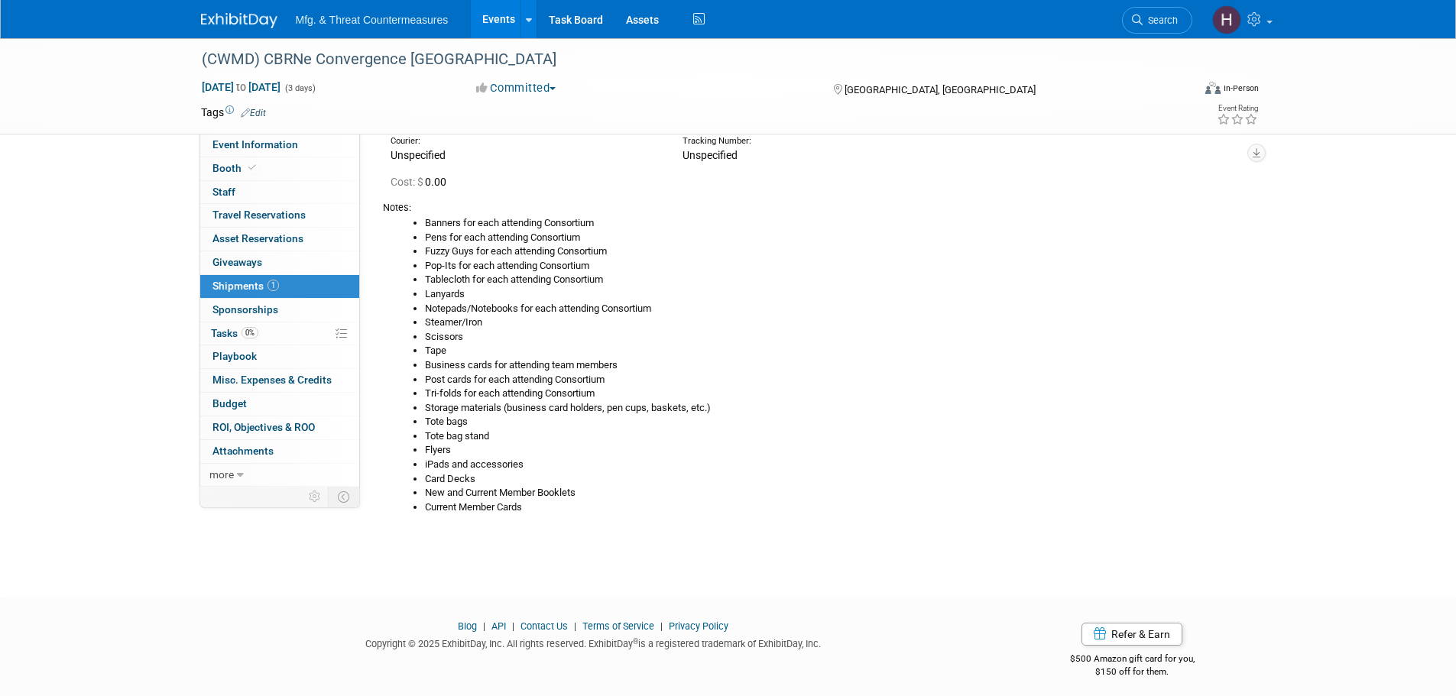
scroll to position [101, 0]
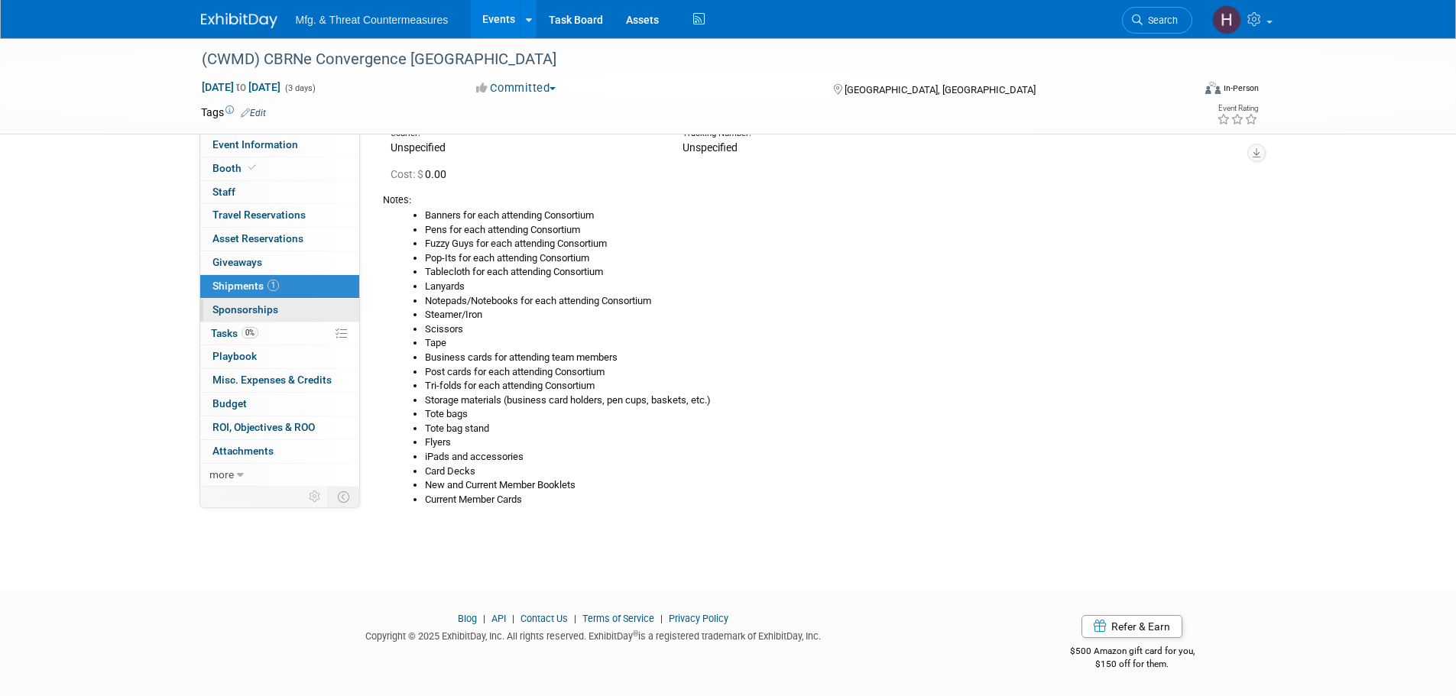
click at [299, 314] on link "0 Sponsorships 0" at bounding box center [279, 310] width 159 height 23
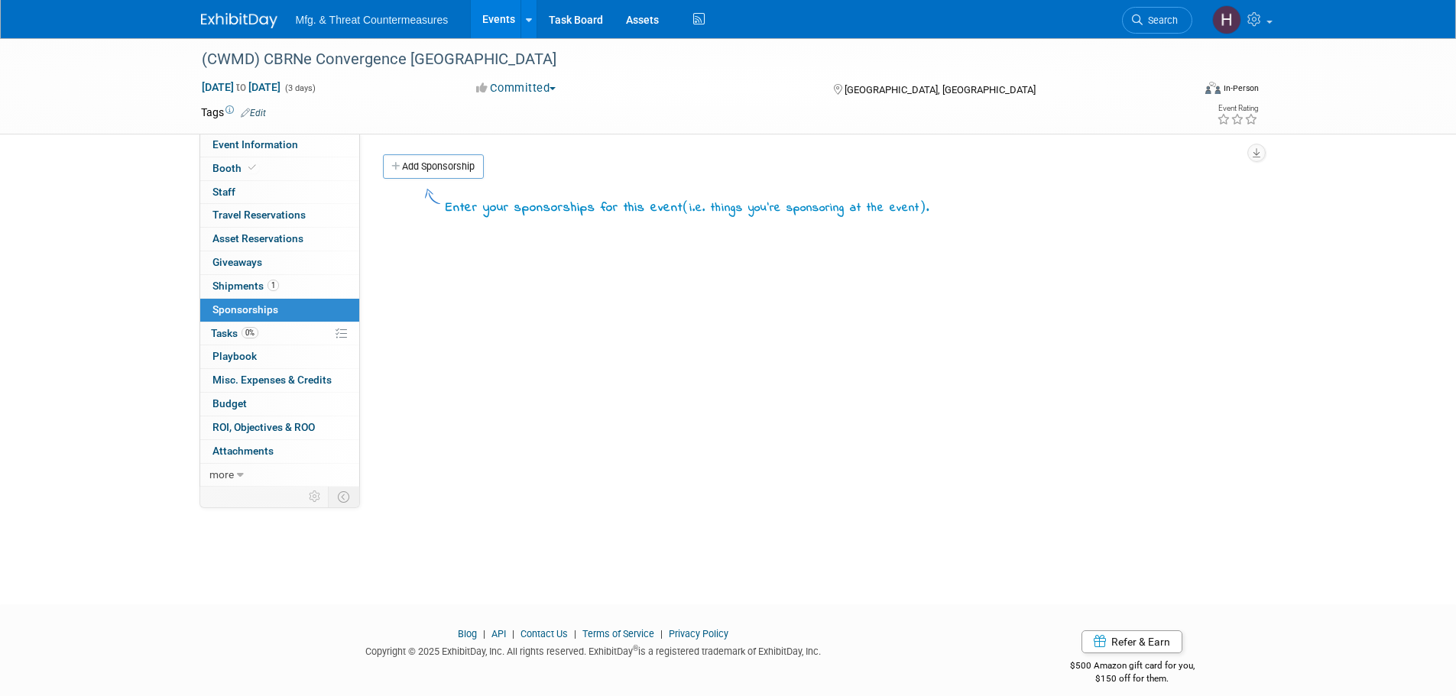
click at [271, 338] on link "0% Tasks 0%" at bounding box center [279, 334] width 159 height 23
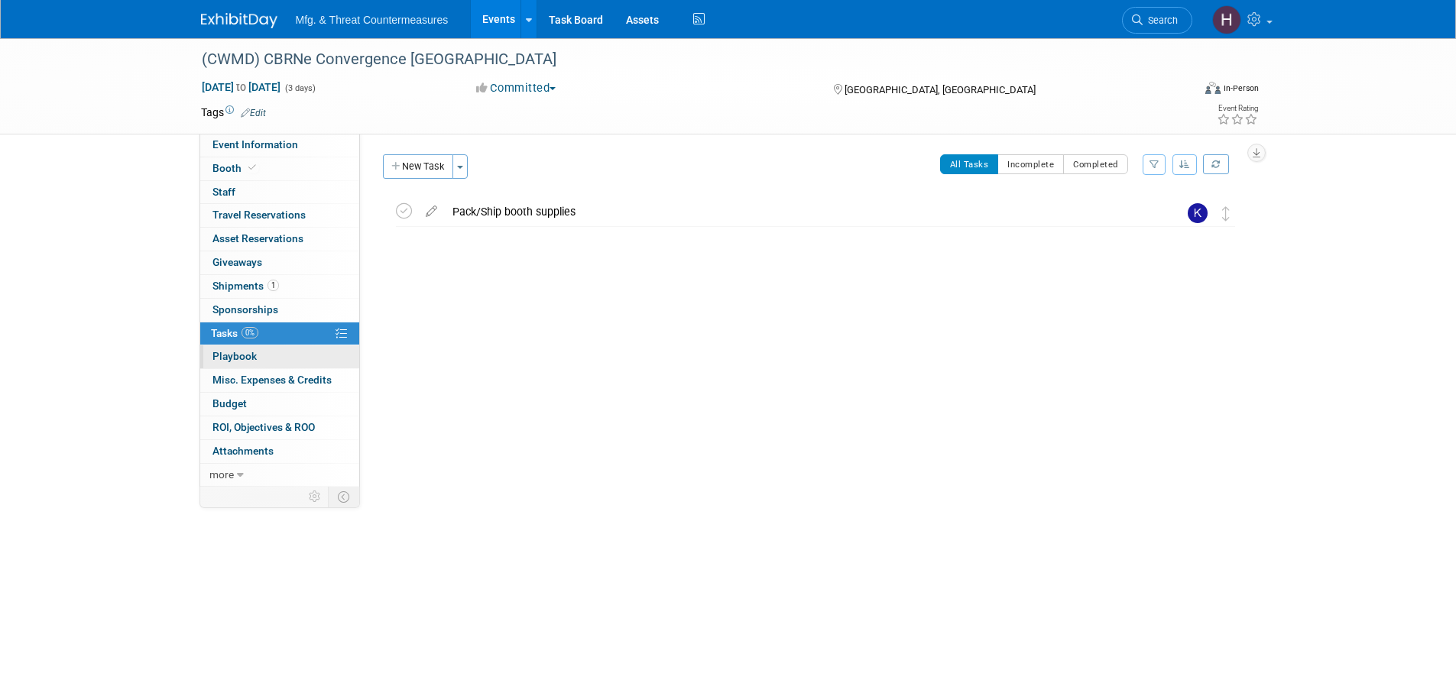
click at [261, 364] on link "0 Playbook 0" at bounding box center [279, 357] width 159 height 23
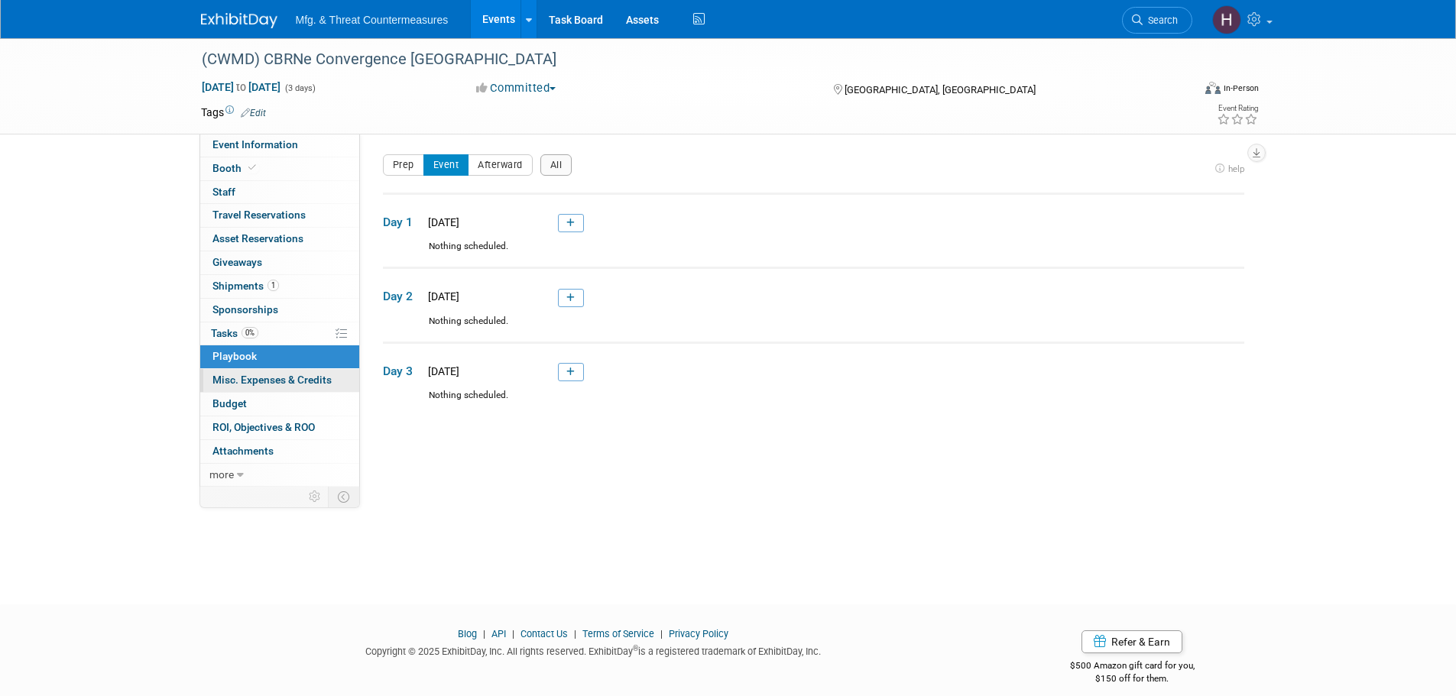
click at [257, 384] on span "Misc. Expenses & Credits 0" at bounding box center [272, 380] width 119 height 12
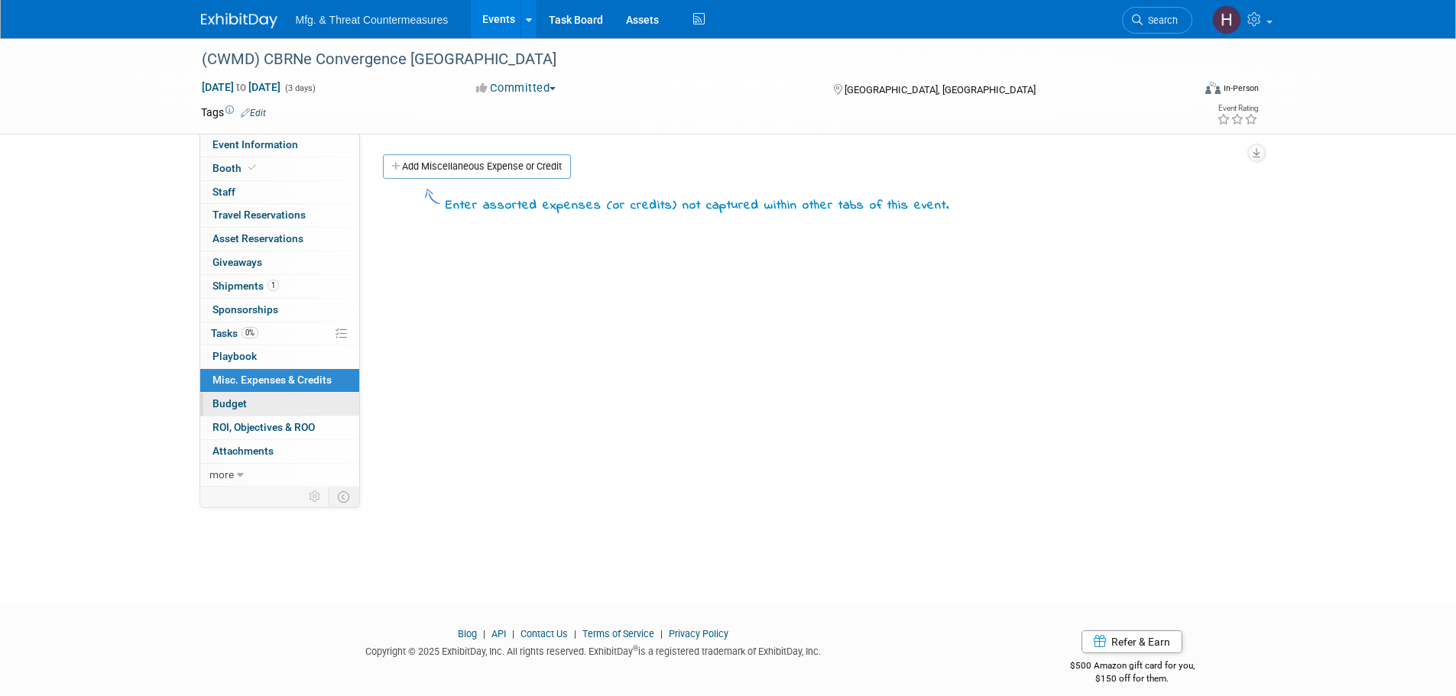
click at [251, 408] on link "Budget" at bounding box center [279, 404] width 159 height 23
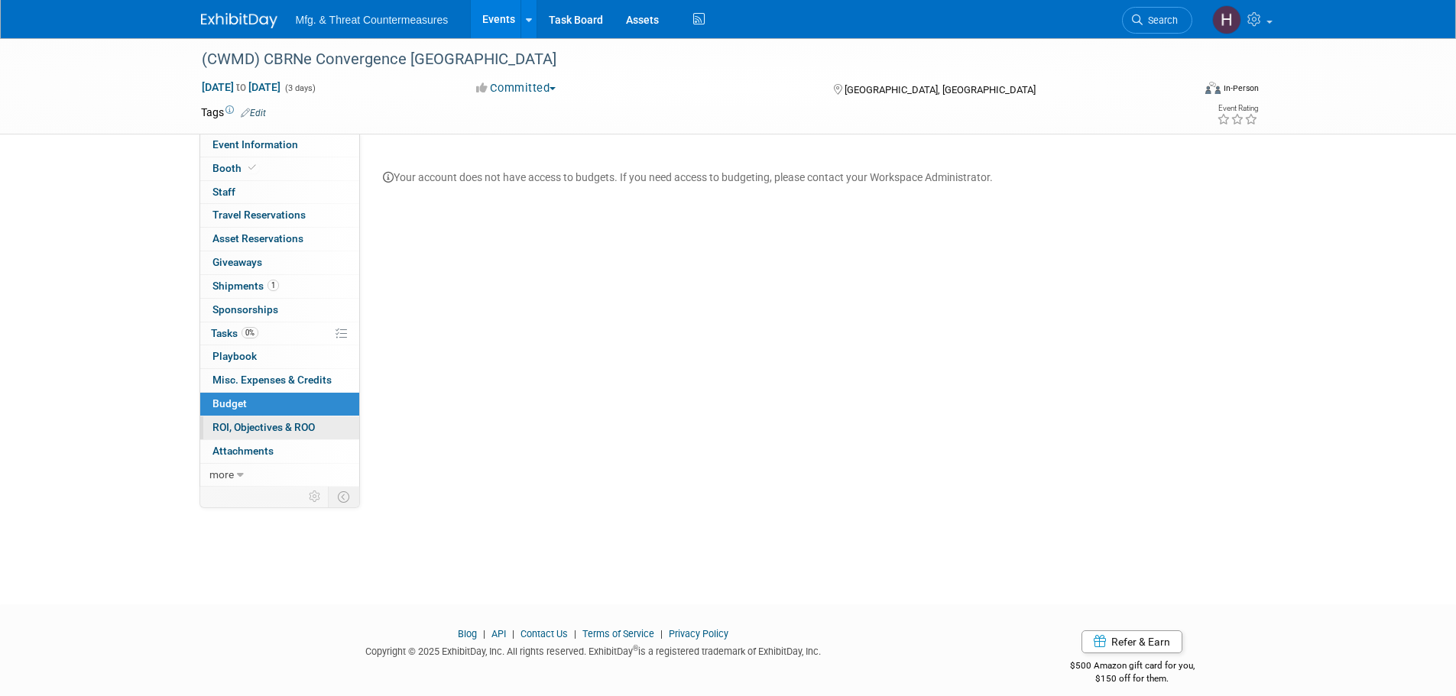
click at [251, 426] on span "ROI, Objectives & ROO 0" at bounding box center [264, 427] width 102 height 12
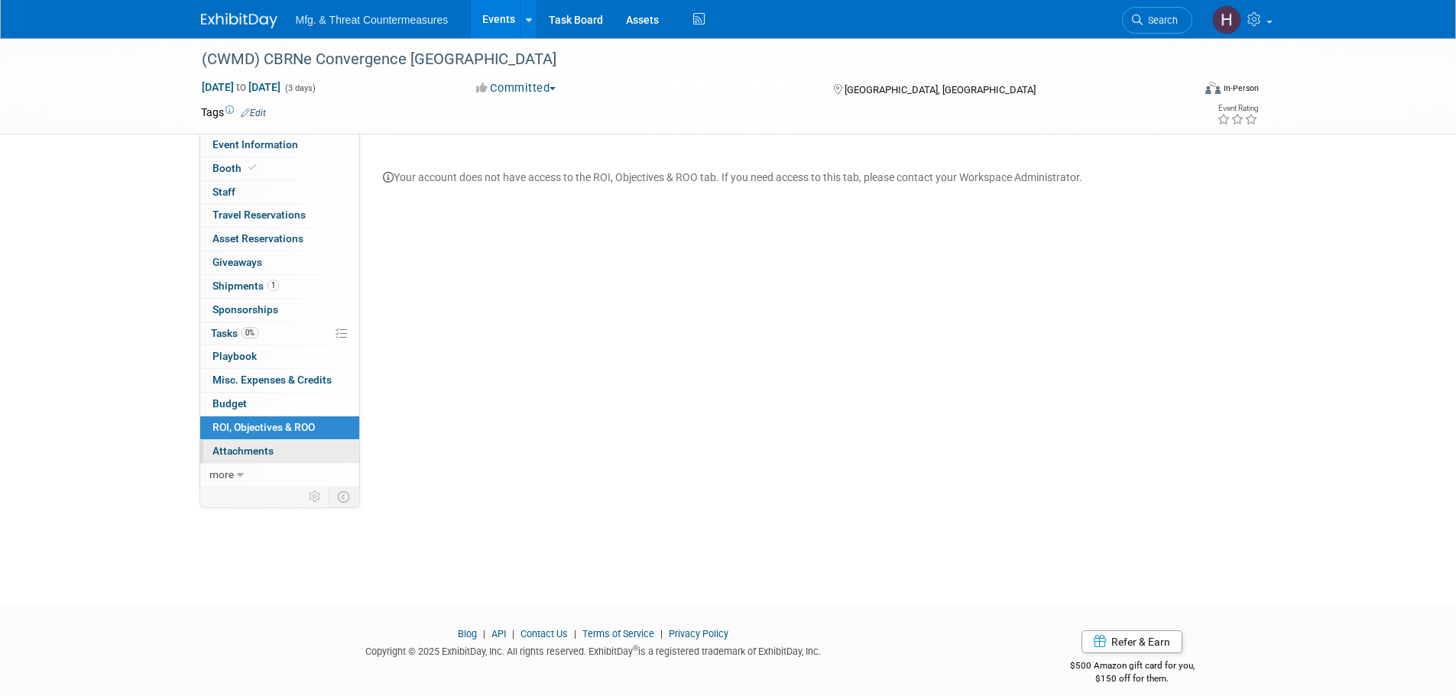
click at [252, 450] on span "Attachments 0" at bounding box center [243, 451] width 61 height 12
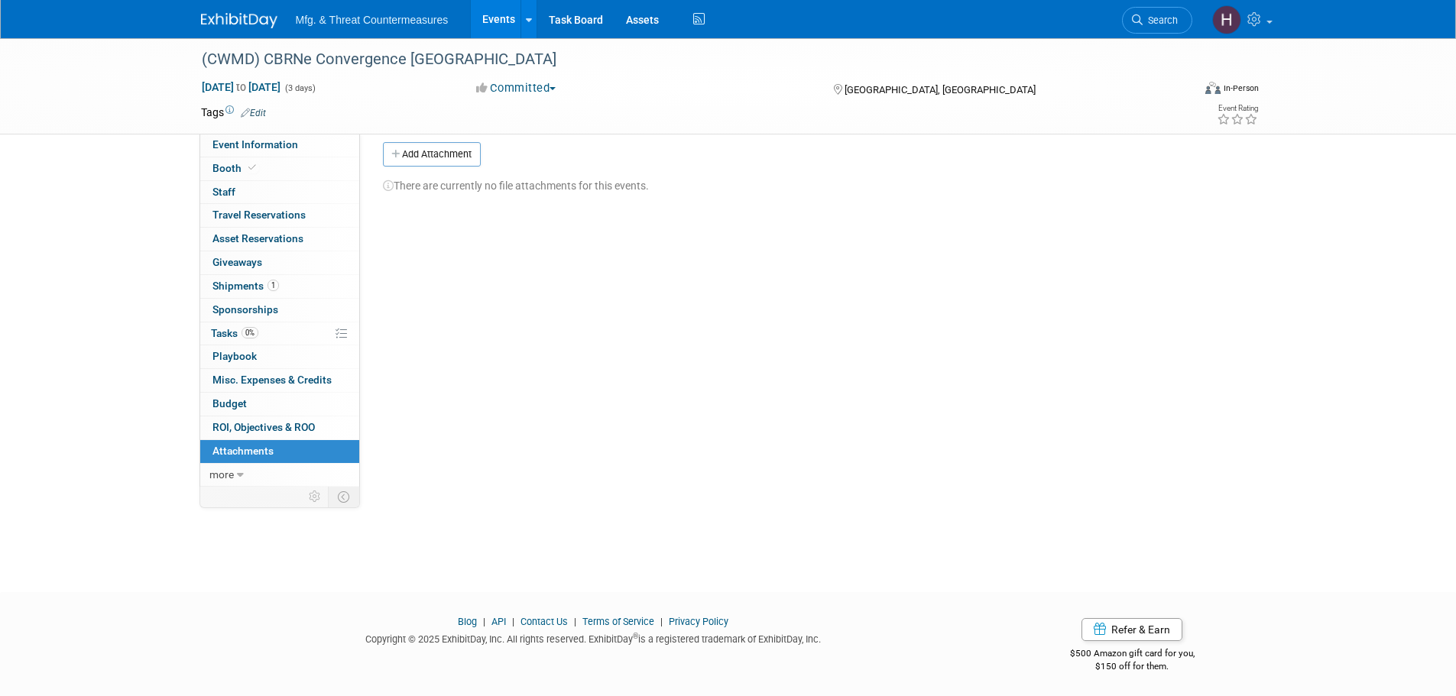
scroll to position [15, 0]
